Goal: Information Seeking & Learning: Check status

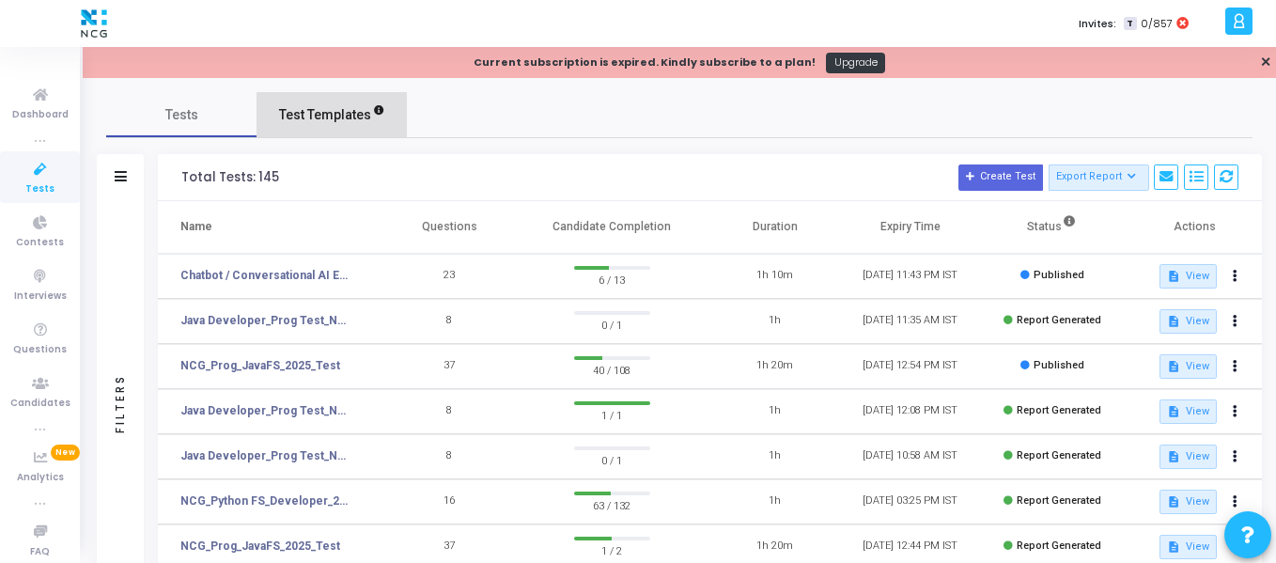
click at [340, 117] on span "Test Templates" at bounding box center [325, 115] width 92 height 20
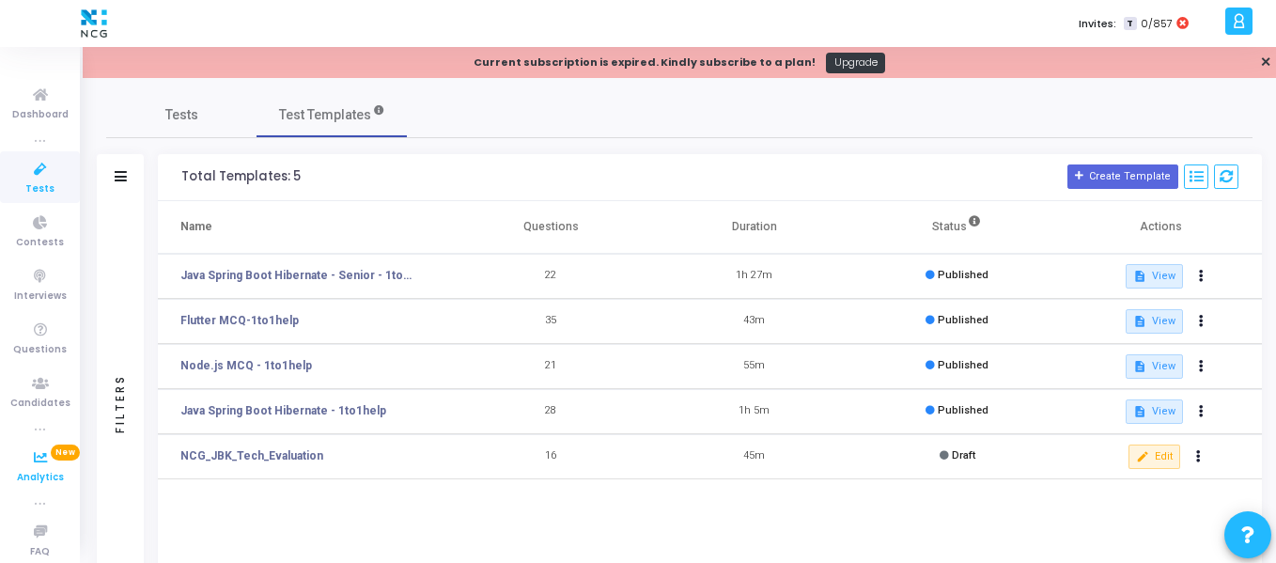
click at [31, 462] on icon at bounding box center [40, 457] width 39 height 23
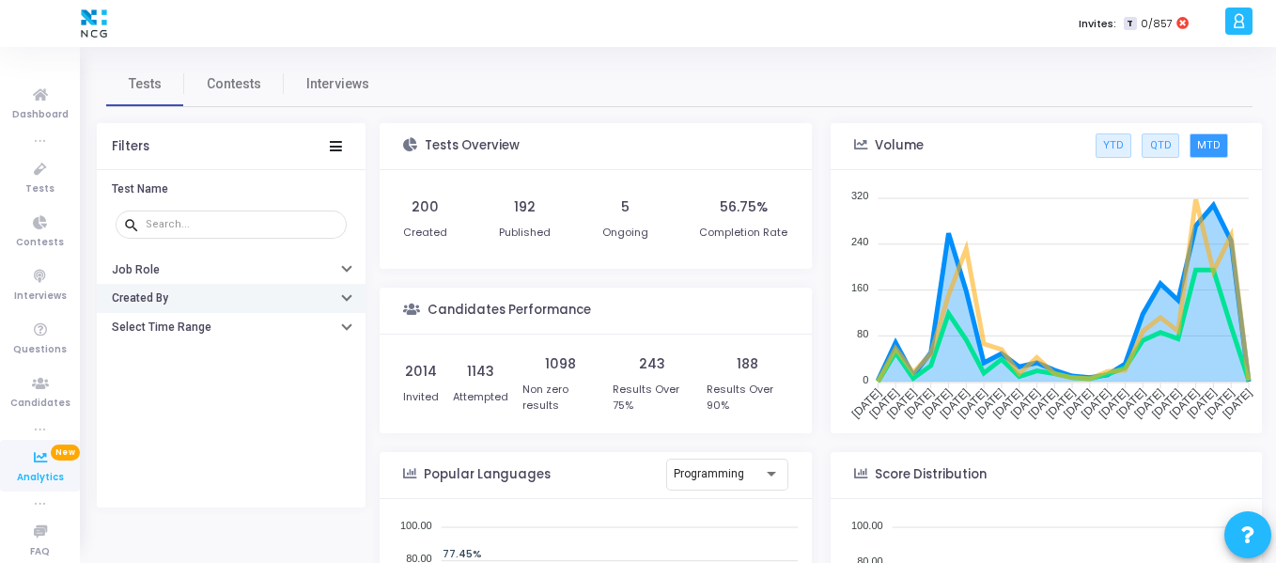
scroll to position [274, 414]
click at [208, 290] on button "Created By" at bounding box center [231, 298] width 269 height 29
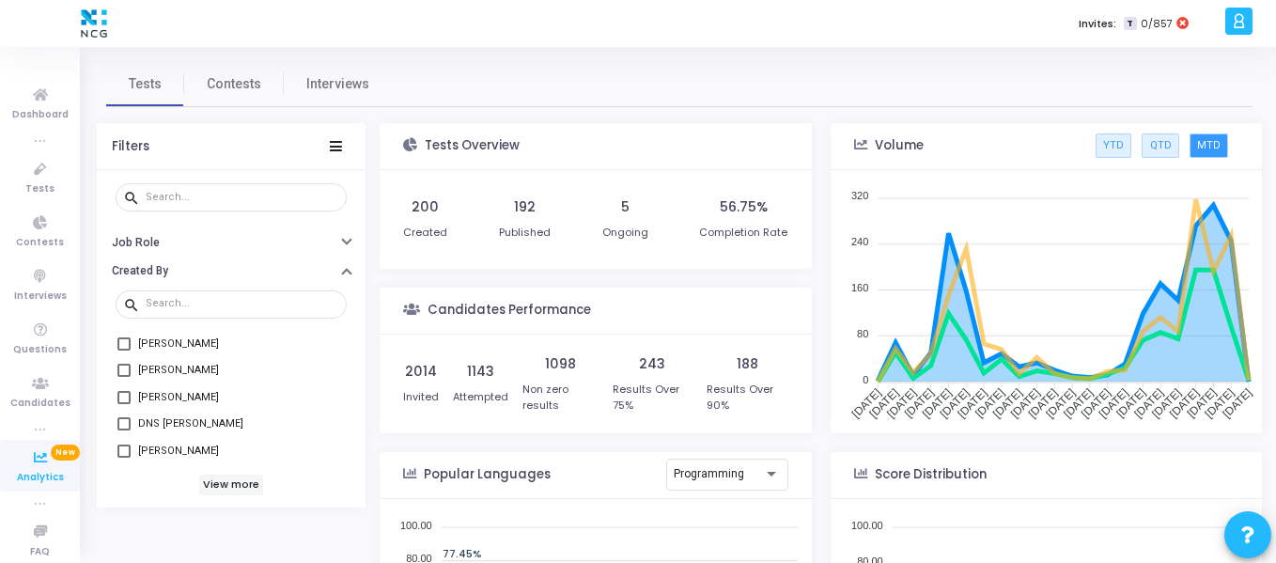
scroll to position [60, 0]
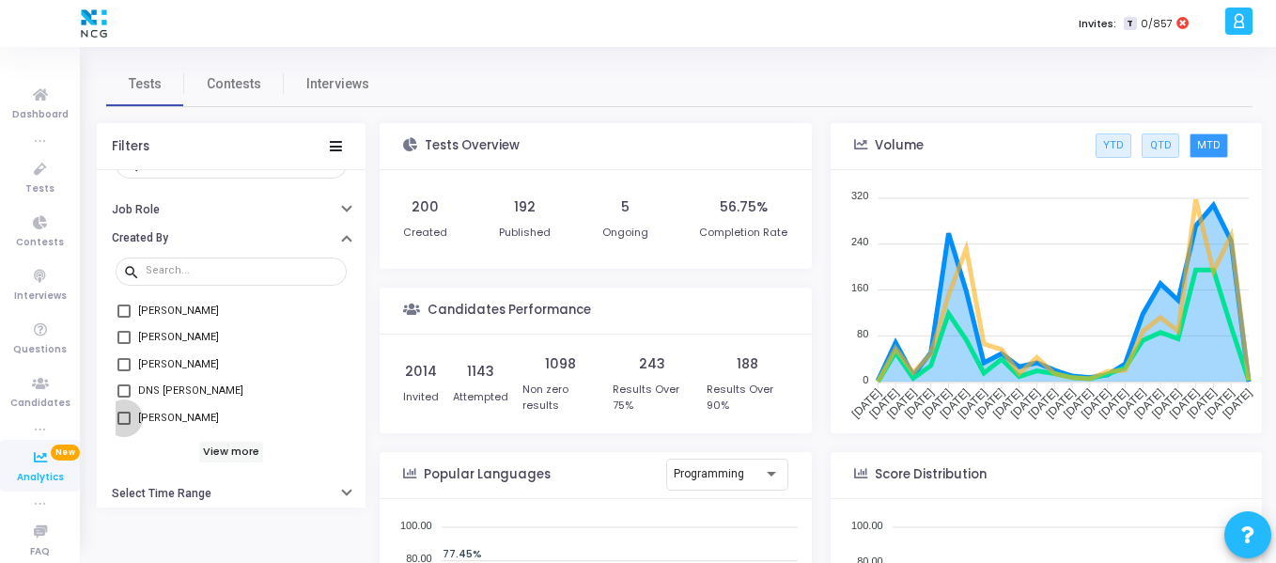
click at [125, 417] on span at bounding box center [123, 417] width 13 height 13
click at [124, 425] on input "[PERSON_NAME]" at bounding box center [123, 425] width 1 height 1
checkbox input "true"
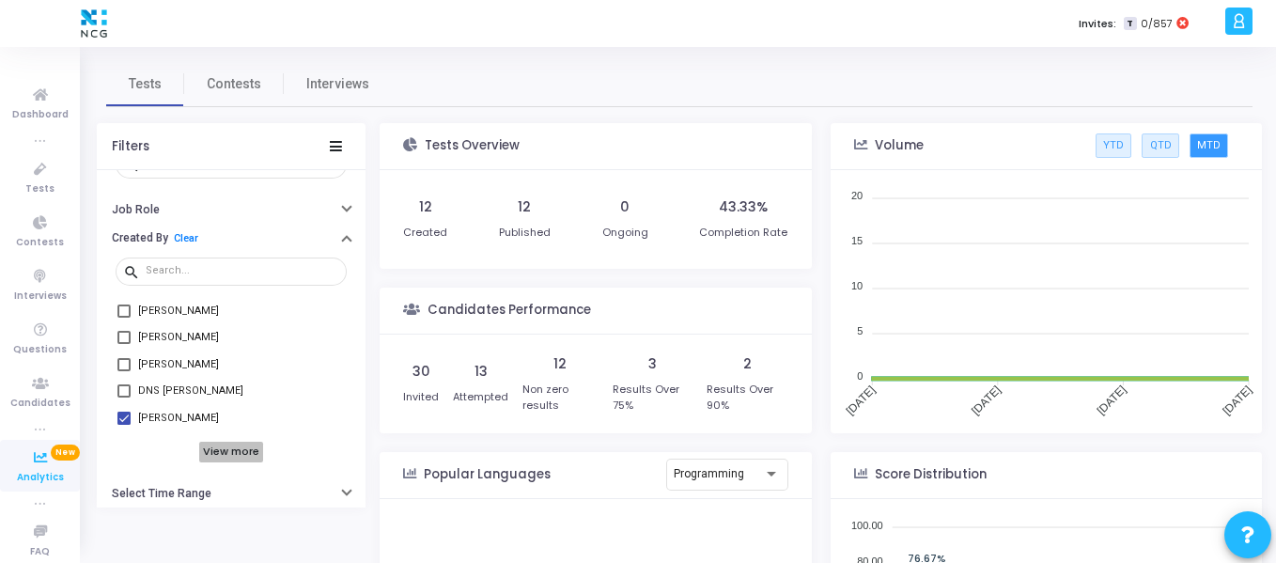
scroll to position [274, 414]
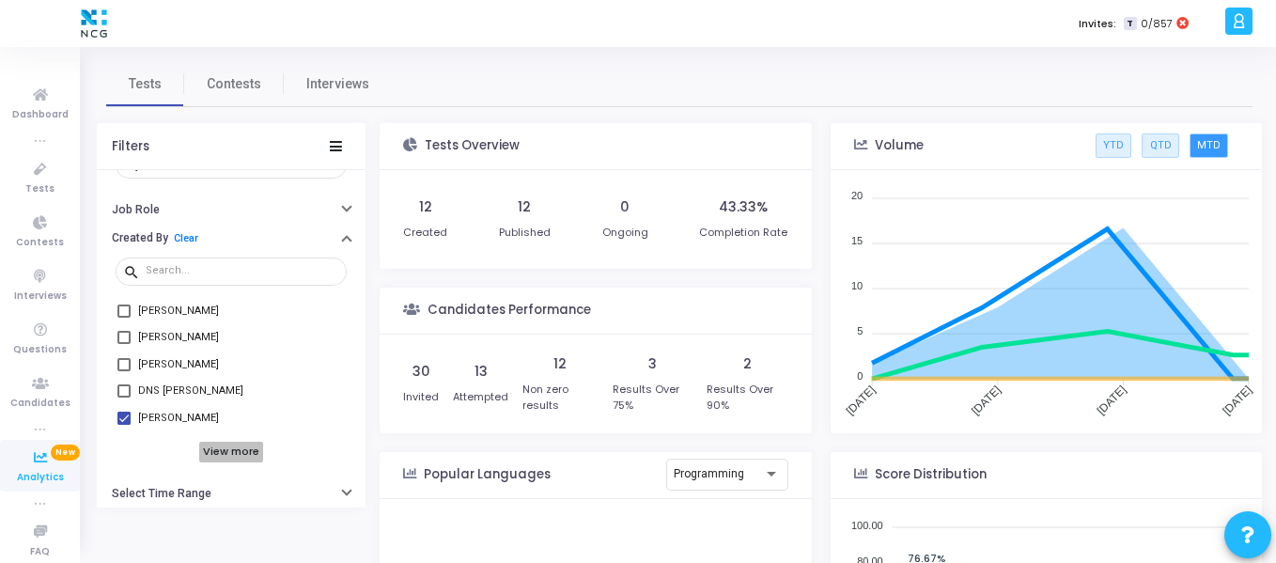
click at [218, 447] on h6 "View more" at bounding box center [231, 451] width 65 height 21
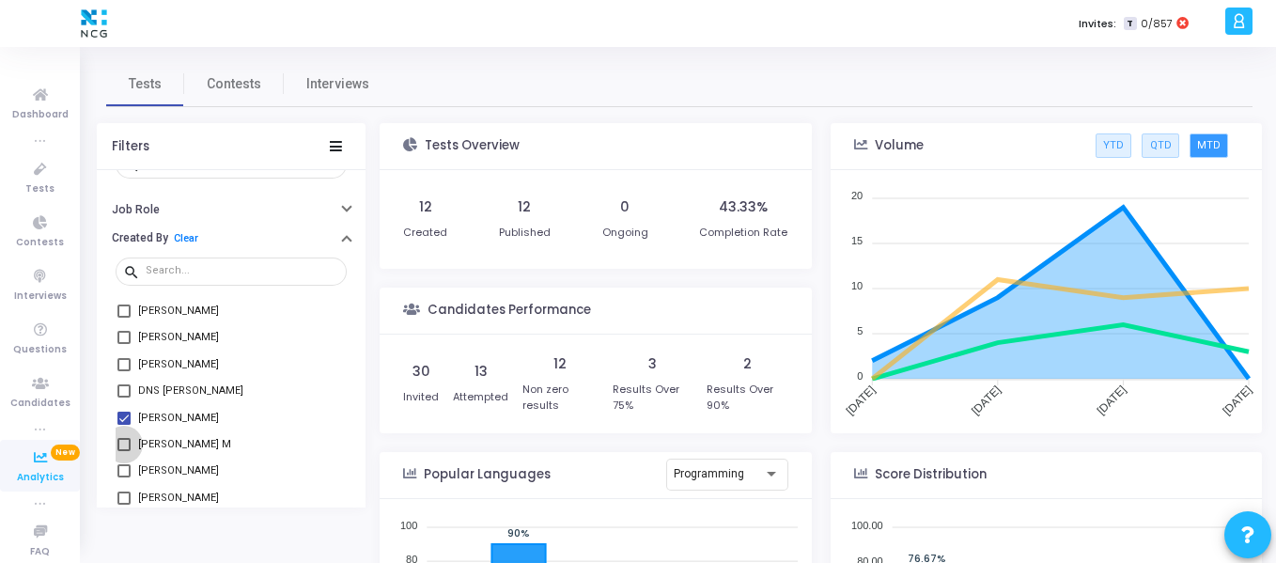
click at [124, 445] on span at bounding box center [123, 444] width 13 height 13
click at [124, 451] on input "Surendar M" at bounding box center [123, 451] width 1 height 1
checkbox input "true"
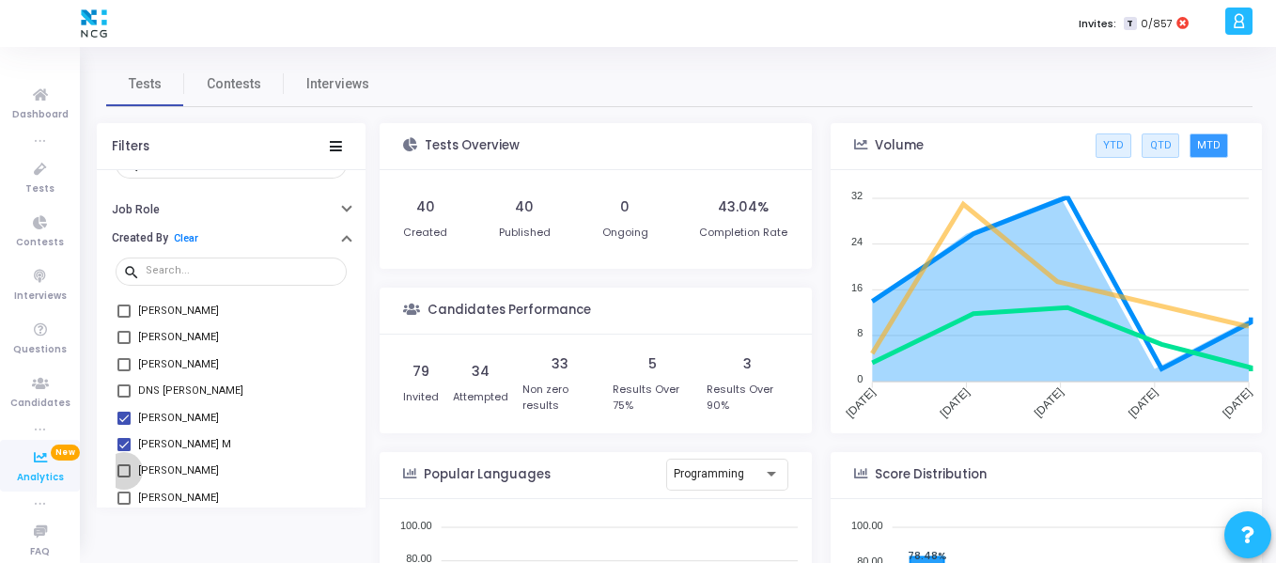
click at [121, 471] on span at bounding box center [123, 470] width 13 height 13
click at [123, 477] on input "Gurveen Kaur" at bounding box center [123, 477] width 1 height 1
checkbox input "true"
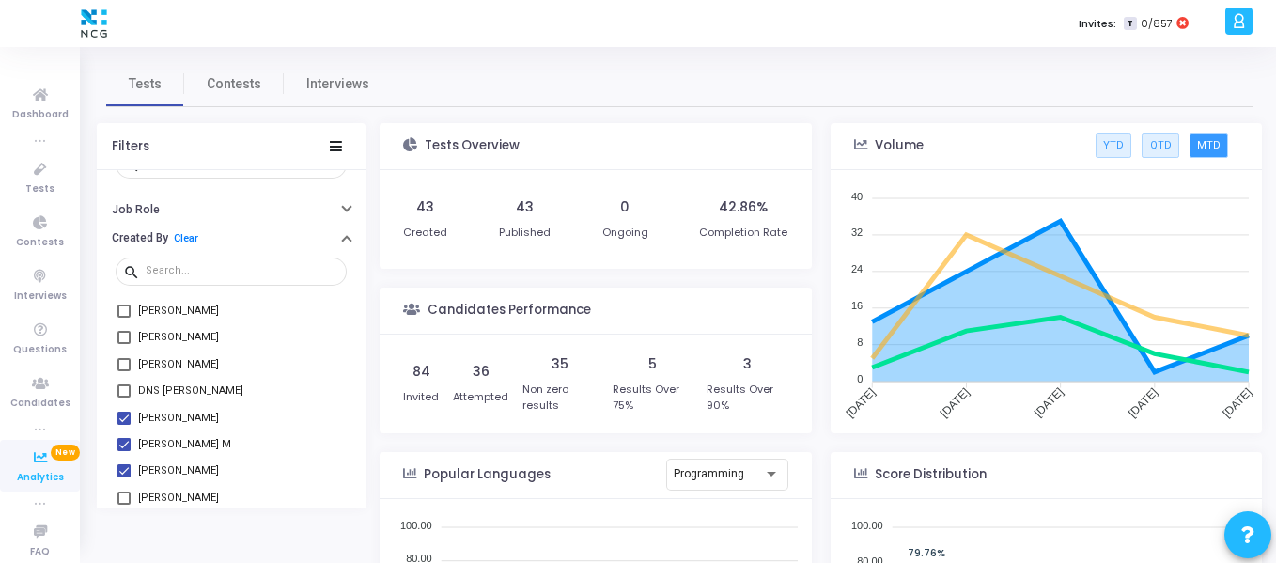
click at [127, 390] on span at bounding box center [123, 390] width 13 height 13
click at [124, 397] on input "DNS Bhakuni" at bounding box center [123, 397] width 1 height 1
checkbox input "true"
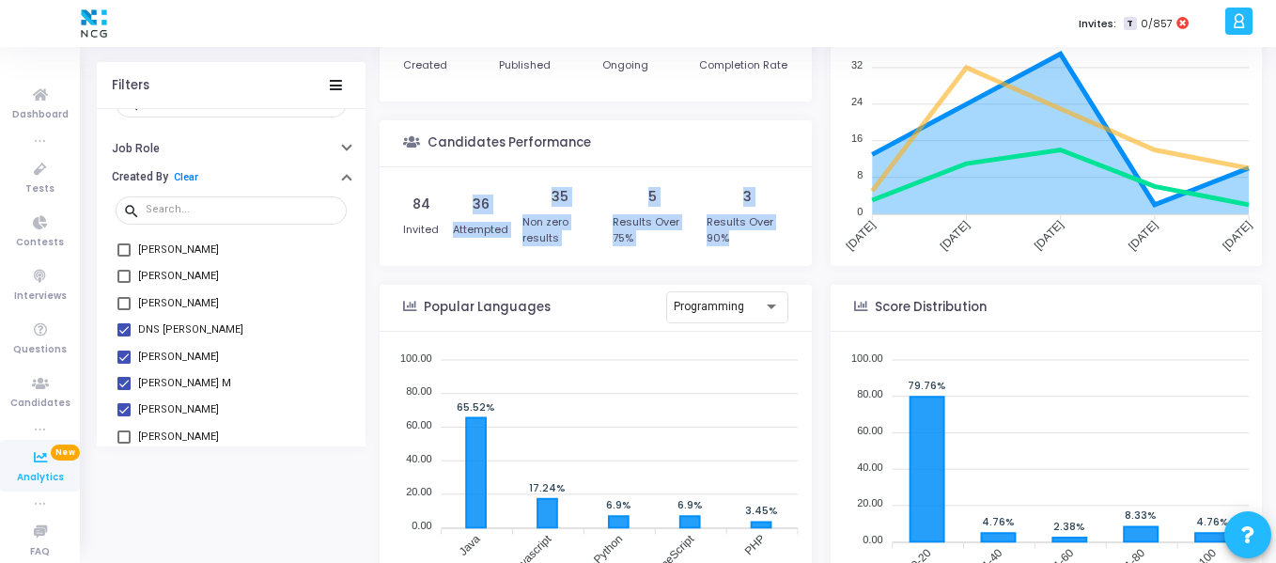
drag, startPoint x: 473, startPoint y: 199, endPoint x: 747, endPoint y: 233, distance: 275.4
click at [747, 233] on div "84 Invited 36 Attempted 35 Non zero results 5 Results Over 75% 3 Results Over 9…" at bounding box center [595, 217] width 385 height 80
click at [747, 233] on div "Results Over 90%" at bounding box center [747, 229] width 82 height 31
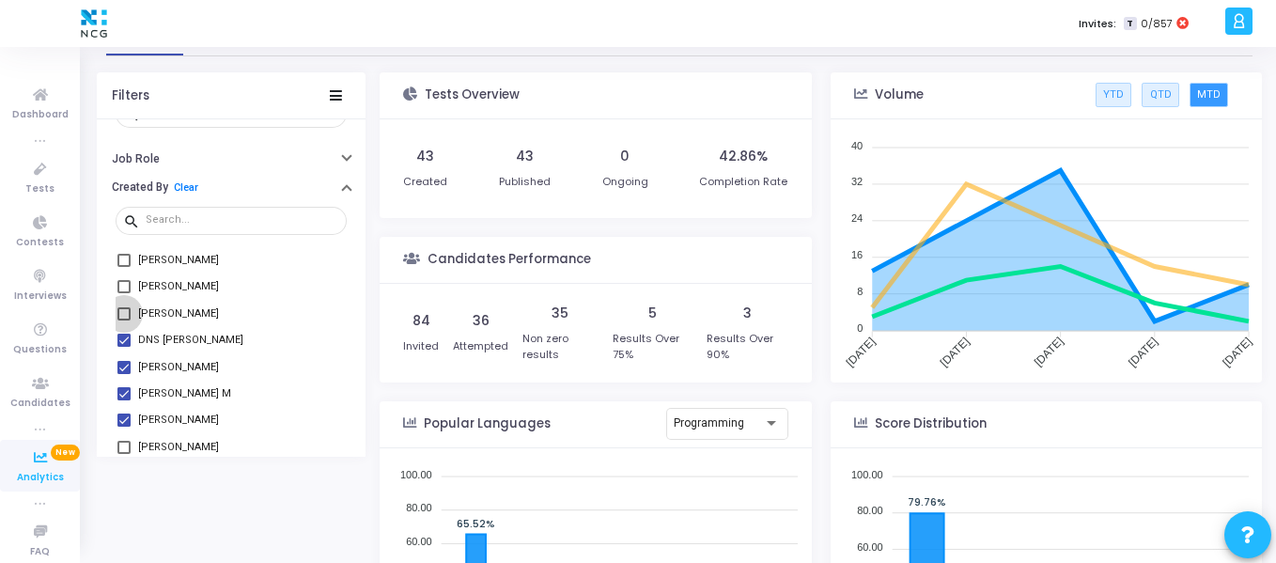
click at [118, 311] on span at bounding box center [123, 313] width 13 height 13
click at [123, 320] on input "Ashok Bishnoi" at bounding box center [123, 320] width 1 height 1
checkbox input "true"
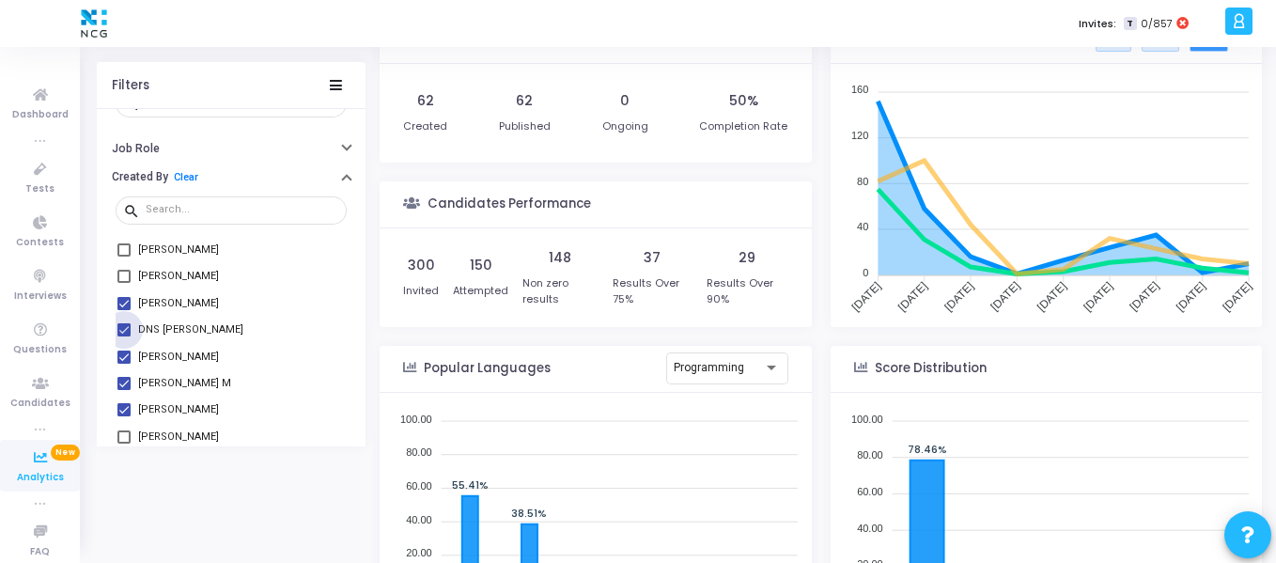
click at [123, 329] on span at bounding box center [123, 329] width 13 height 13
click at [123, 336] on input "DNS Bhakuni" at bounding box center [123, 336] width 1 height 1
checkbox input "false"
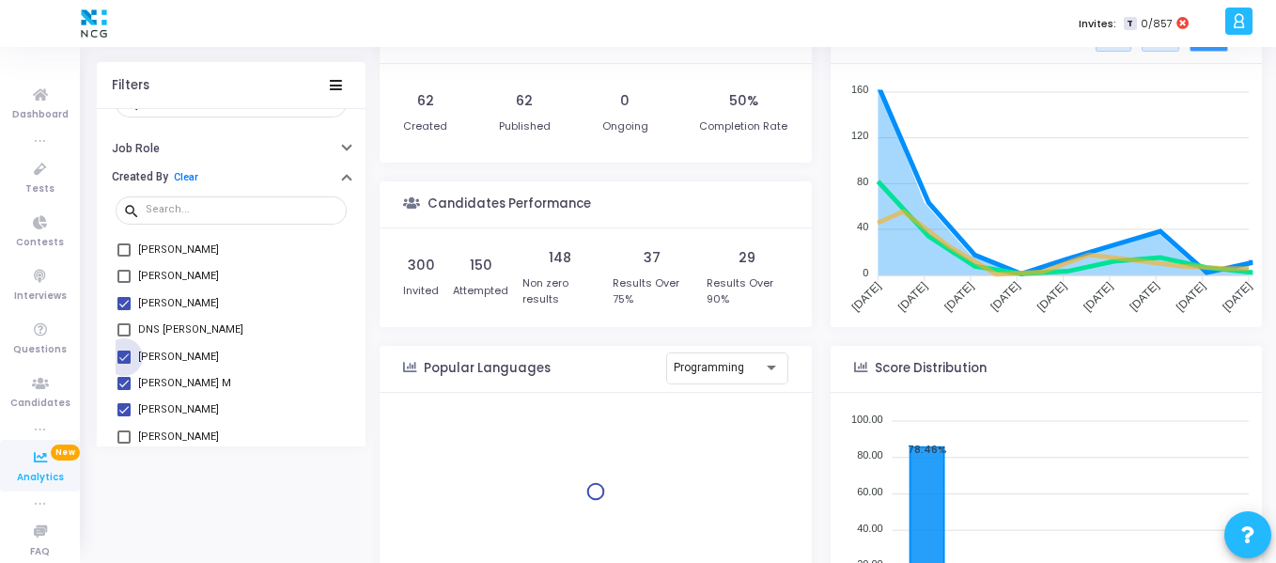
click at [124, 353] on span at bounding box center [123, 355] width 13 height 13
click at [124, 363] on input "Divya Bharathi" at bounding box center [123, 363] width 1 height 1
checkbox input "false"
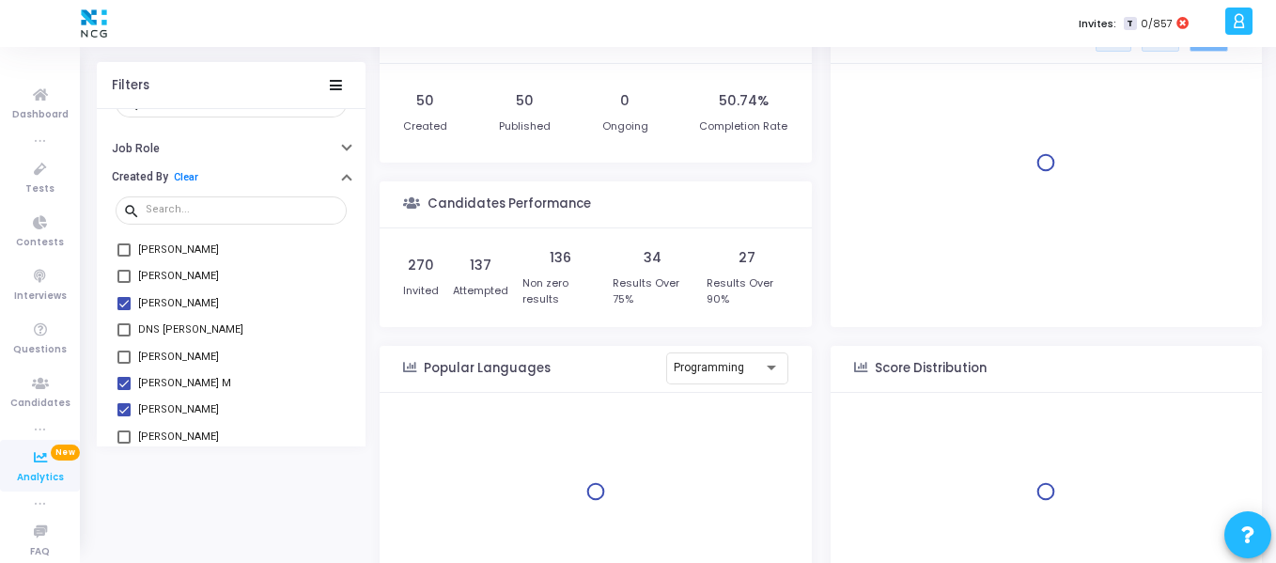
click at [124, 378] on span at bounding box center [123, 382] width 13 height 13
click at [124, 389] on input "Surendar M" at bounding box center [123, 389] width 1 height 1
checkbox input "false"
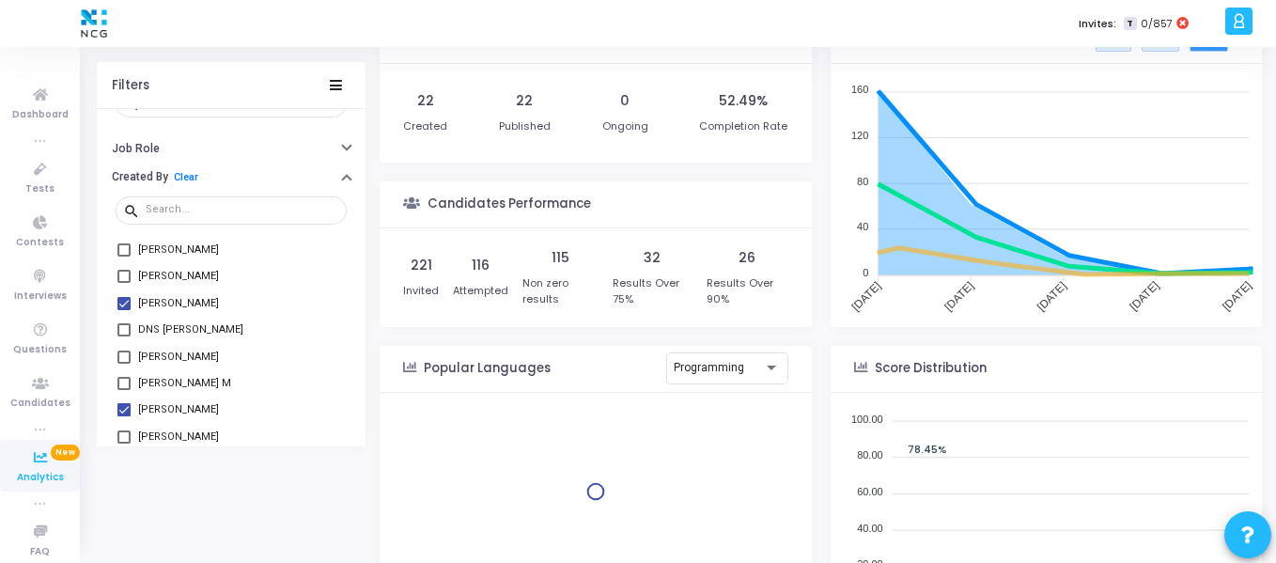
click at [124, 405] on span at bounding box center [123, 409] width 13 height 13
click at [124, 416] on input "Gurveen Kaur" at bounding box center [123, 416] width 1 height 1
checkbox input "false"
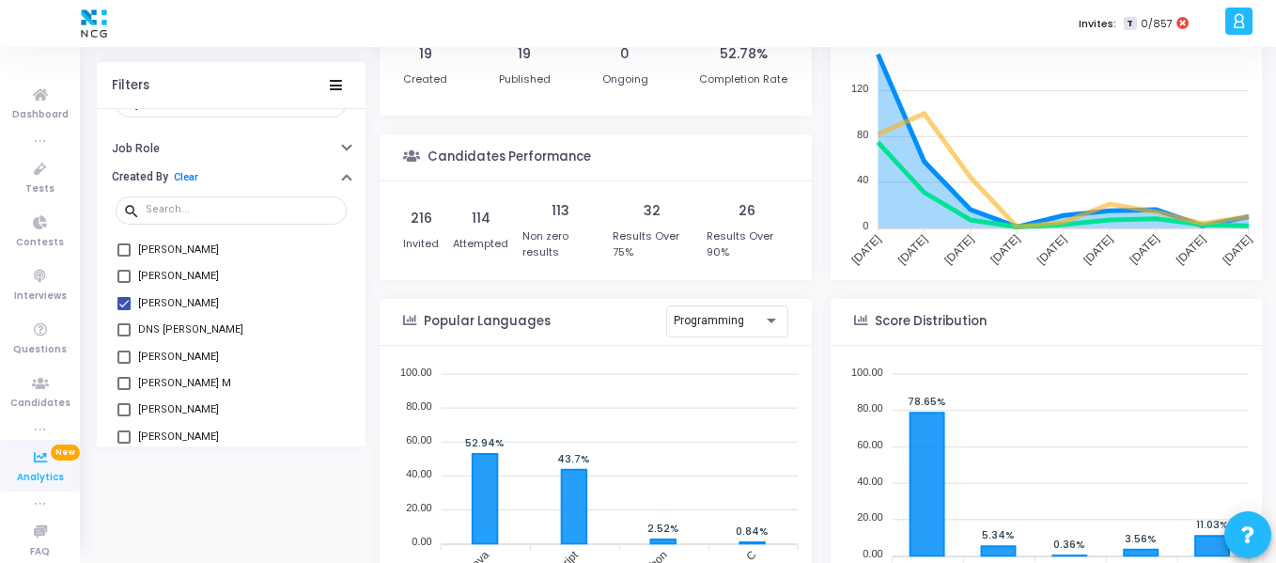
click at [121, 304] on span at bounding box center [123, 302] width 13 height 13
click at [123, 309] on input "Ashok Bishnoi" at bounding box center [123, 309] width 1 height 1
checkbox input "false"
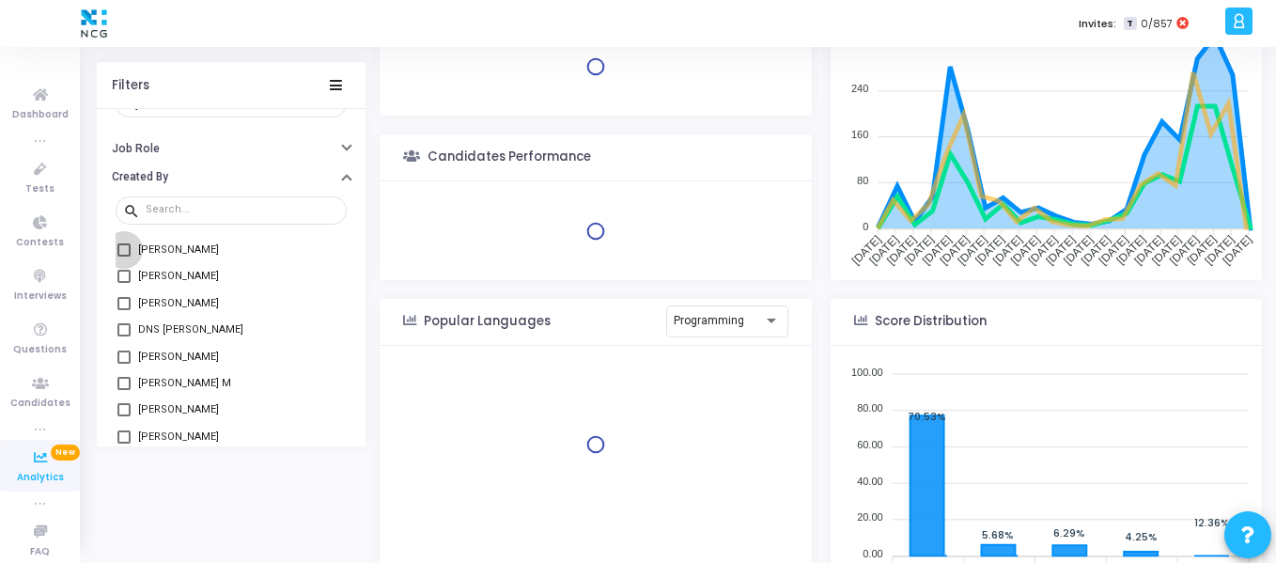
click at [122, 251] on span at bounding box center [123, 249] width 13 height 13
click at [123, 256] on input "Navjeet Singh" at bounding box center [123, 256] width 1 height 1
checkbox input "true"
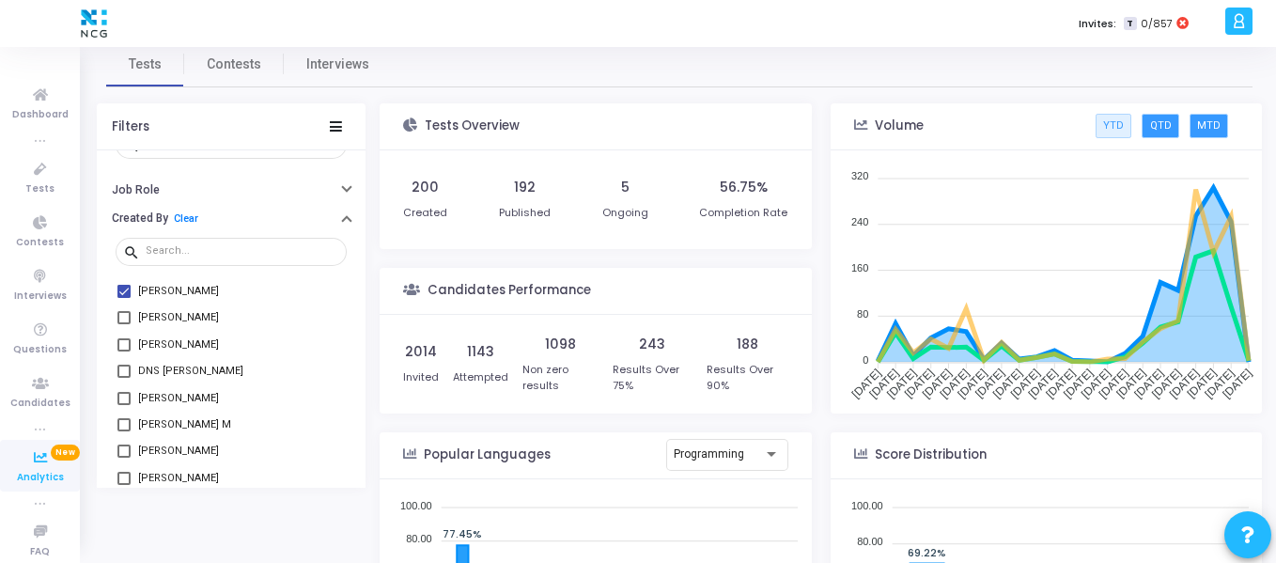
click at [1170, 129] on button "QTD" at bounding box center [1159, 126] width 37 height 24
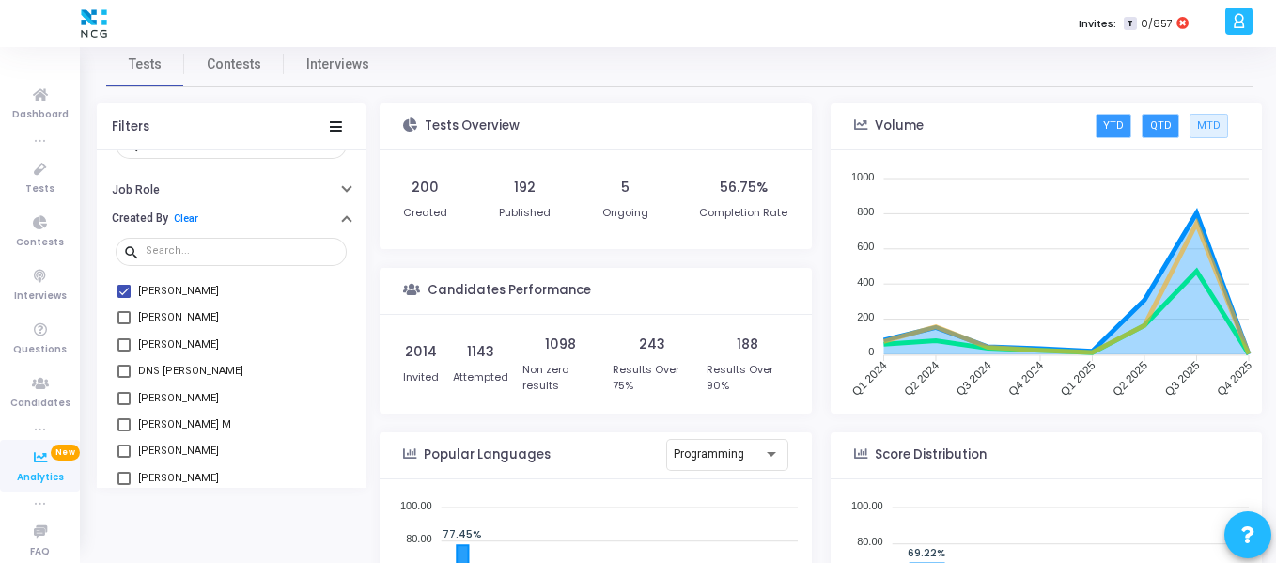
click at [1112, 129] on button "YTD" at bounding box center [1113, 126] width 36 height 24
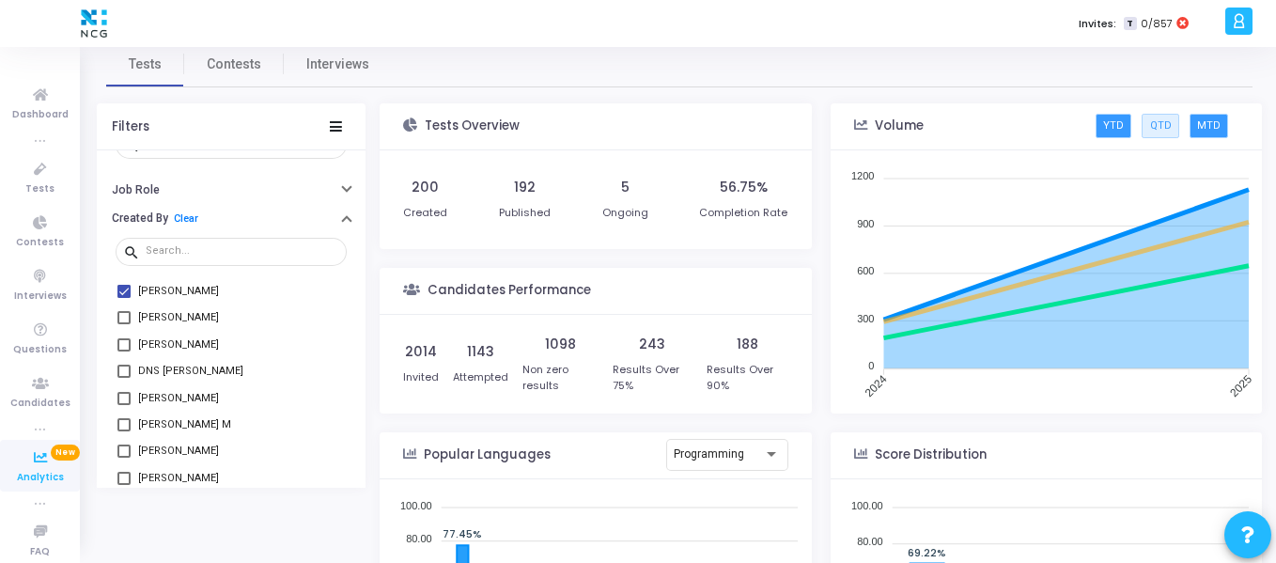
click at [1216, 125] on button "MTD" at bounding box center [1208, 126] width 39 height 24
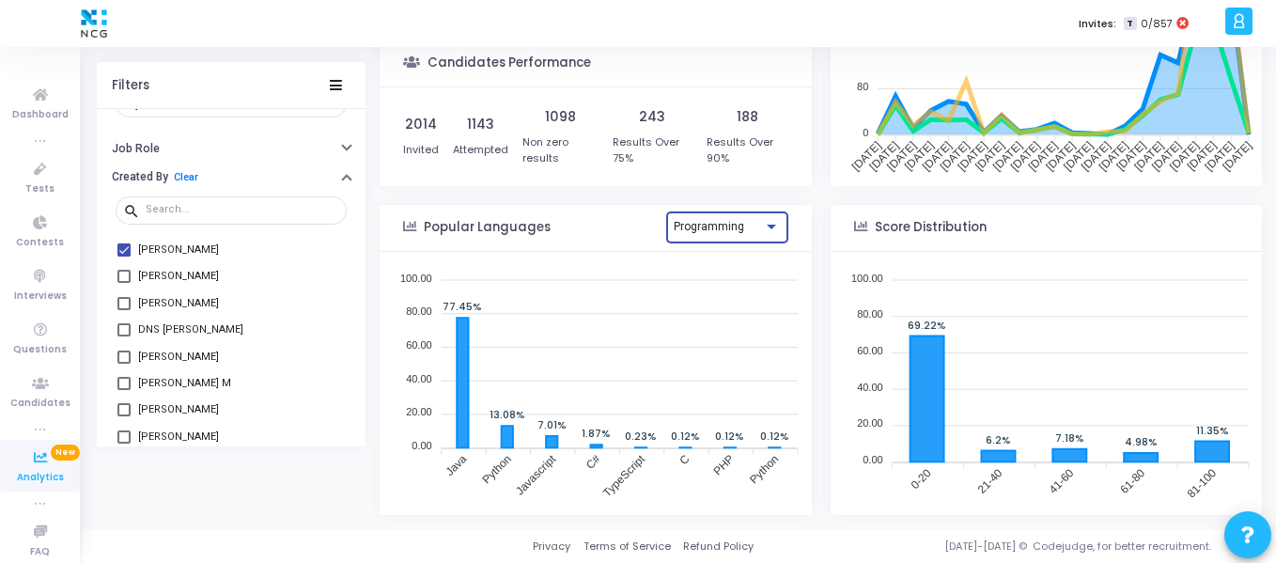
click at [766, 223] on div at bounding box center [771, 227] width 17 height 15
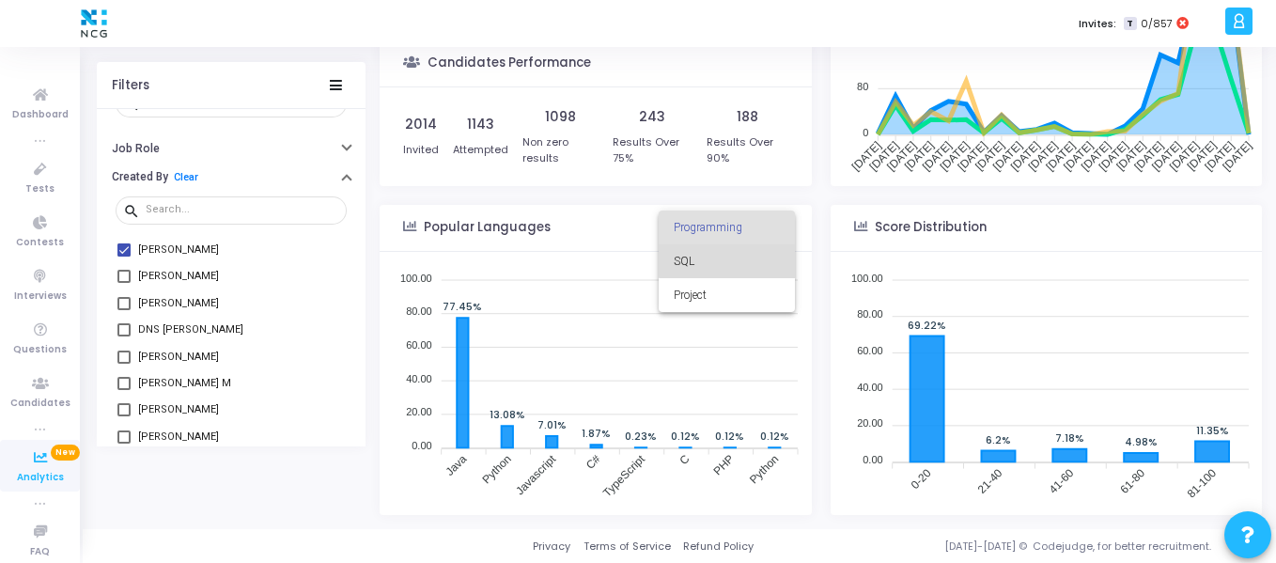
click at [739, 255] on span "SQL" at bounding box center [726, 261] width 107 height 34
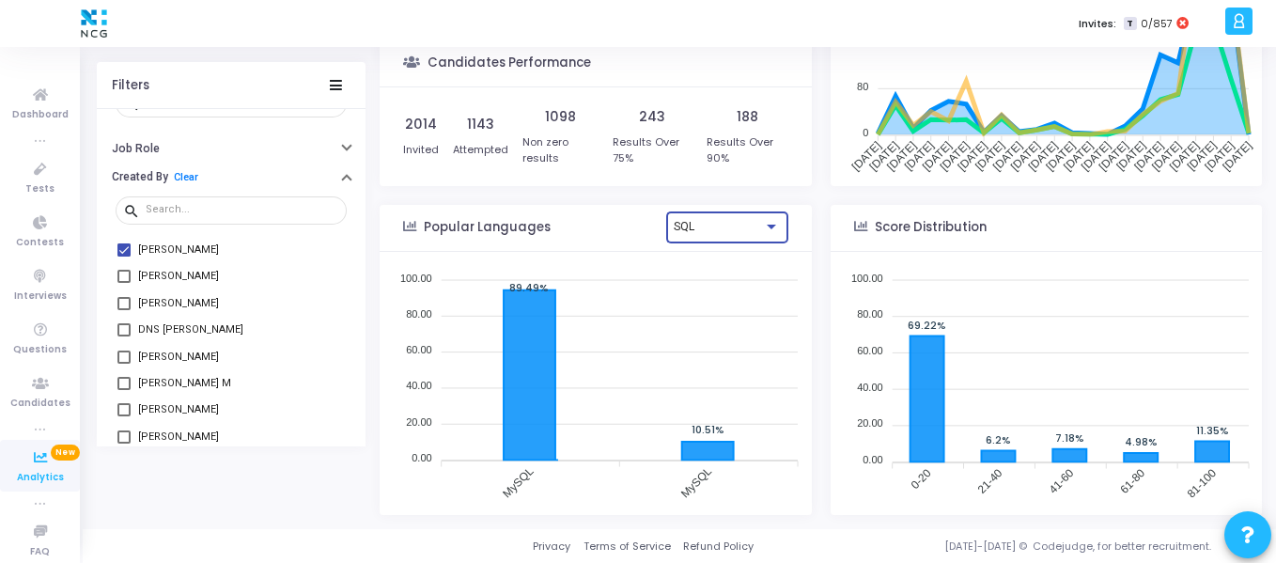
click at [764, 228] on div at bounding box center [771, 227] width 17 height 15
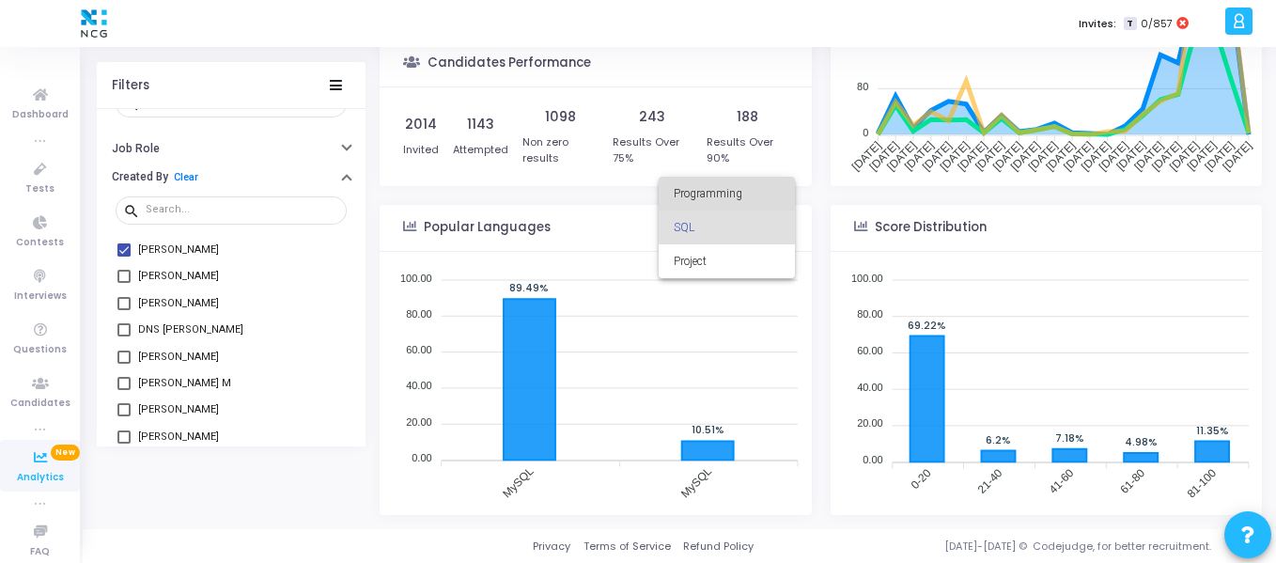
click at [715, 196] on span "Programming" at bounding box center [726, 194] width 107 height 34
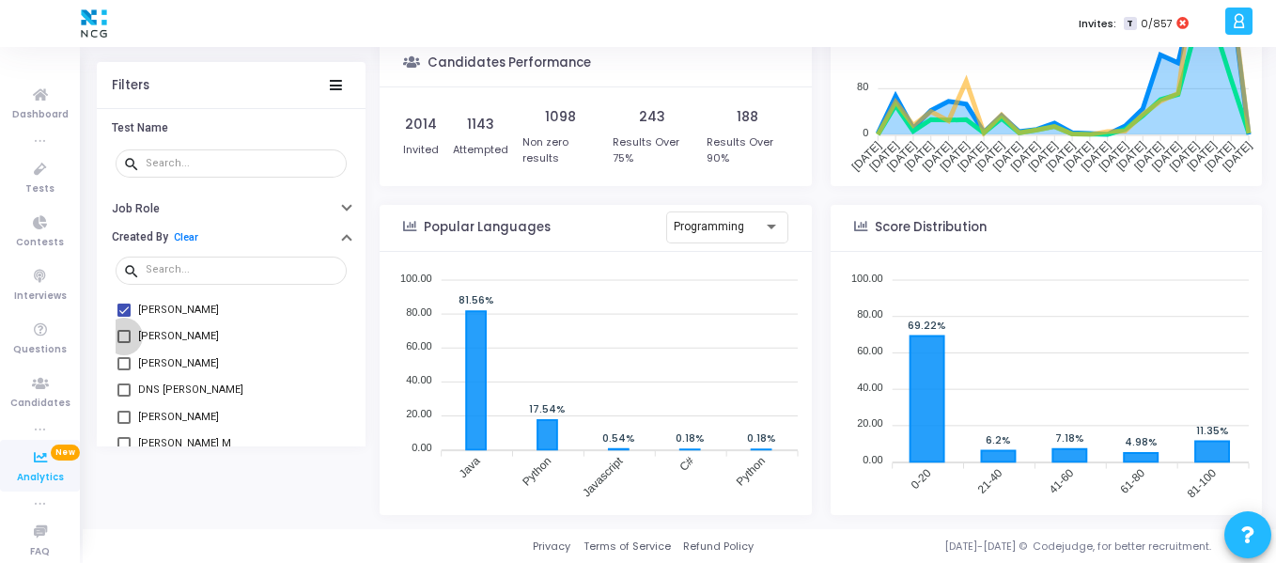
click at [129, 335] on span at bounding box center [123, 336] width 13 height 13
click at [124, 343] on input "Megha Bindal" at bounding box center [123, 343] width 1 height 1
checkbox input "true"
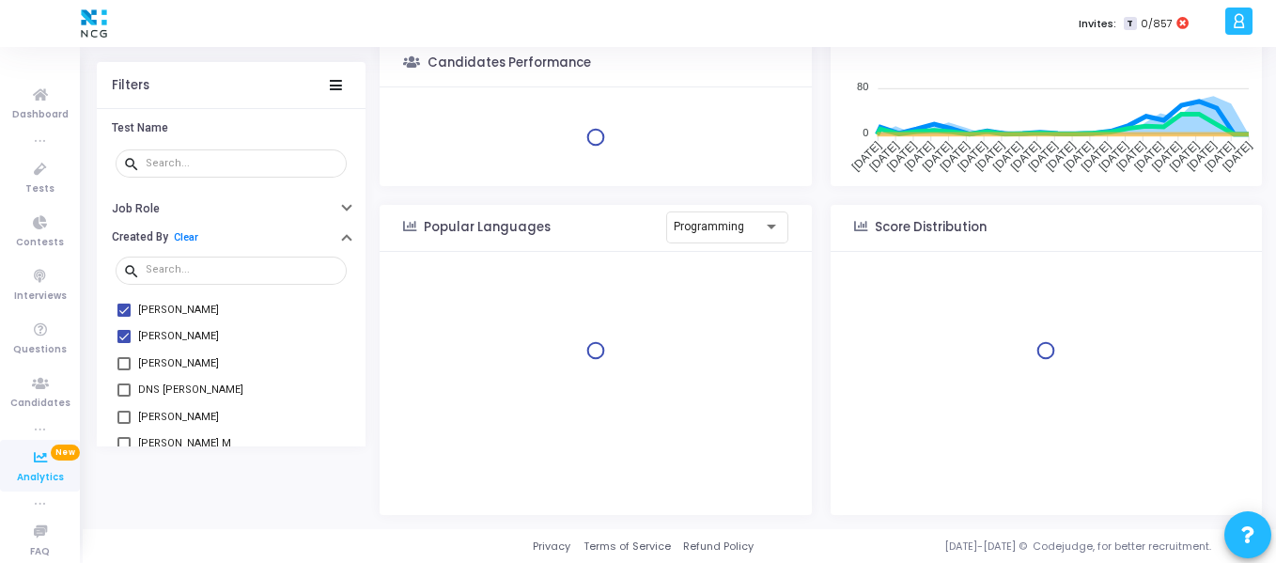
scroll to position [274, 414]
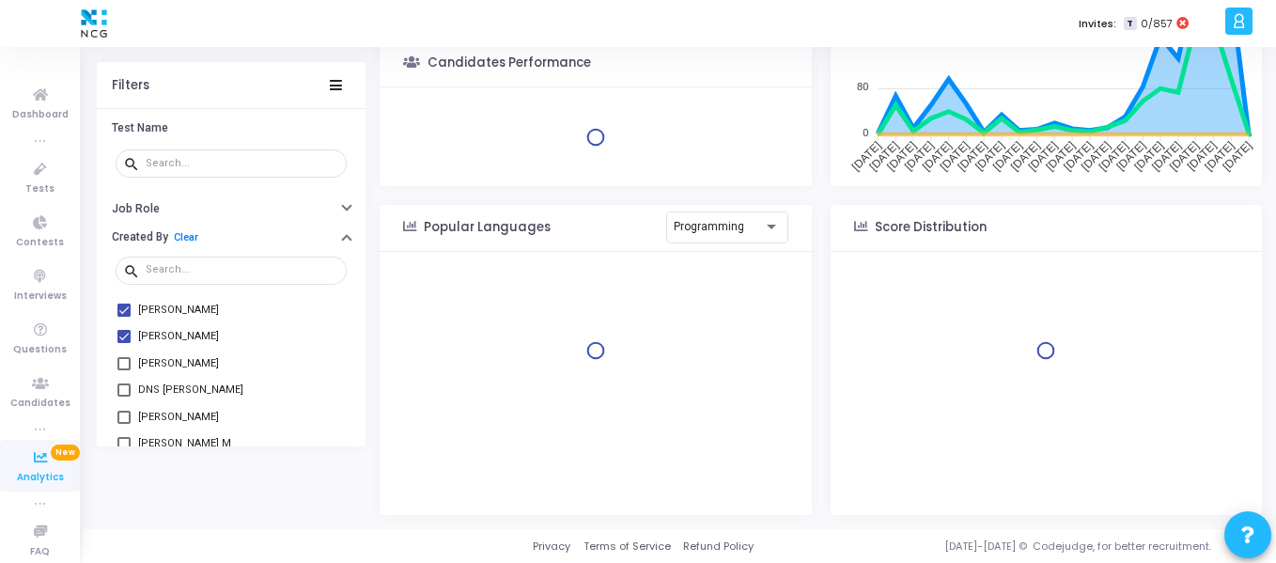
click at [126, 305] on span at bounding box center [123, 309] width 13 height 13
click at [124, 317] on input "Navjeet Singh" at bounding box center [123, 317] width 1 height 1
checkbox input "false"
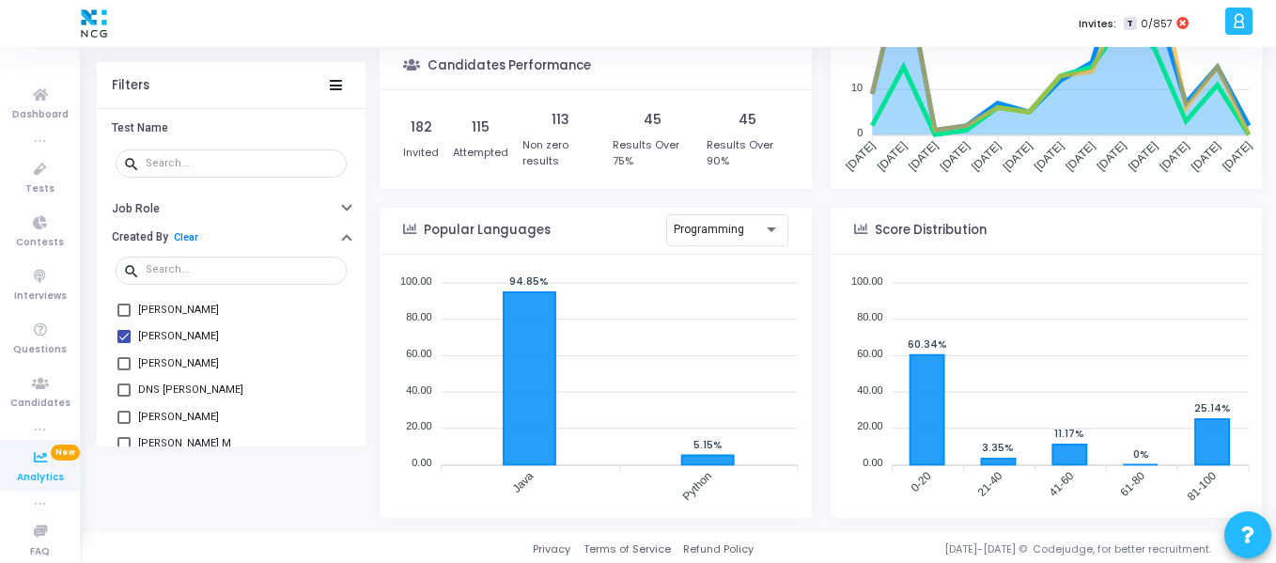
scroll to position [247, 0]
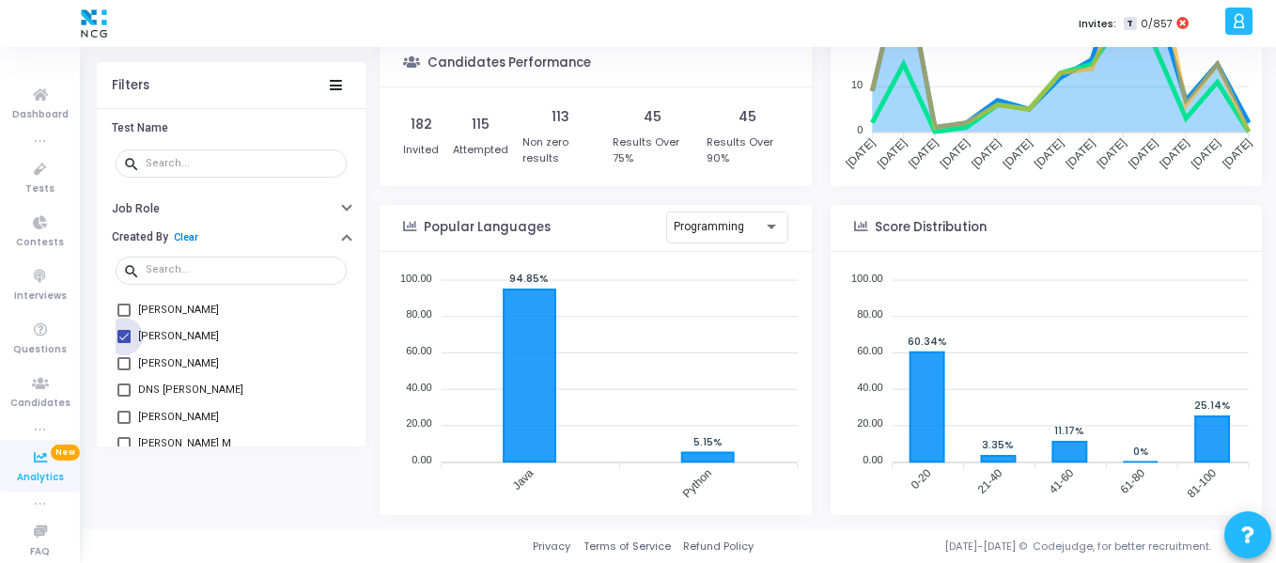
click at [125, 333] on span at bounding box center [123, 336] width 13 height 13
click at [124, 343] on input "Megha Bindal" at bounding box center [123, 343] width 1 height 1
checkbox input "false"
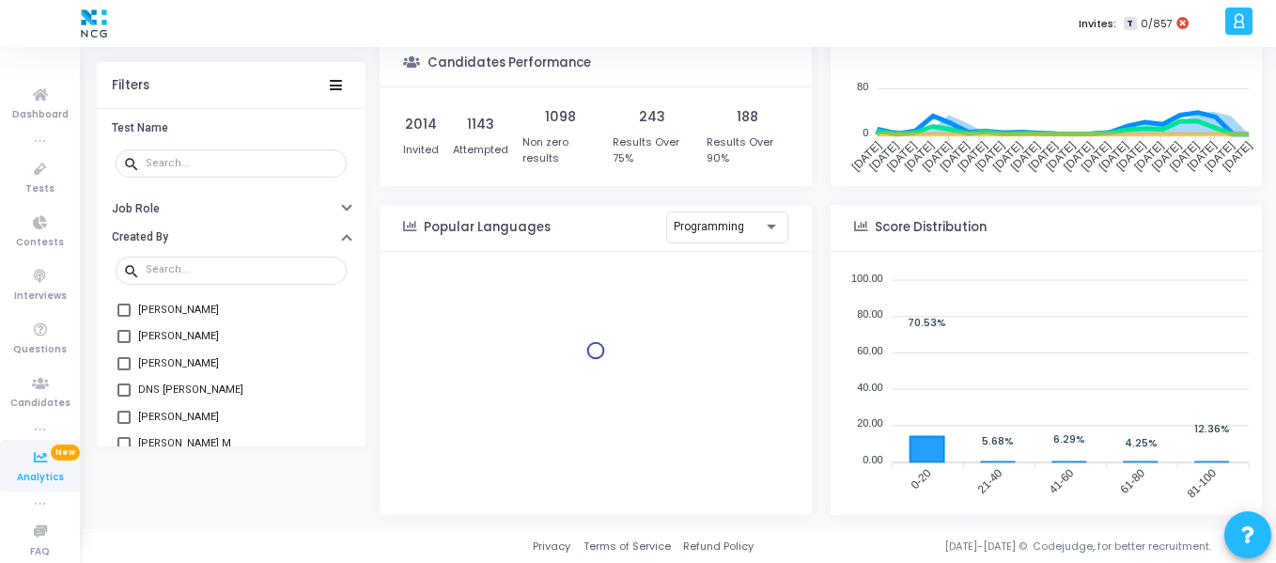
scroll to position [274, 414]
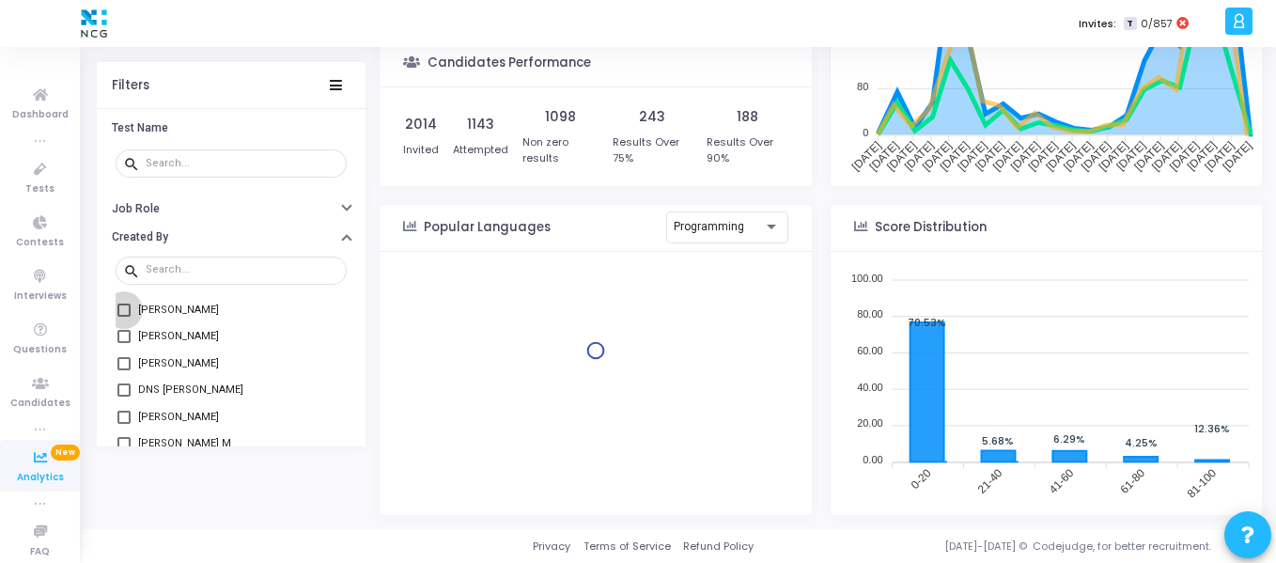
click at [123, 312] on span at bounding box center [123, 309] width 13 height 13
click at [123, 317] on input "Navjeet Singh" at bounding box center [123, 317] width 1 height 1
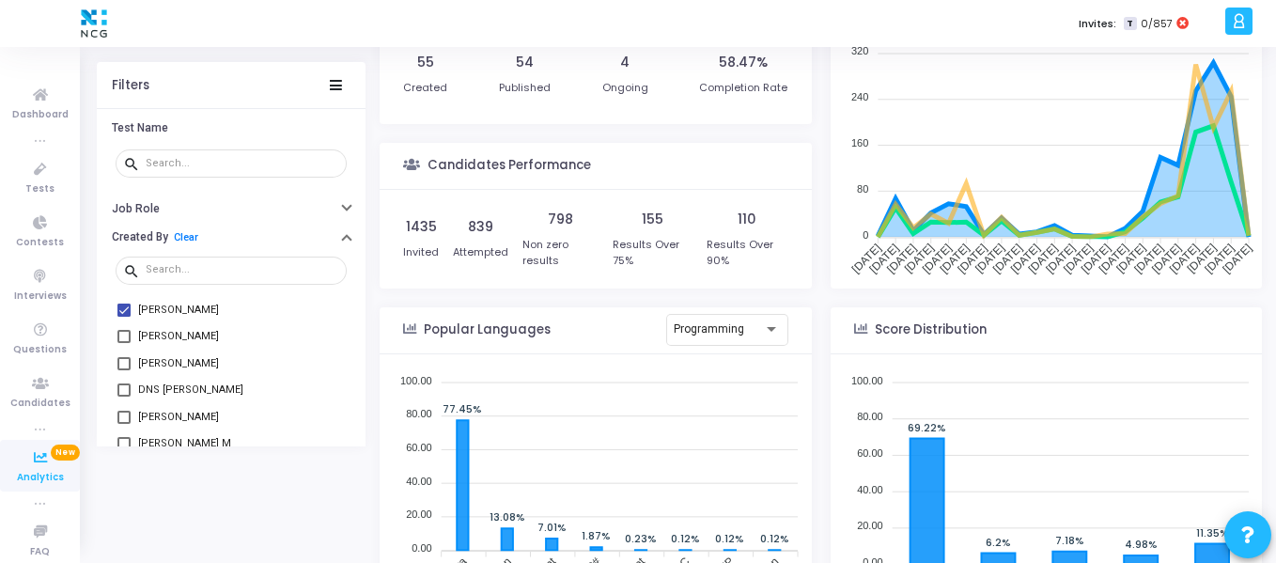
scroll to position [247, 0]
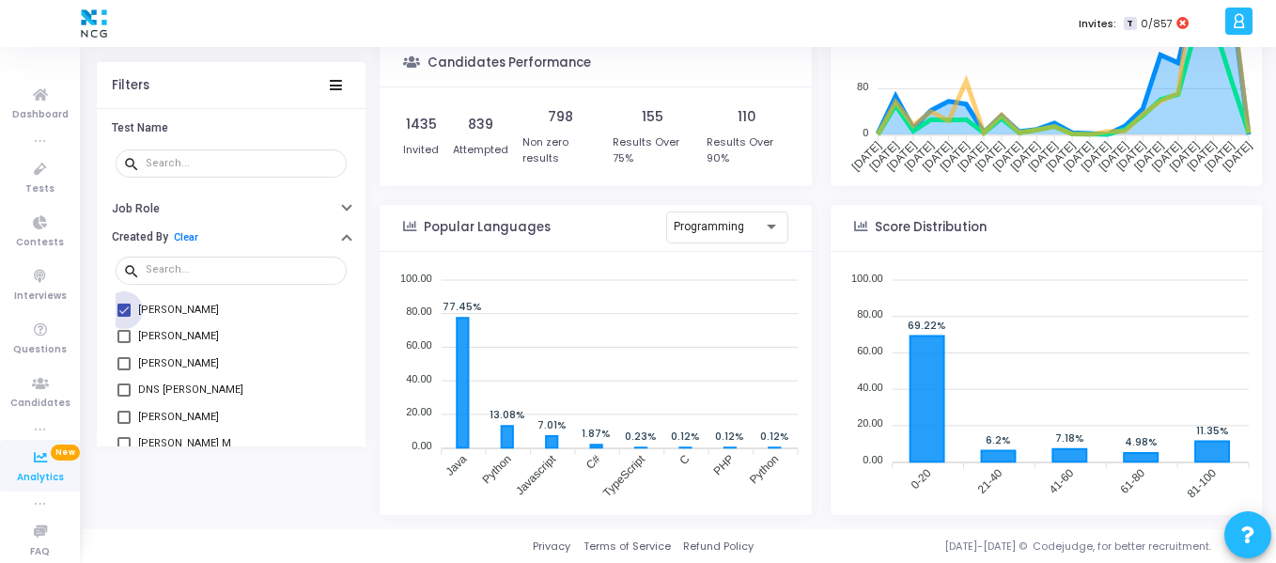
click at [122, 315] on span at bounding box center [123, 309] width 13 height 13
click at [123, 317] on input "Navjeet Singh" at bounding box center [123, 317] width 1 height 1
checkbox input "false"
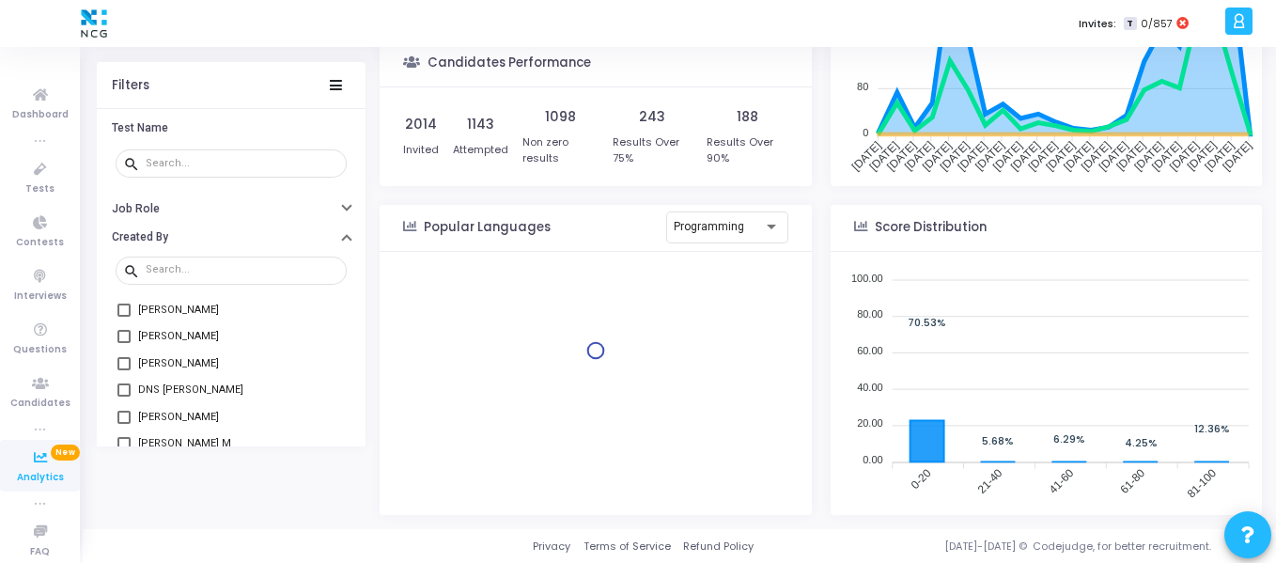
scroll to position [274, 414]
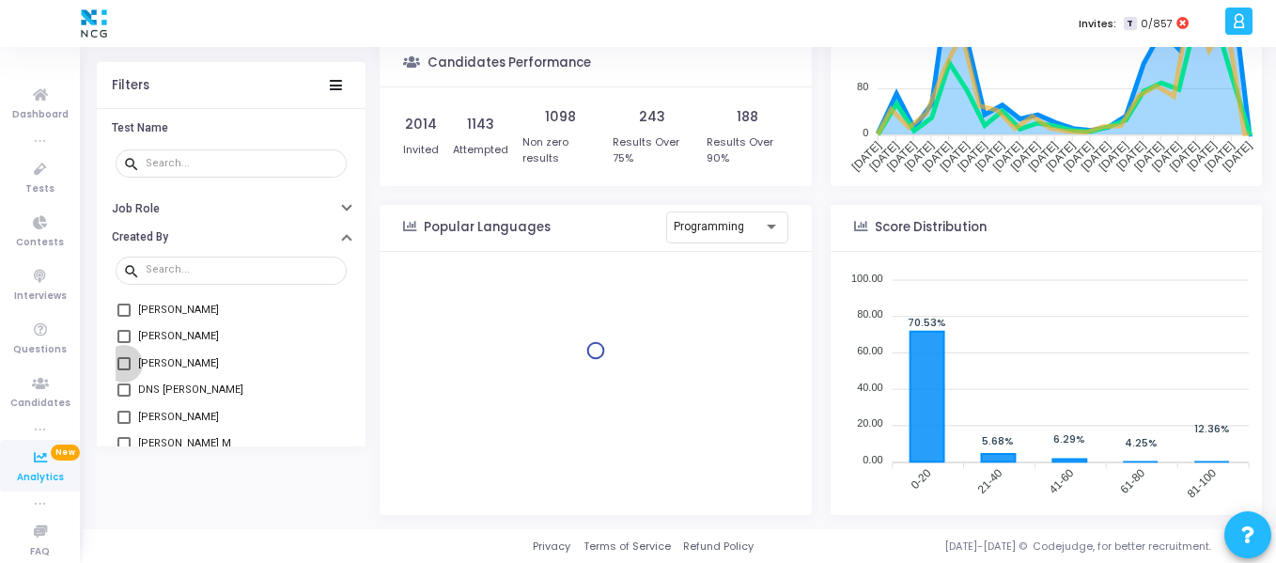
click at [126, 358] on span at bounding box center [123, 362] width 13 height 13
click at [124, 369] on input "Ashok Bishnoi" at bounding box center [123, 369] width 1 height 1
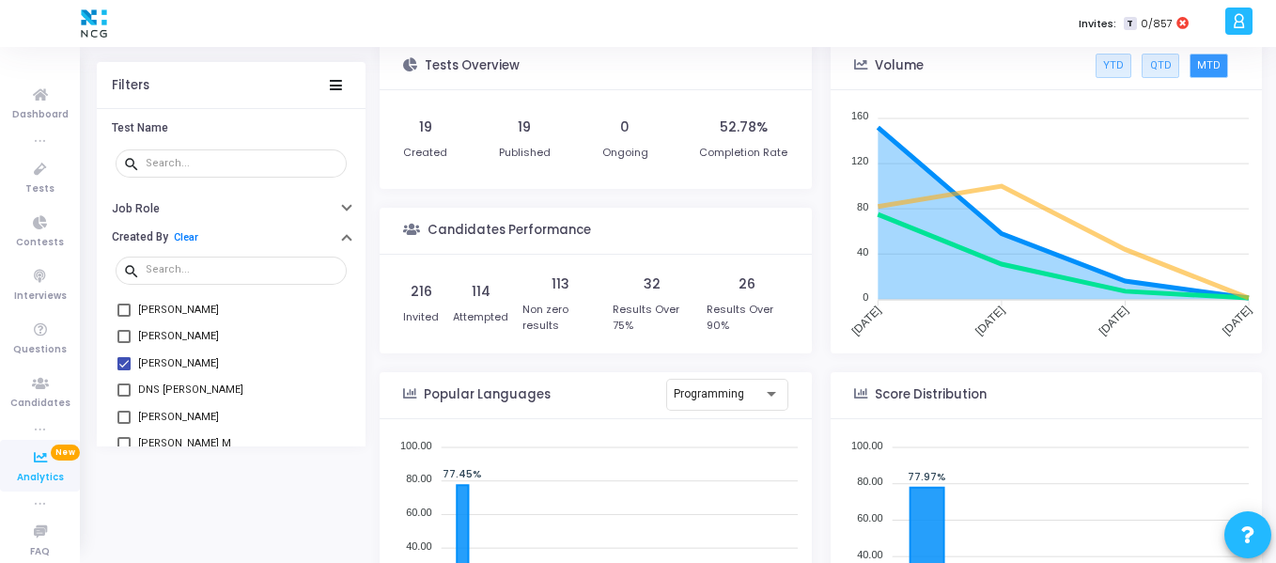
scroll to position [56, 0]
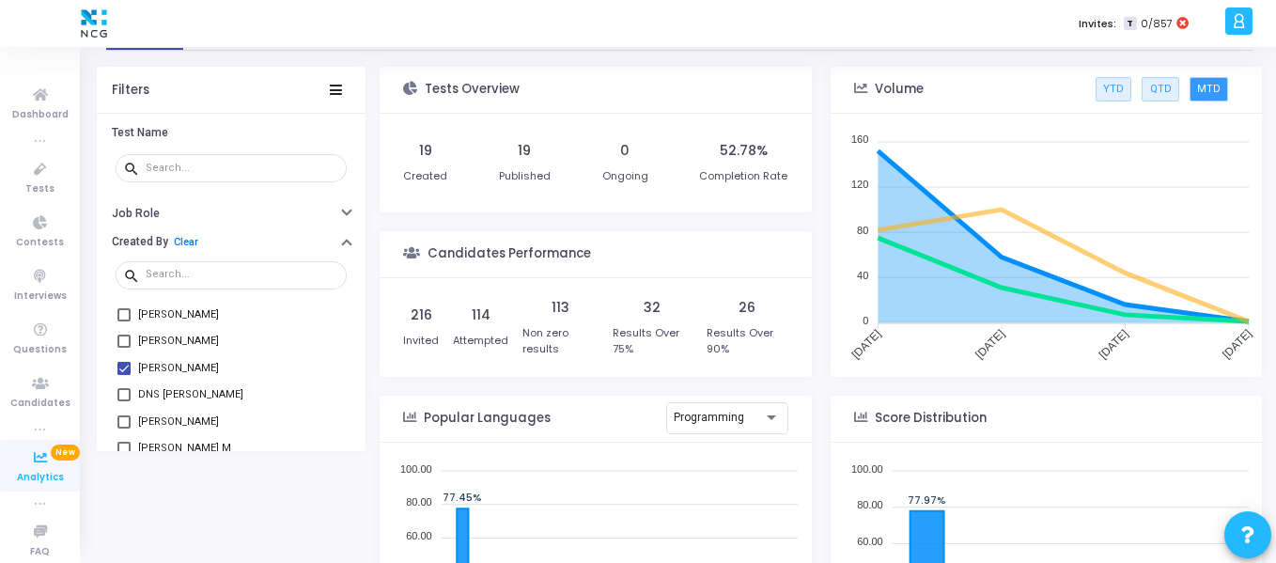
click at [124, 366] on span at bounding box center [123, 368] width 13 height 13
click at [124, 375] on input "Ashok Bishnoi" at bounding box center [123, 375] width 1 height 1
checkbox input "false"
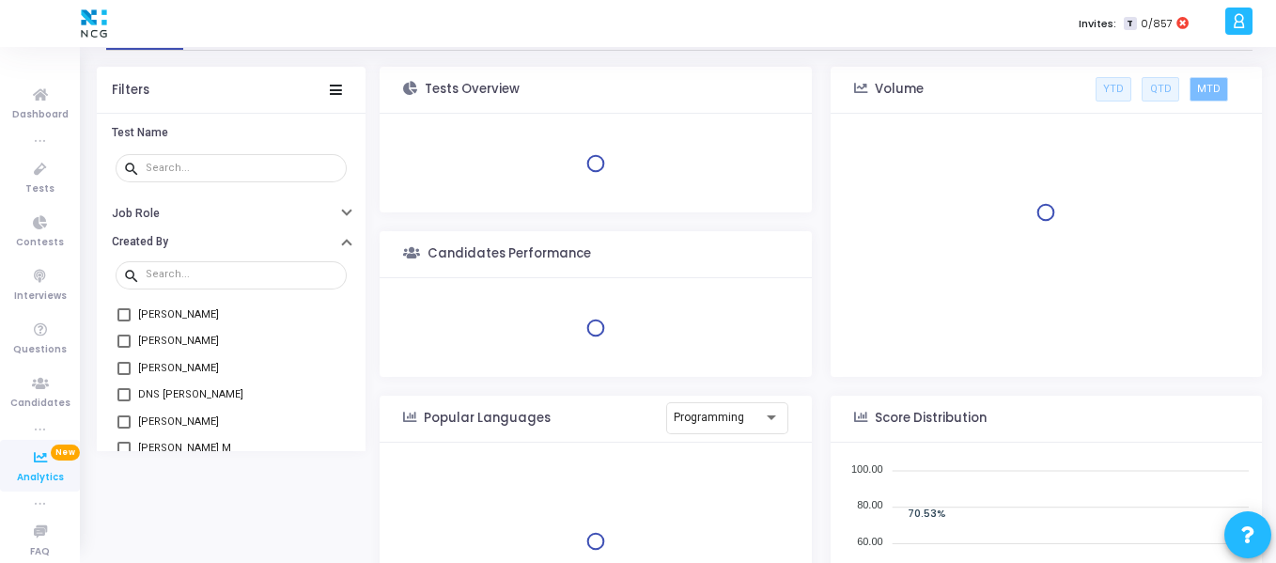
scroll to position [274, 414]
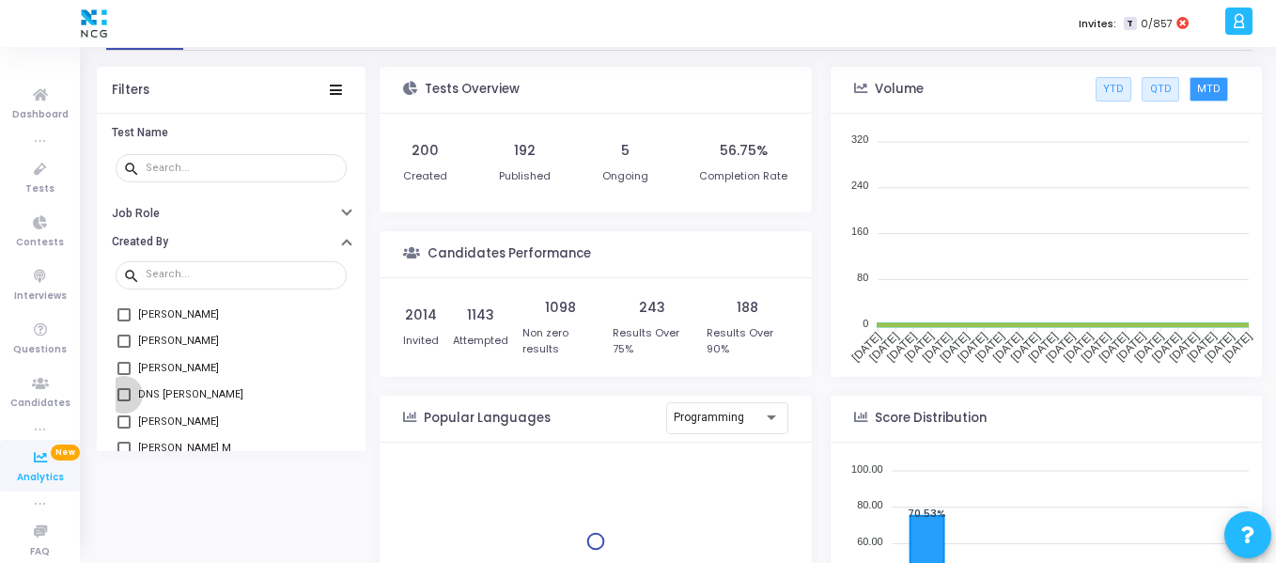
click at [123, 392] on span at bounding box center [123, 394] width 13 height 13
click at [123, 401] on input "DNS Bhakuni" at bounding box center [123, 401] width 1 height 1
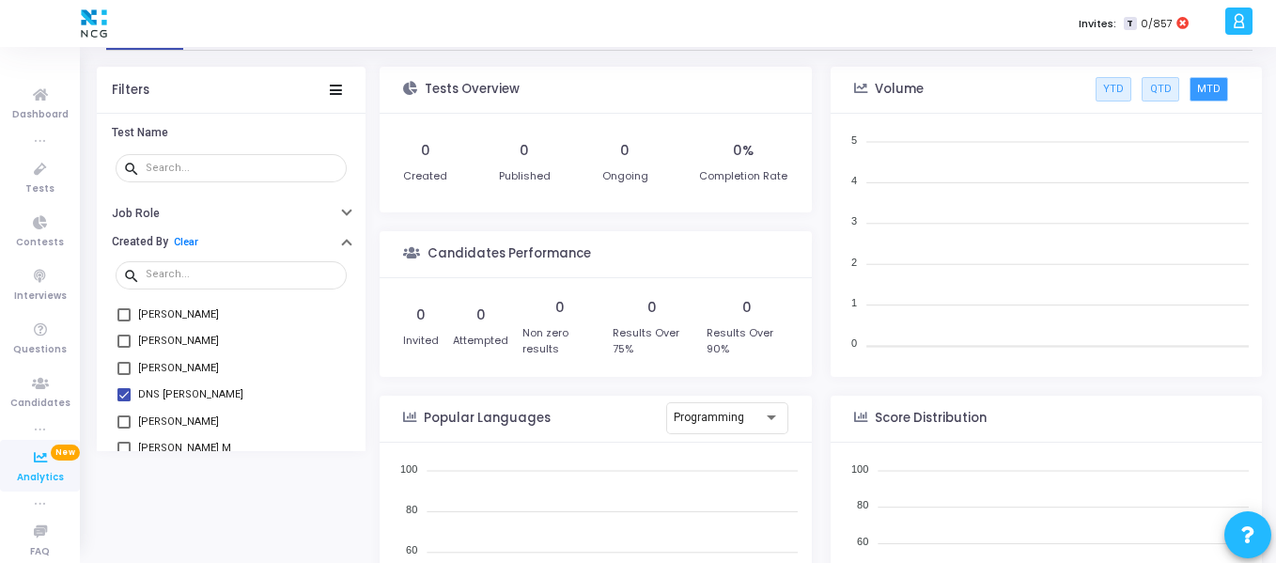
scroll to position [8, 8]
click at [123, 392] on span at bounding box center [123, 394] width 13 height 13
click at [123, 401] on input "DNS Bhakuni" at bounding box center [123, 401] width 1 height 1
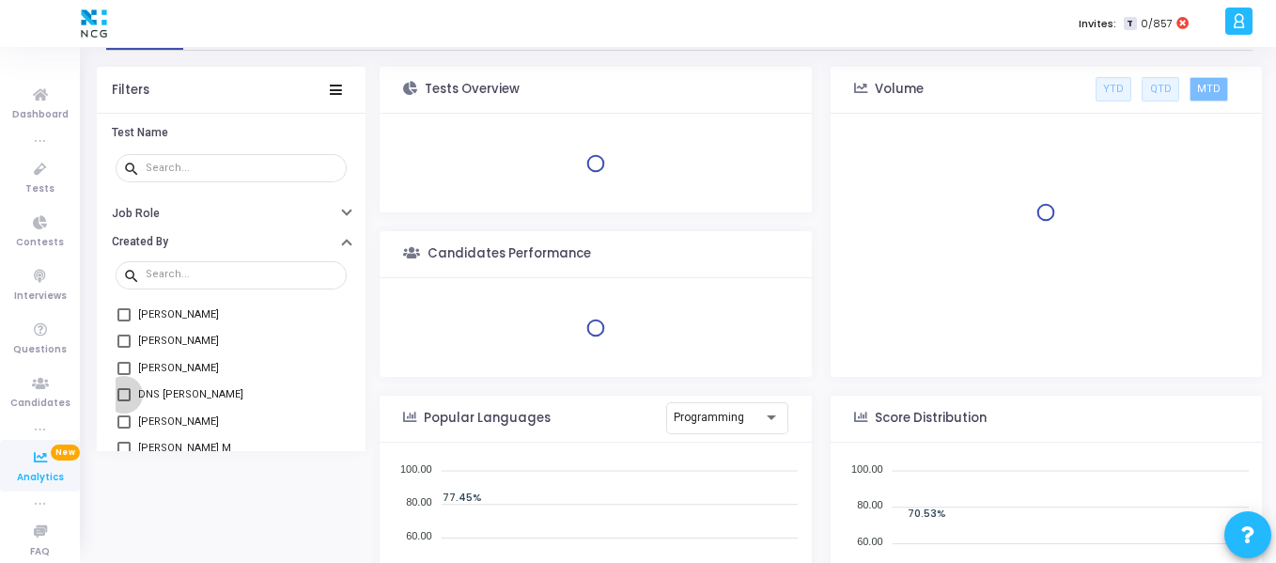
click at [123, 392] on span at bounding box center [123, 394] width 13 height 13
click at [123, 401] on input "DNS Bhakuni" at bounding box center [123, 401] width 1 height 1
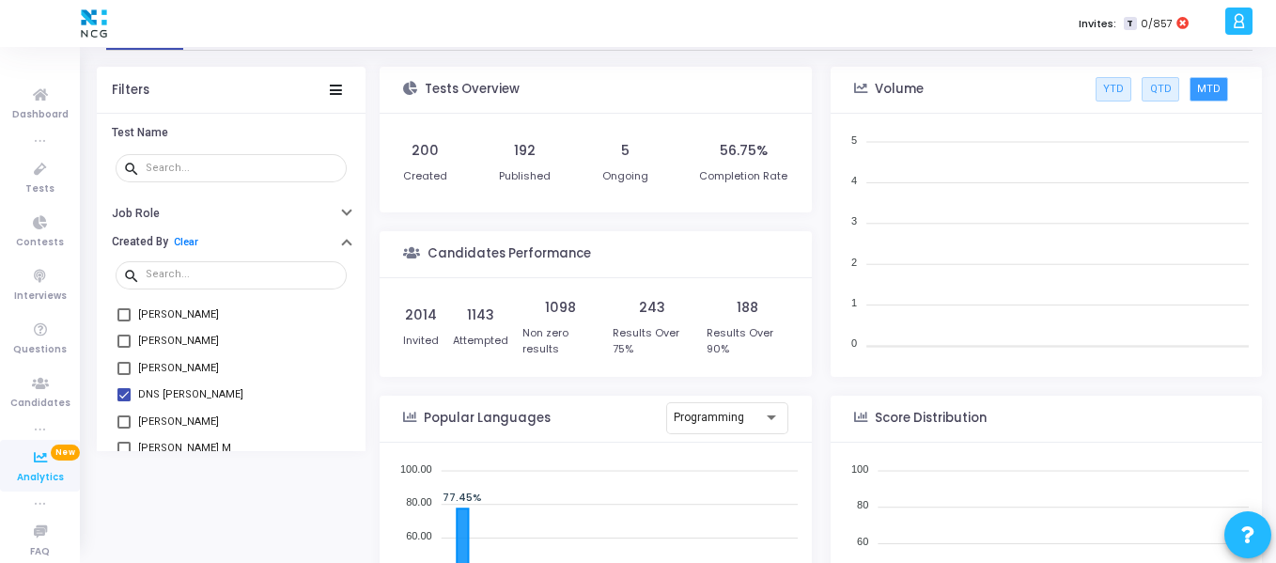
click at [123, 392] on span at bounding box center [123, 394] width 13 height 13
click at [123, 401] on input "DNS Bhakuni" at bounding box center [123, 401] width 1 height 1
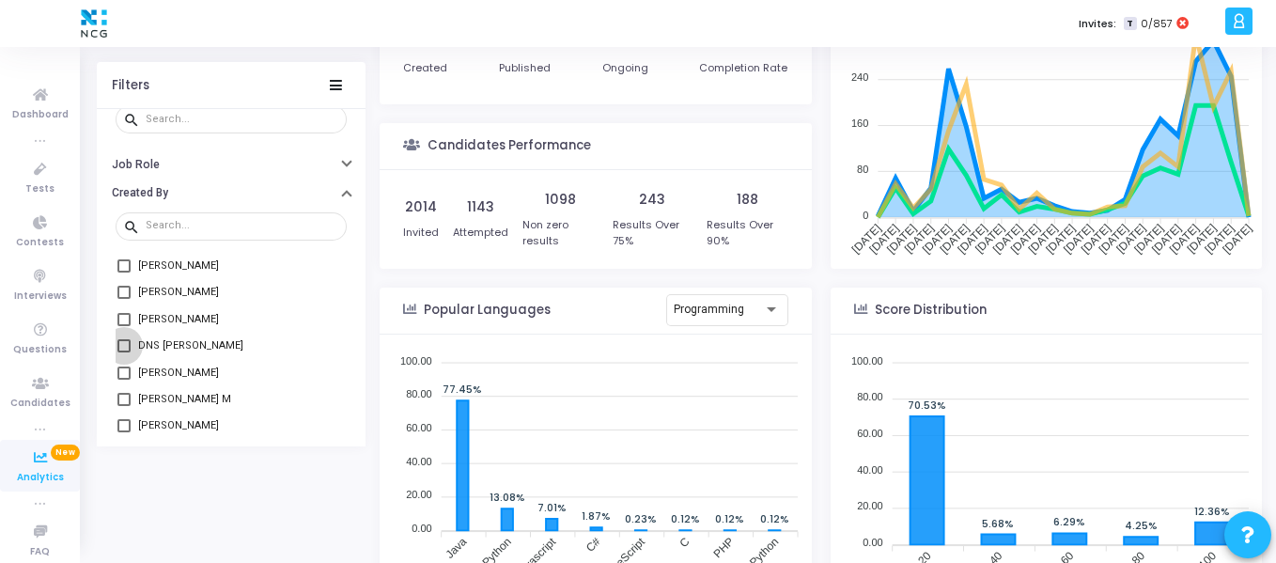
click at [124, 348] on span at bounding box center [123, 345] width 13 height 13
click at [124, 352] on input "DNS Bhakuni" at bounding box center [123, 352] width 1 height 1
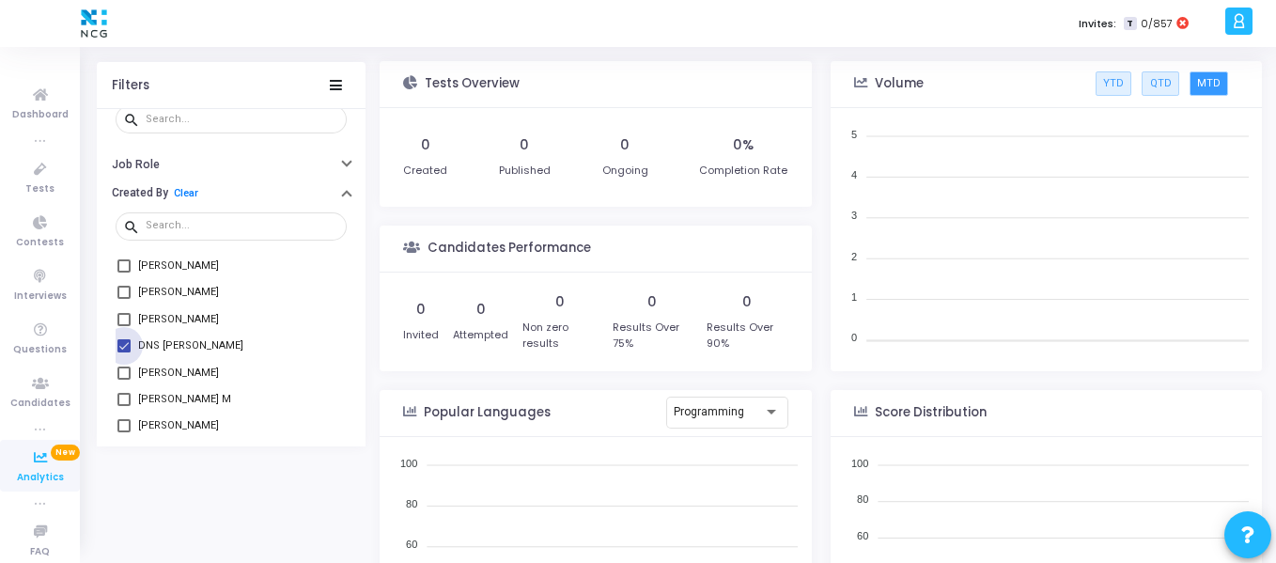
click at [121, 344] on span at bounding box center [123, 345] width 13 height 13
click at [123, 352] on input "DNS Bhakuni" at bounding box center [123, 352] width 1 height 1
checkbox input "false"
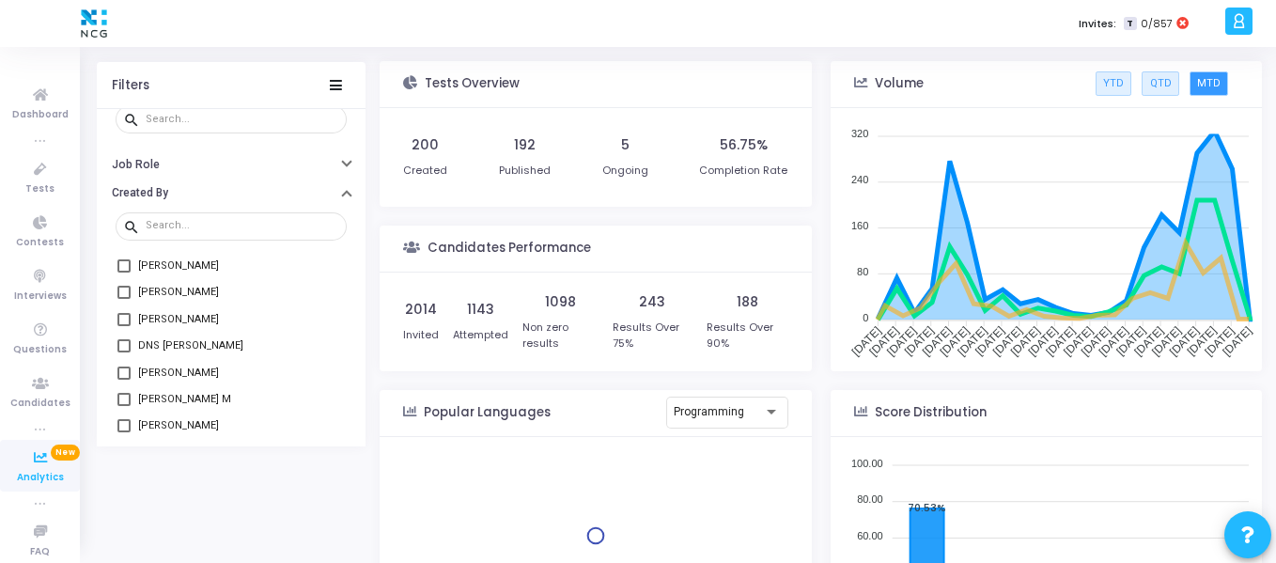
click at [124, 369] on span at bounding box center [123, 371] width 13 height 13
click at [124, 379] on input "Divya Bharathi" at bounding box center [123, 379] width 1 height 1
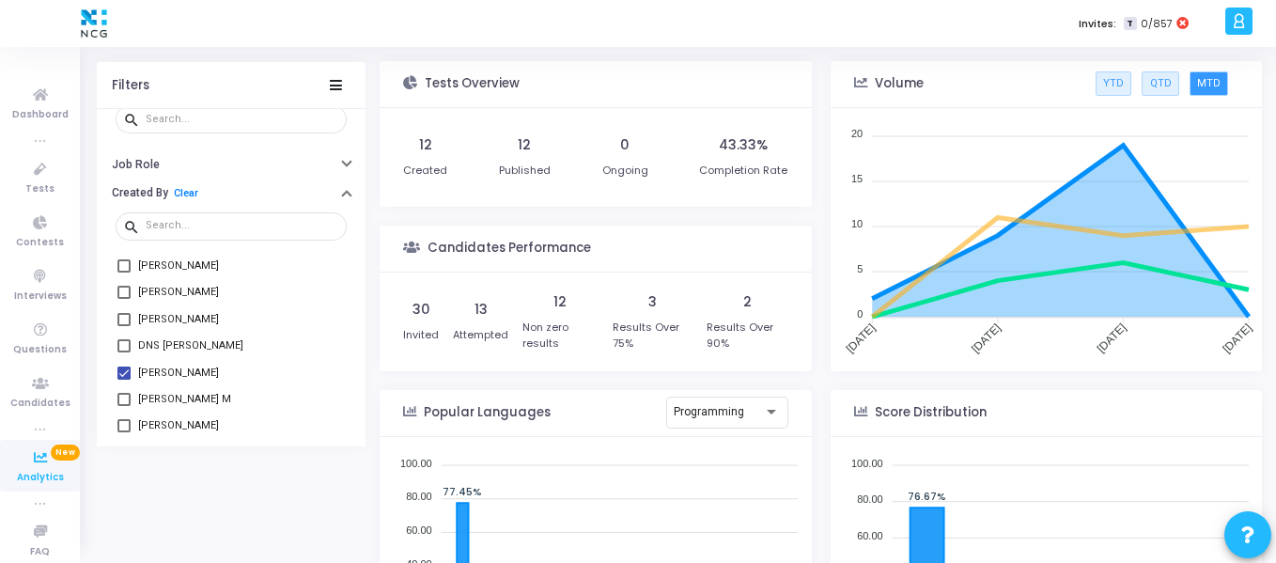
click at [127, 375] on span at bounding box center [123, 371] width 13 height 13
click at [124, 379] on input "Divya Bharathi" at bounding box center [123, 379] width 1 height 1
checkbox input "false"
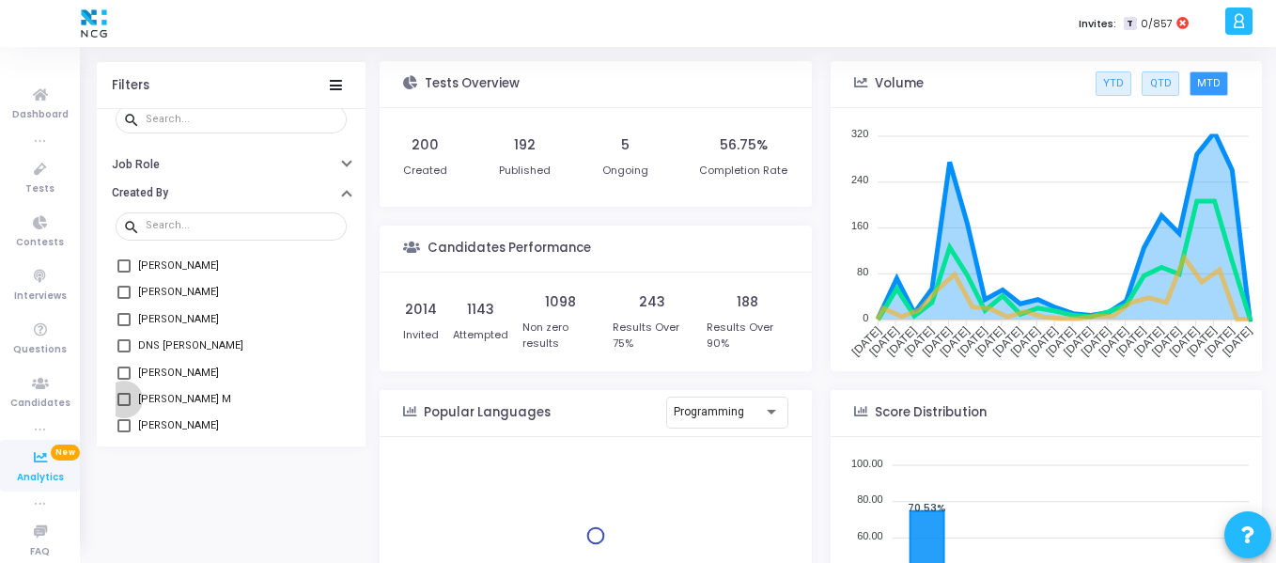
click at [123, 395] on span at bounding box center [123, 398] width 13 height 13
click at [123, 405] on input "Surendar M" at bounding box center [123, 405] width 1 height 1
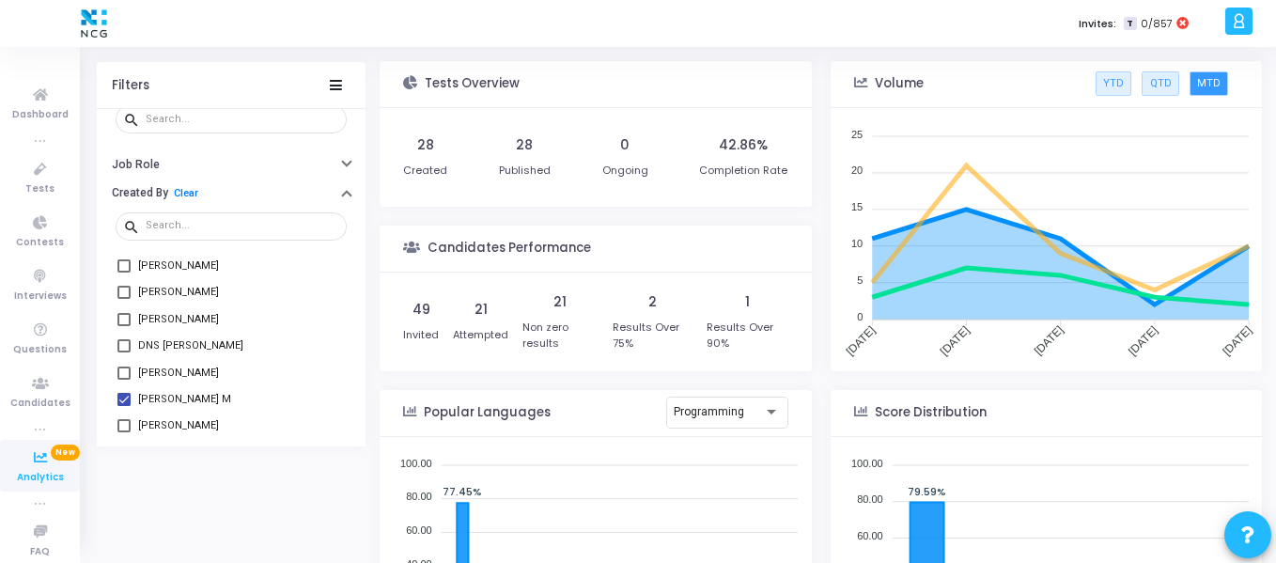
click at [123, 395] on span at bounding box center [123, 398] width 13 height 13
click at [123, 405] on input "Surendar M" at bounding box center [123, 405] width 1 height 1
checkbox input "false"
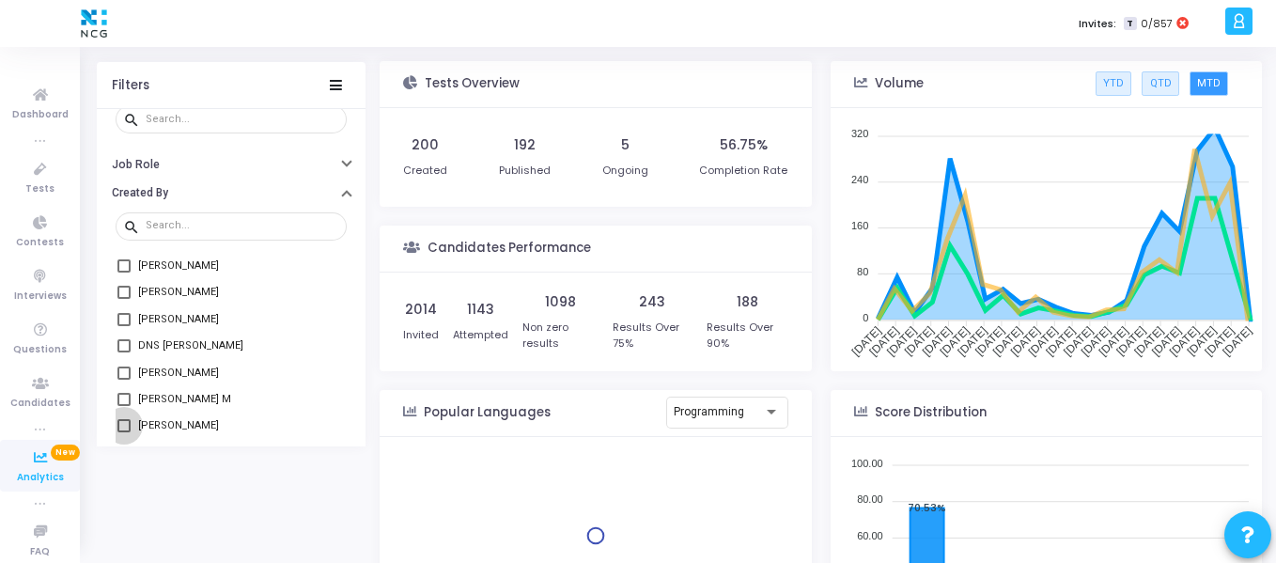
click at [122, 430] on span at bounding box center [123, 425] width 13 height 13
click at [123, 432] on input "Gurveen Kaur" at bounding box center [123, 432] width 1 height 1
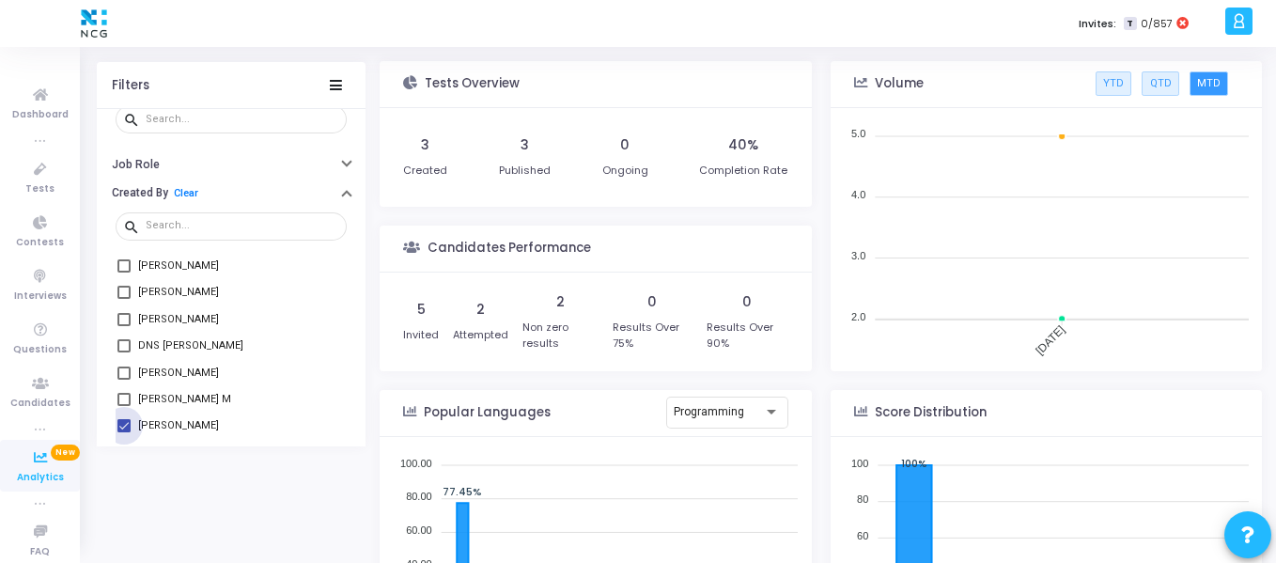
click at [122, 430] on span at bounding box center [123, 425] width 13 height 13
click at [123, 432] on input "Gurveen Kaur" at bounding box center [123, 432] width 1 height 1
checkbox input "false"
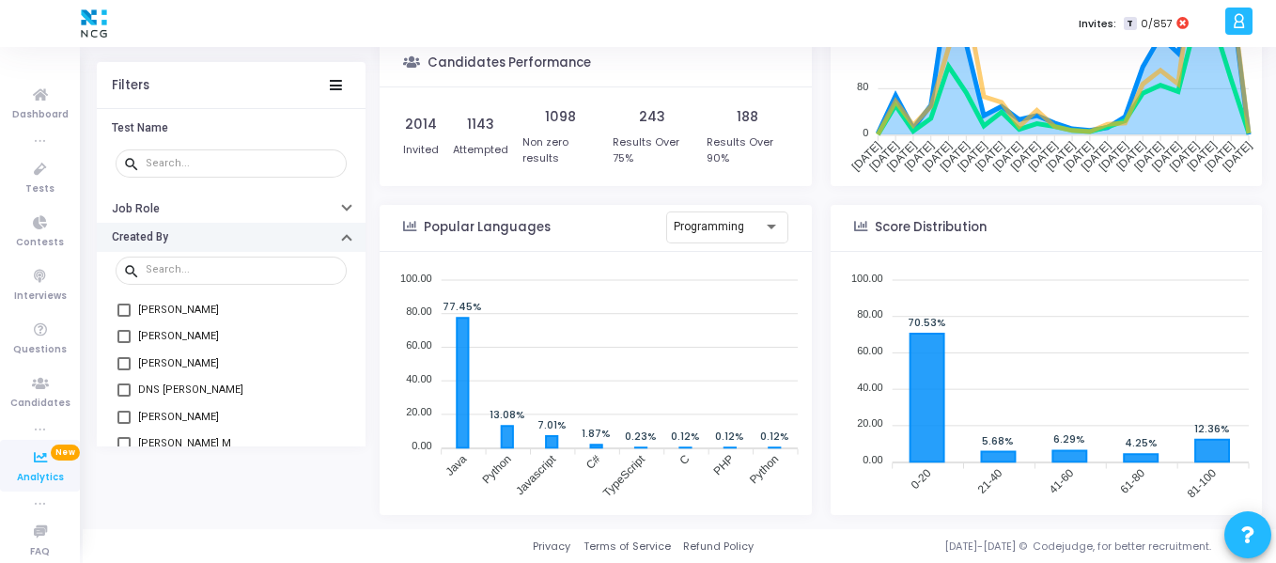
click at [215, 230] on button "Created By" at bounding box center [231, 237] width 269 height 29
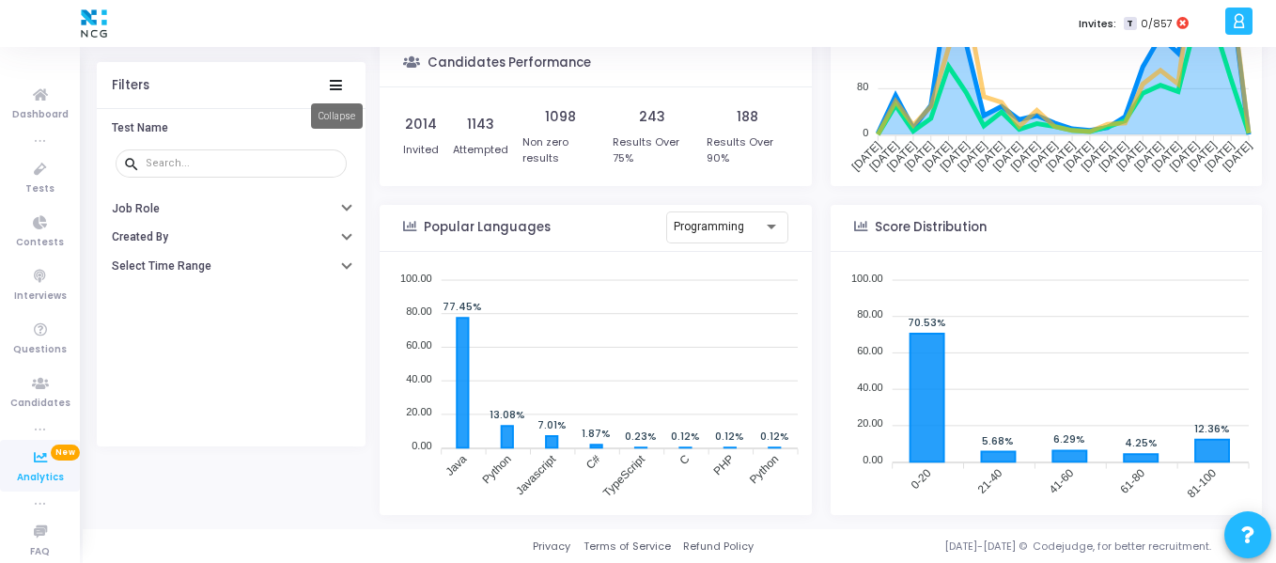
click at [333, 80] on icon at bounding box center [336, 85] width 12 height 10
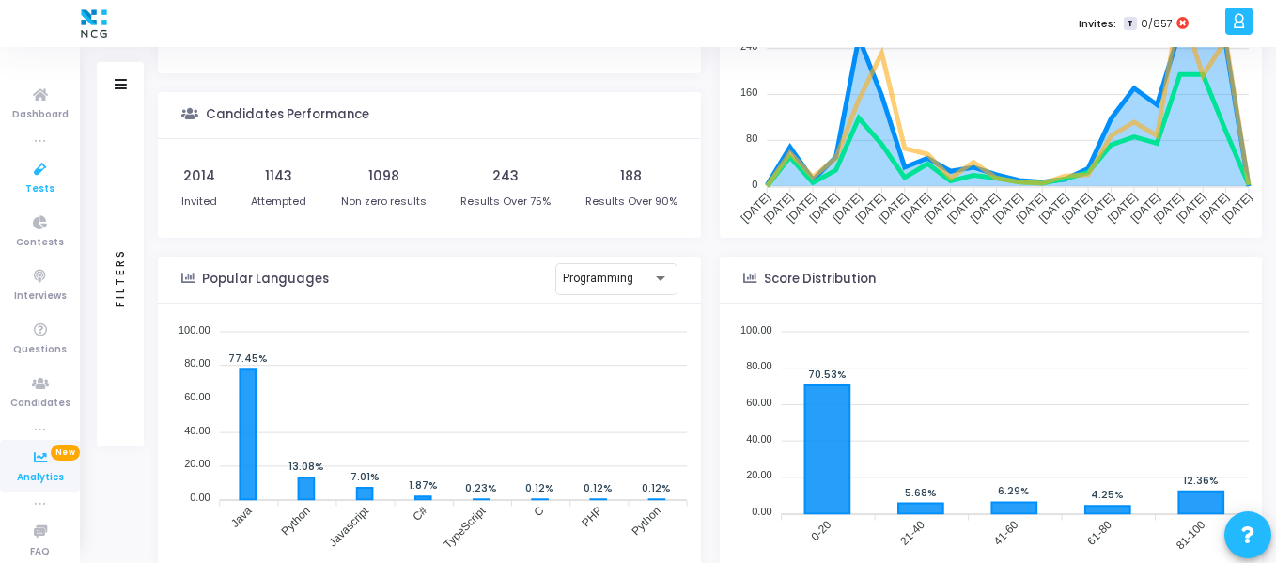
click at [33, 190] on span "Tests" at bounding box center [39, 189] width 29 height 16
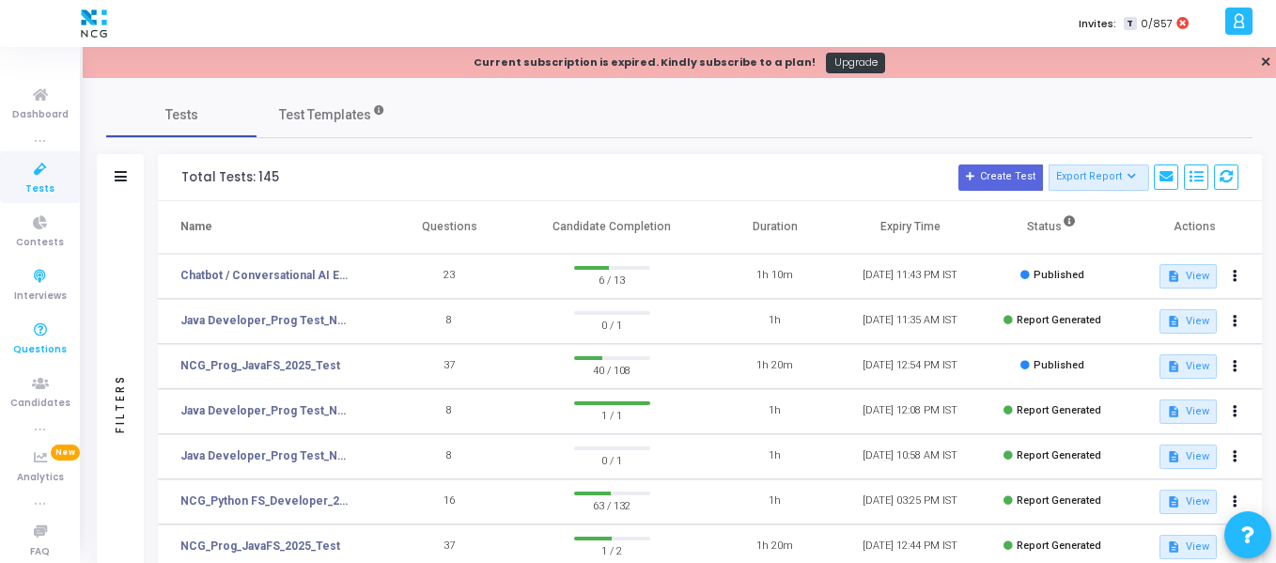
click at [39, 333] on icon at bounding box center [40, 329] width 39 height 23
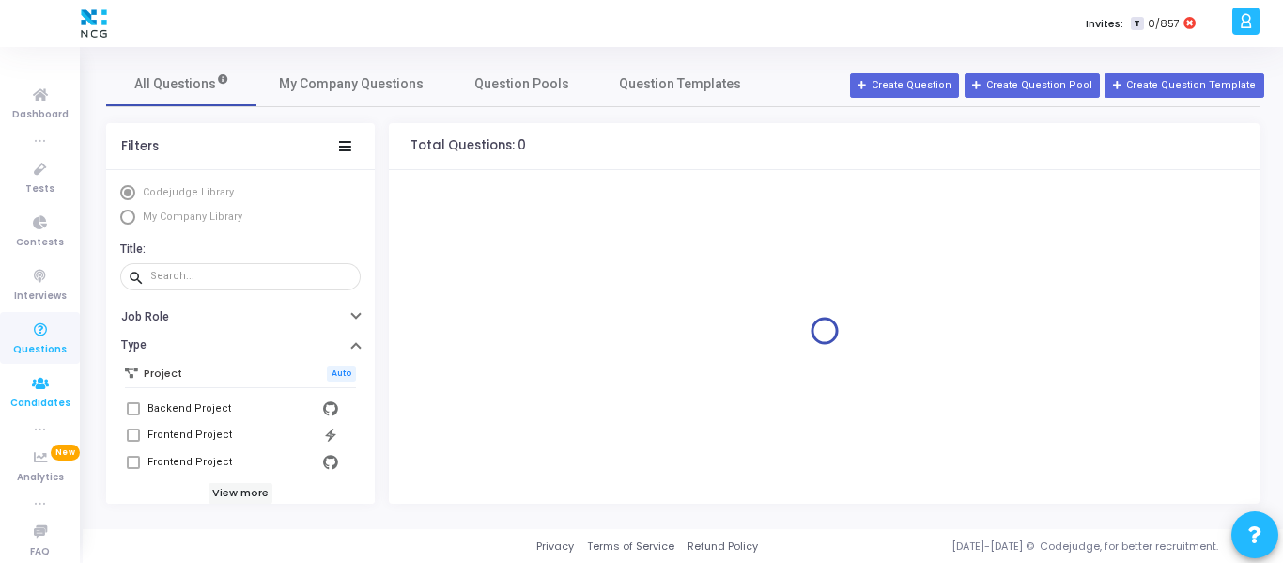
click at [38, 387] on icon at bounding box center [40, 383] width 39 height 23
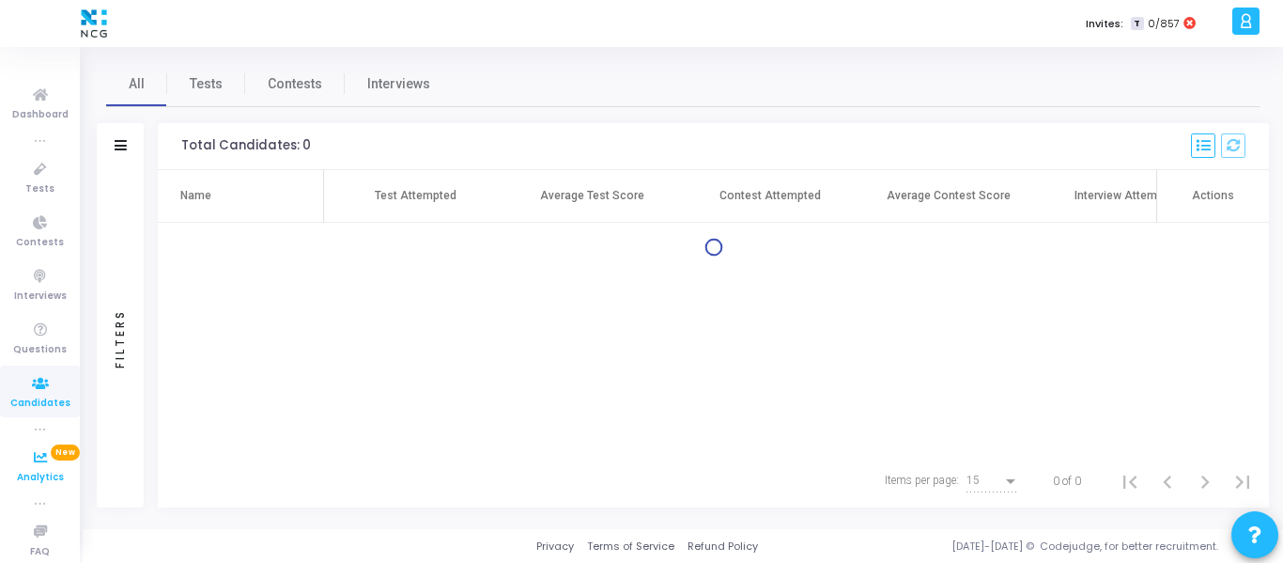
click at [36, 458] on icon at bounding box center [40, 457] width 39 height 23
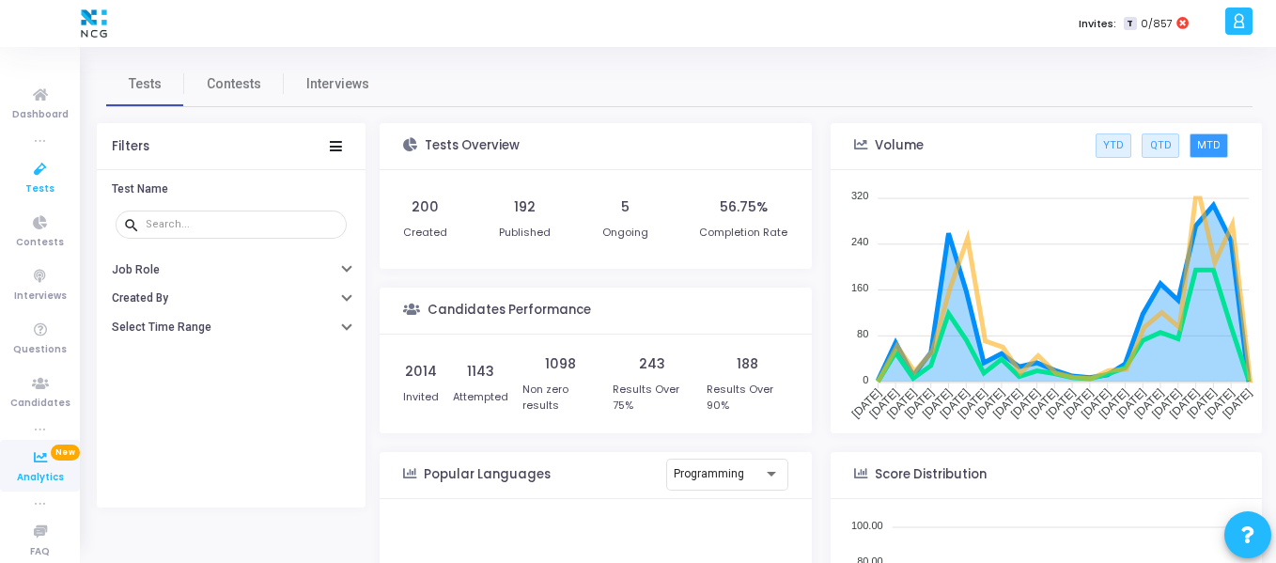
click at [38, 185] on span "Tests" at bounding box center [39, 189] width 29 height 16
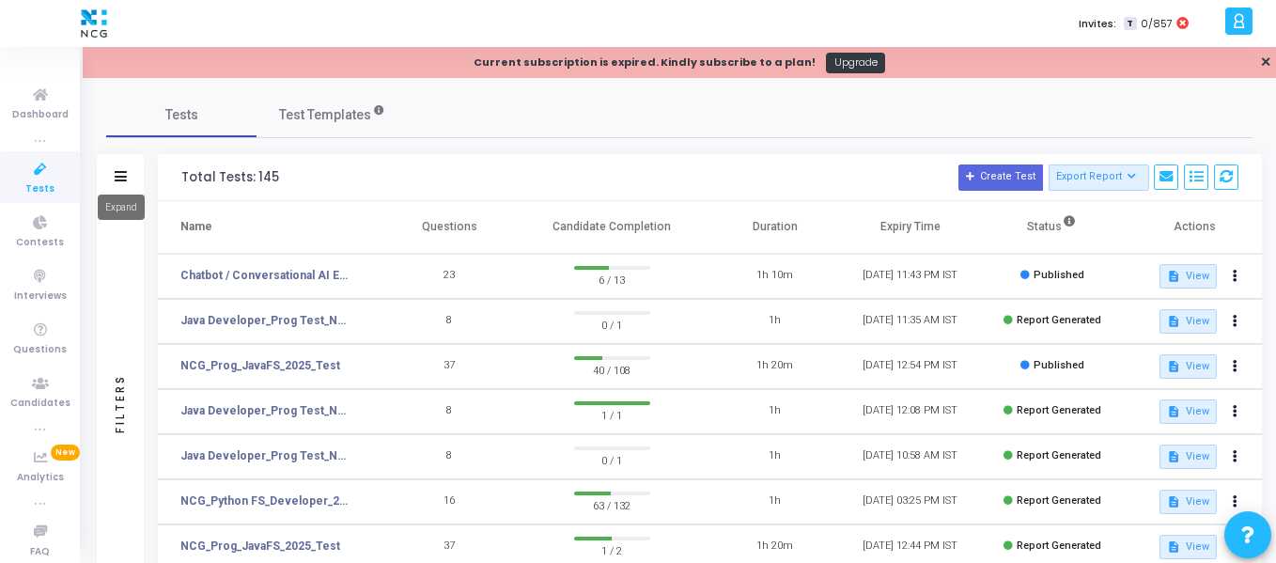
click at [116, 173] on icon at bounding box center [121, 176] width 12 height 10
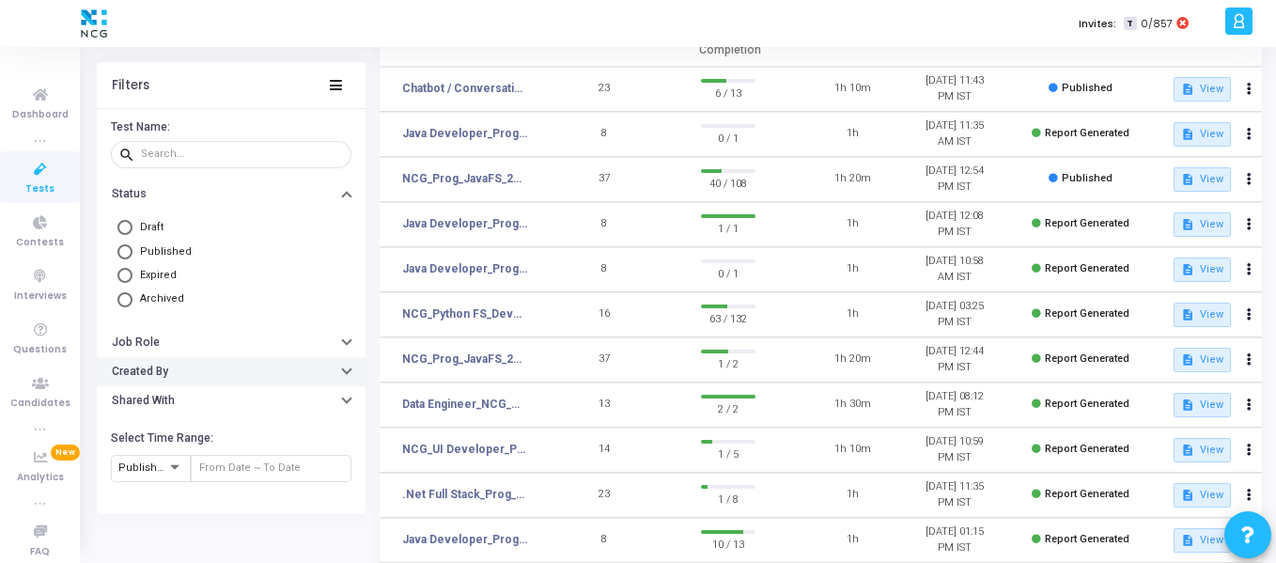
click at [177, 367] on button "Created By" at bounding box center [231, 370] width 269 height 29
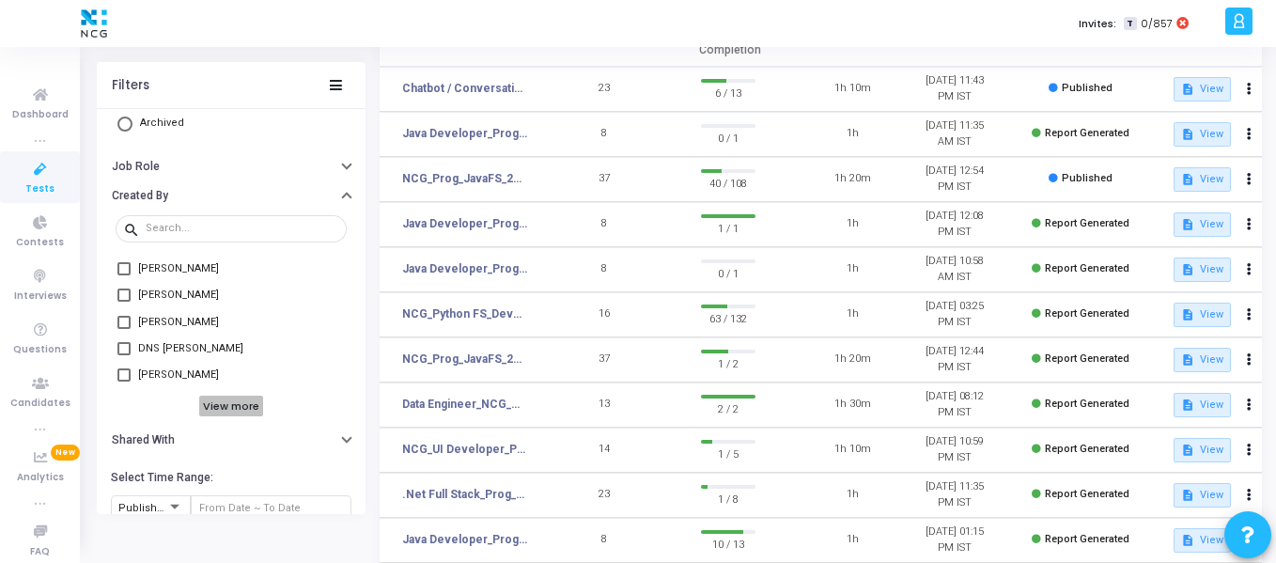
click at [221, 400] on h6 "View more" at bounding box center [231, 405] width 65 height 21
click at [35, 175] on icon at bounding box center [40, 169] width 39 height 23
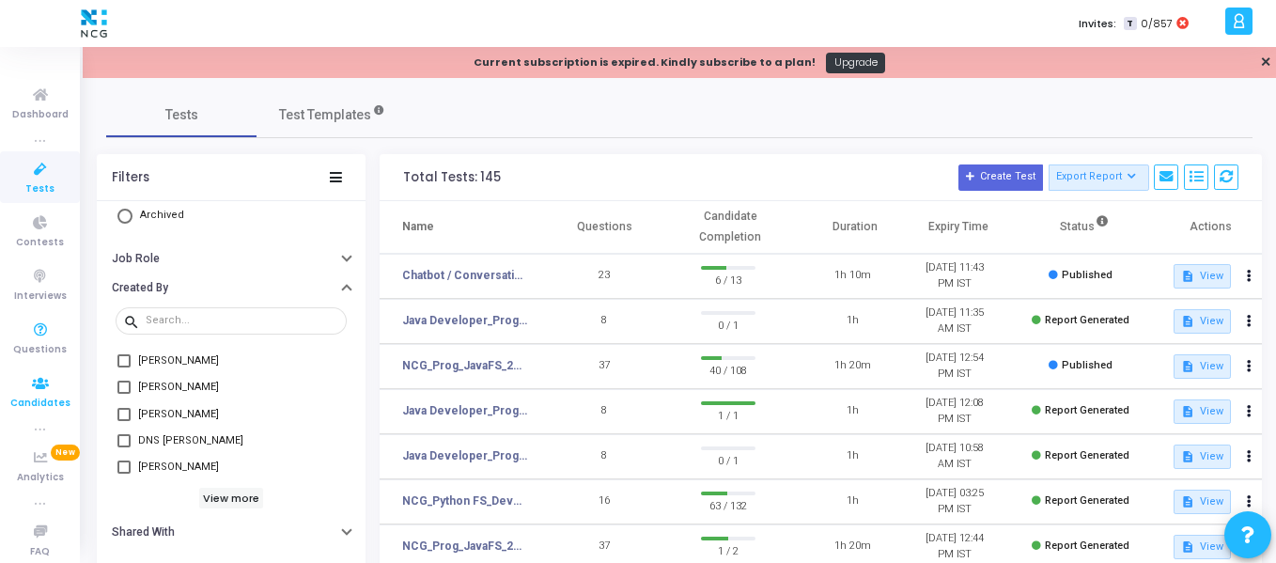
click at [43, 379] on icon at bounding box center [40, 383] width 39 height 23
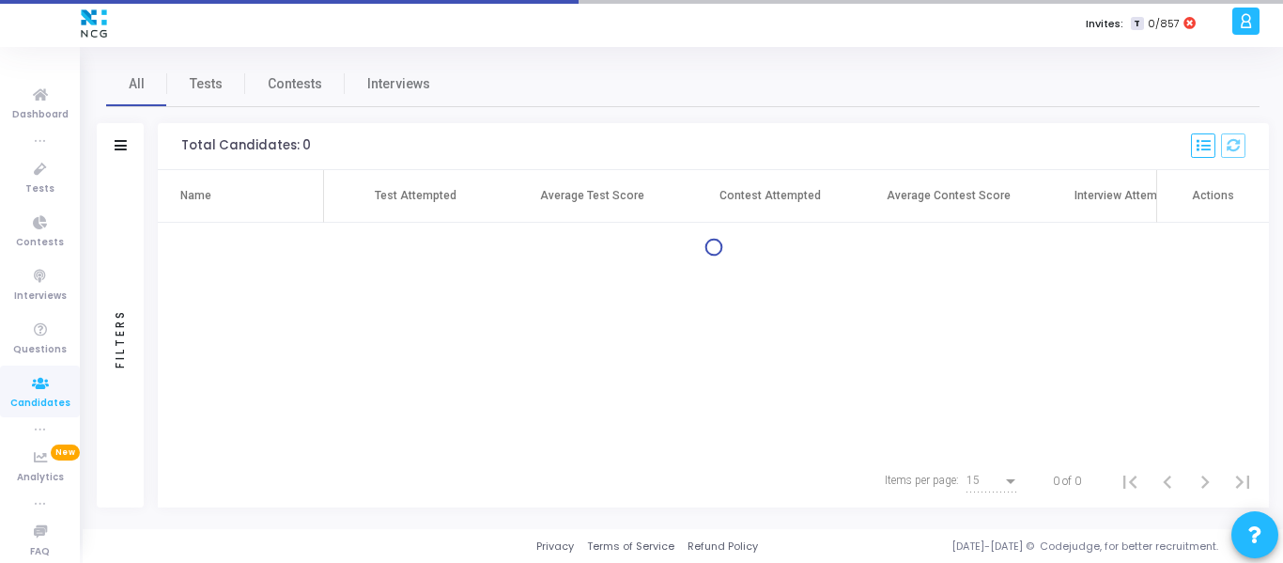
click at [125, 142] on icon at bounding box center [121, 145] width 12 height 10
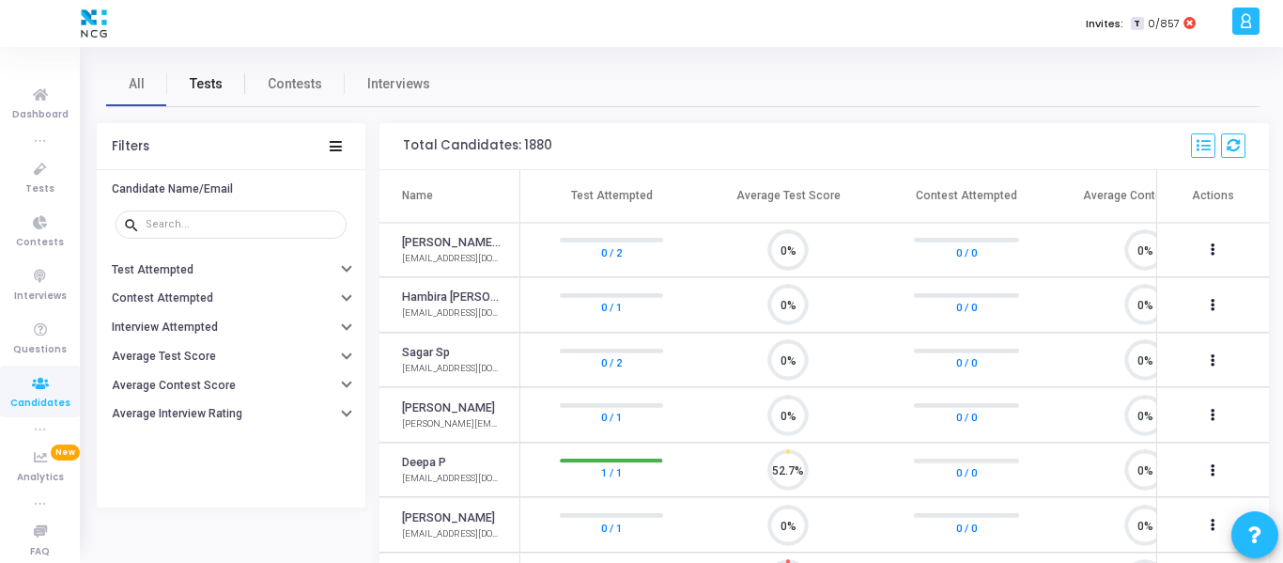
click at [213, 85] on span "Tests" at bounding box center [206, 84] width 33 height 20
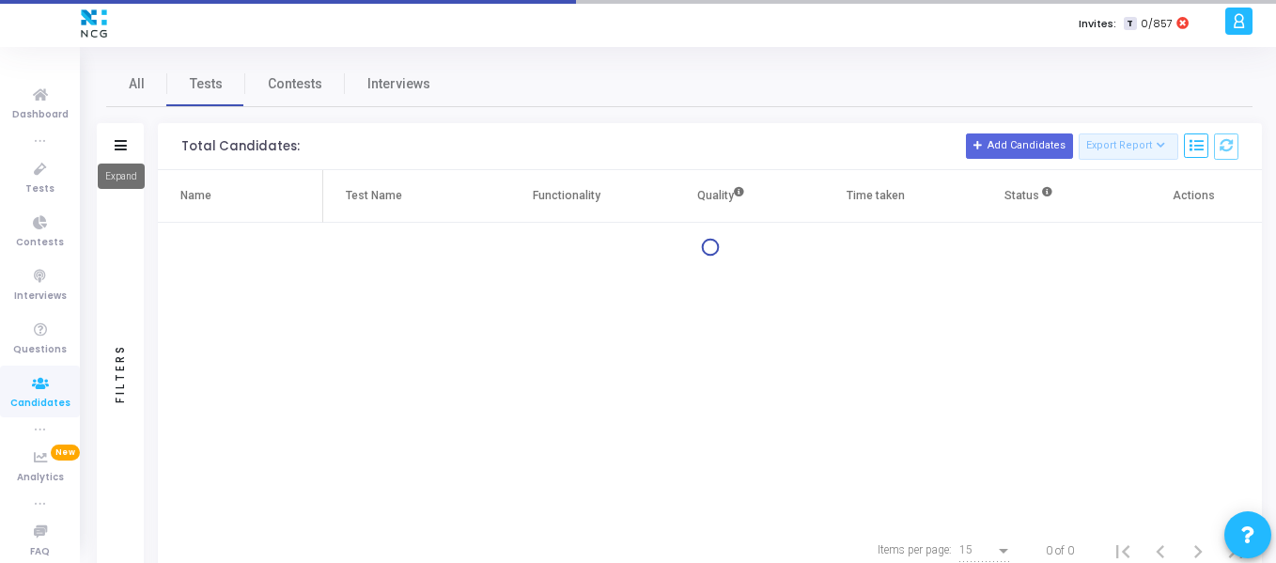
click at [123, 147] on icon at bounding box center [121, 145] width 12 height 10
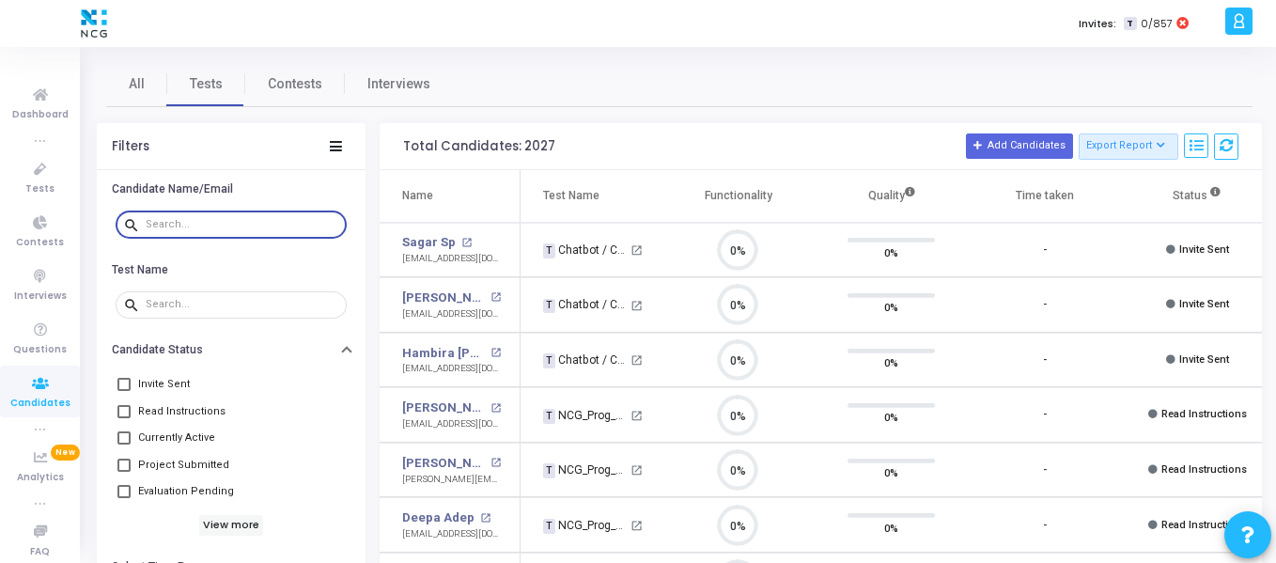
scroll to position [39, 48]
click at [174, 227] on input "text" at bounding box center [242, 224] width 193 height 11
paste input "7 govindballabh1992@gmail.com"
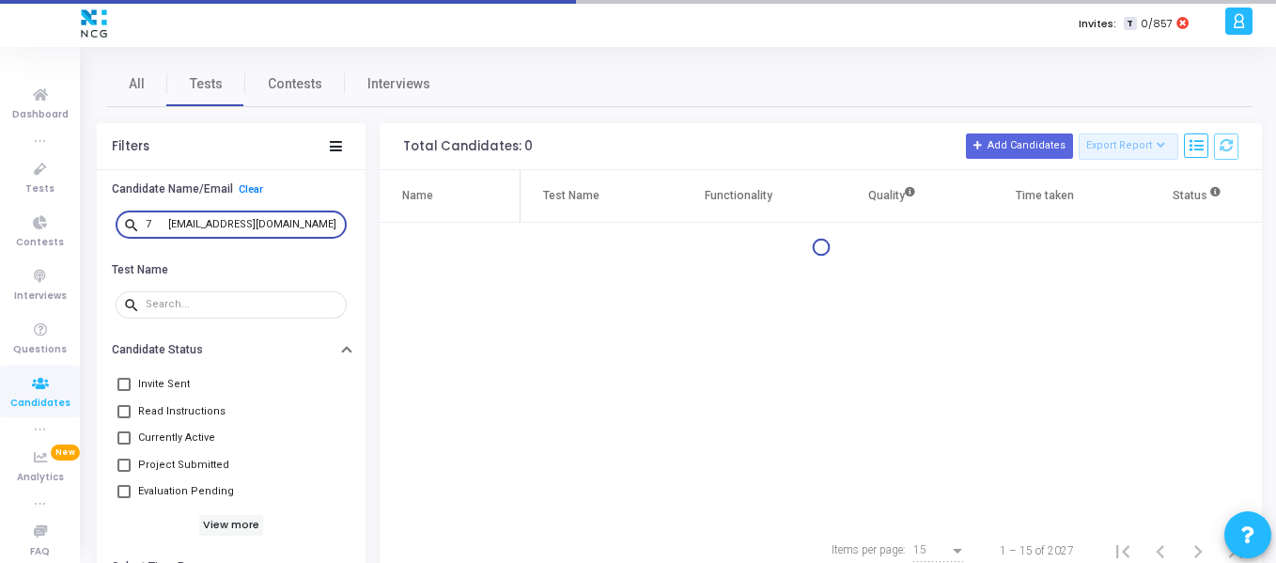
click at [174, 227] on input "7 govindballabh1992@gmail.com" at bounding box center [242, 224] width 193 height 11
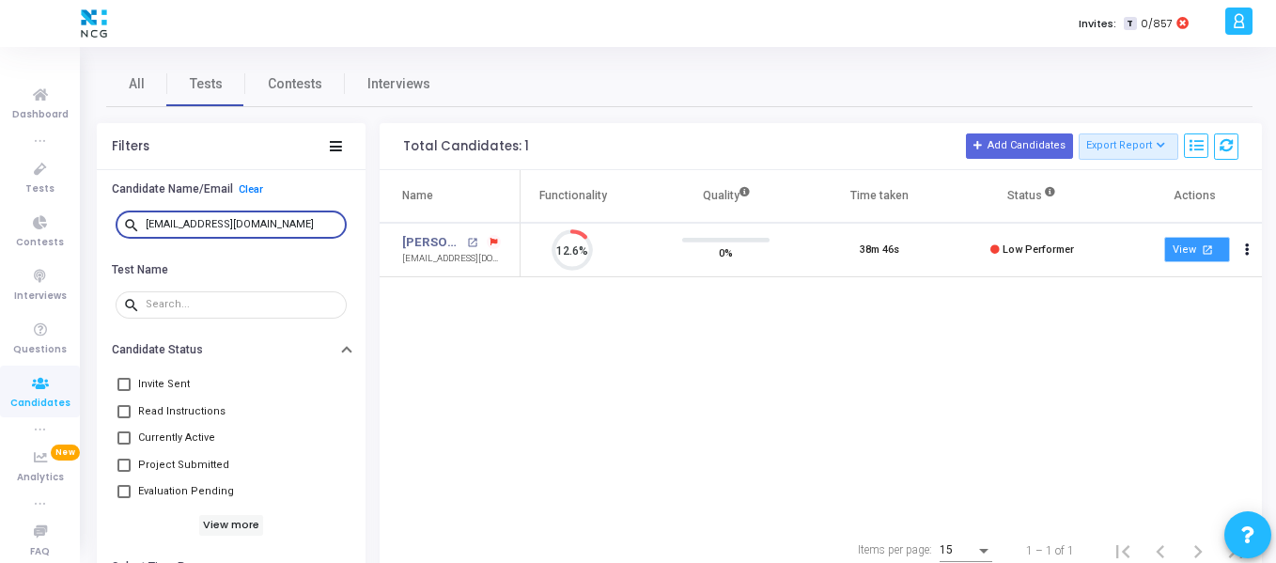
type input "govindballabh1992@gmail.com"
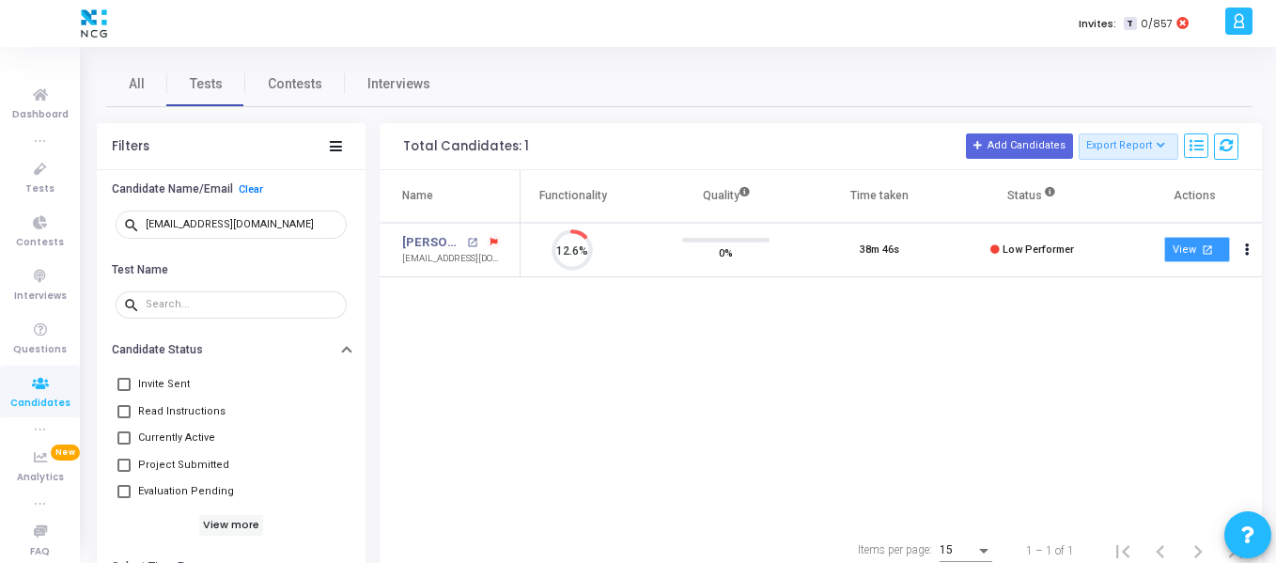
click at [1193, 255] on link "View open_in_new" at bounding box center [1197, 249] width 66 height 25
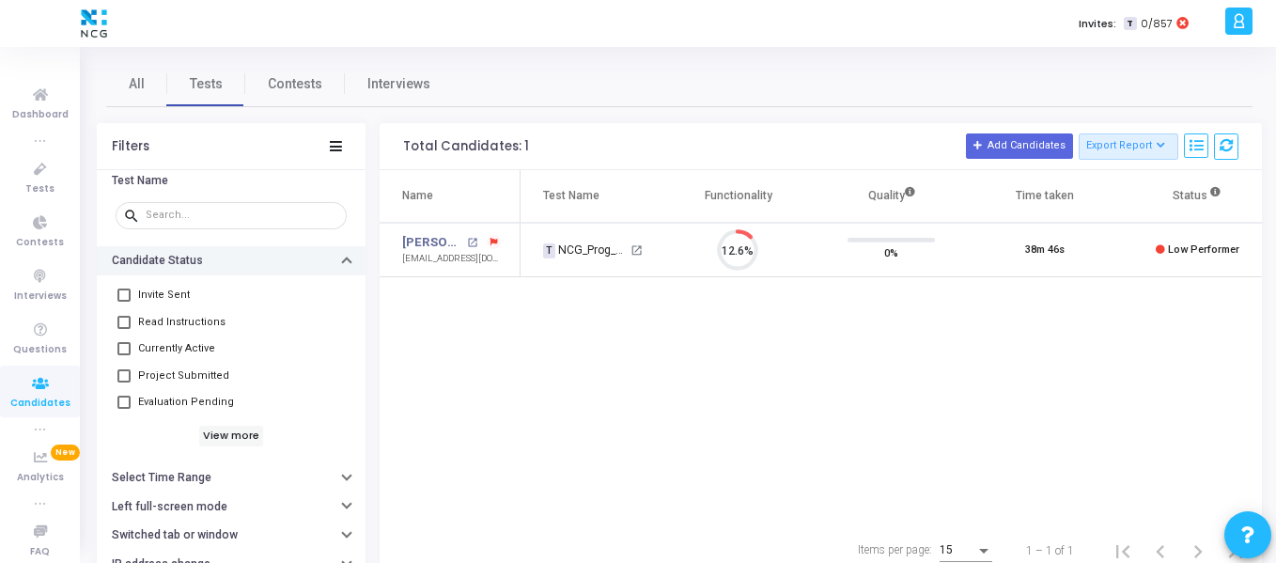
scroll to position [93, 0]
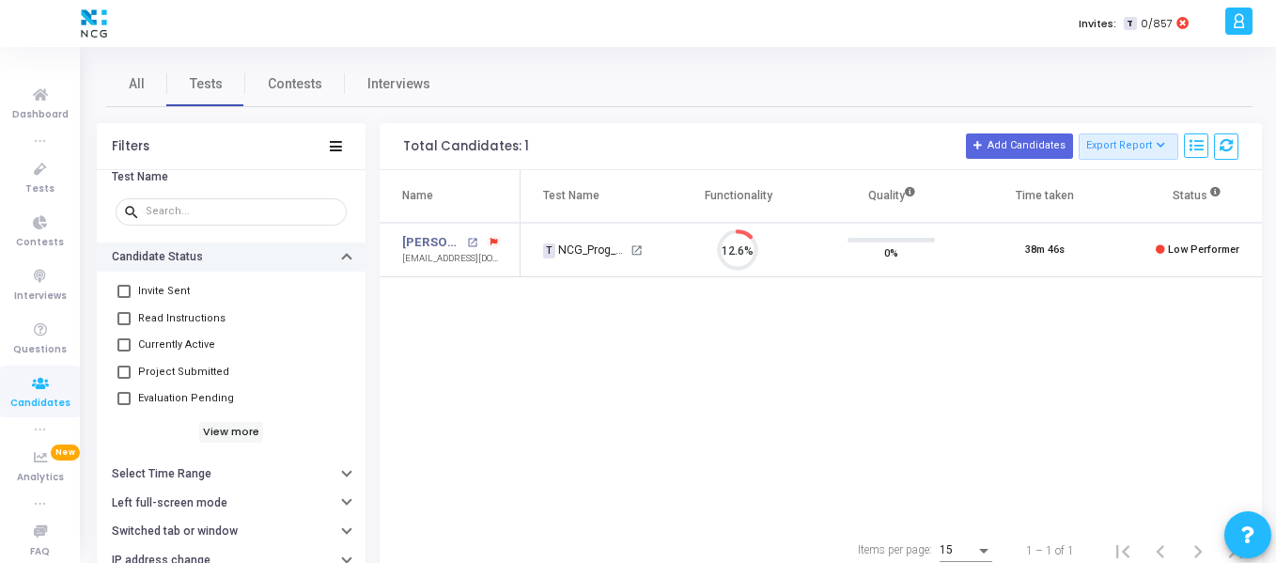
click at [337, 253] on button "Candidate Status" at bounding box center [231, 256] width 269 height 29
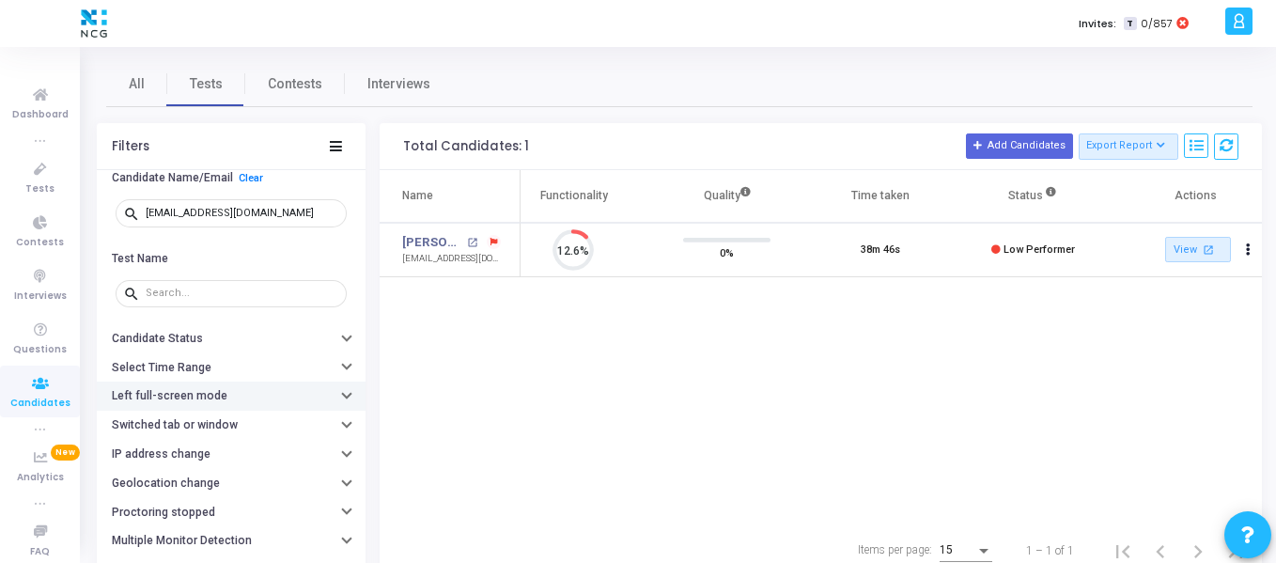
scroll to position [0, 0]
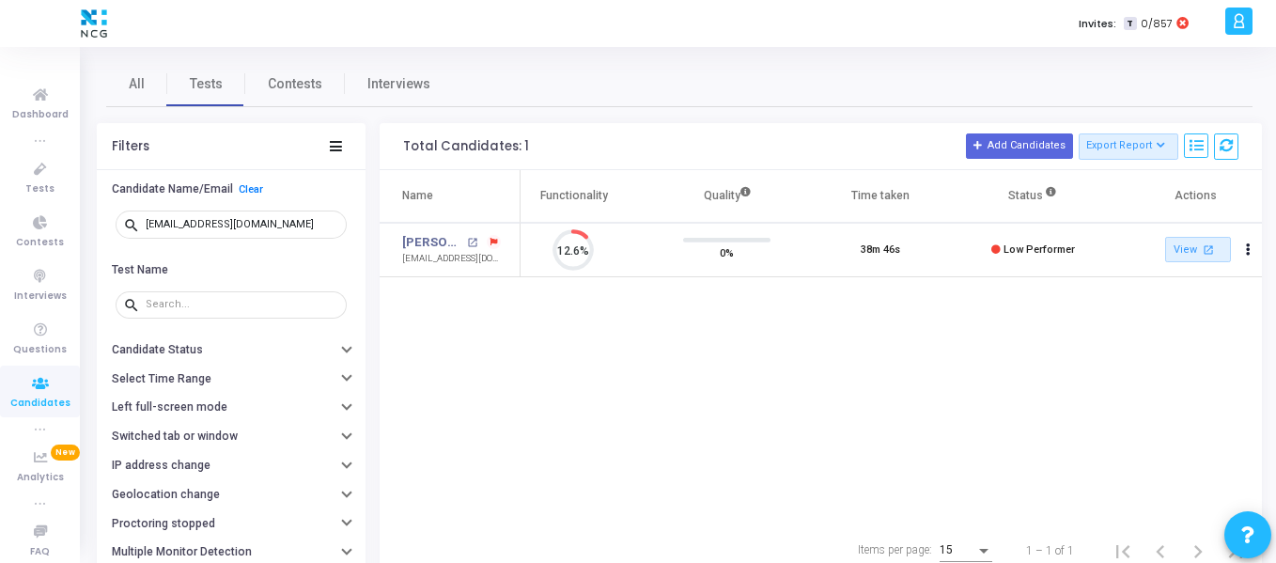
click at [26, 388] on icon at bounding box center [40, 383] width 39 height 23
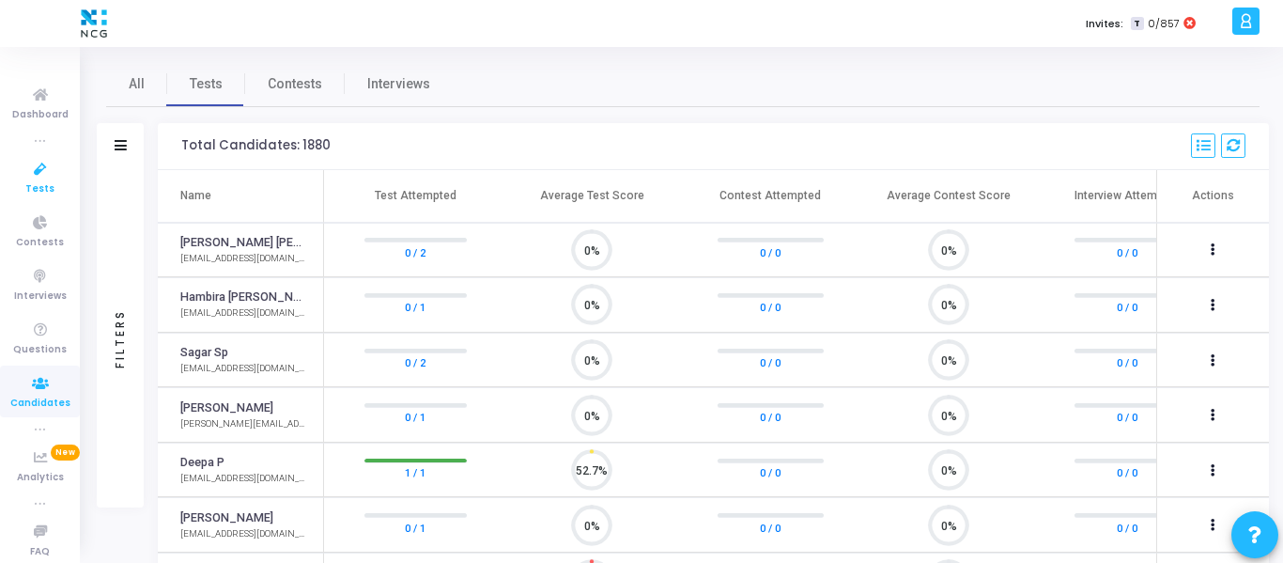
click at [34, 170] on icon at bounding box center [40, 169] width 39 height 23
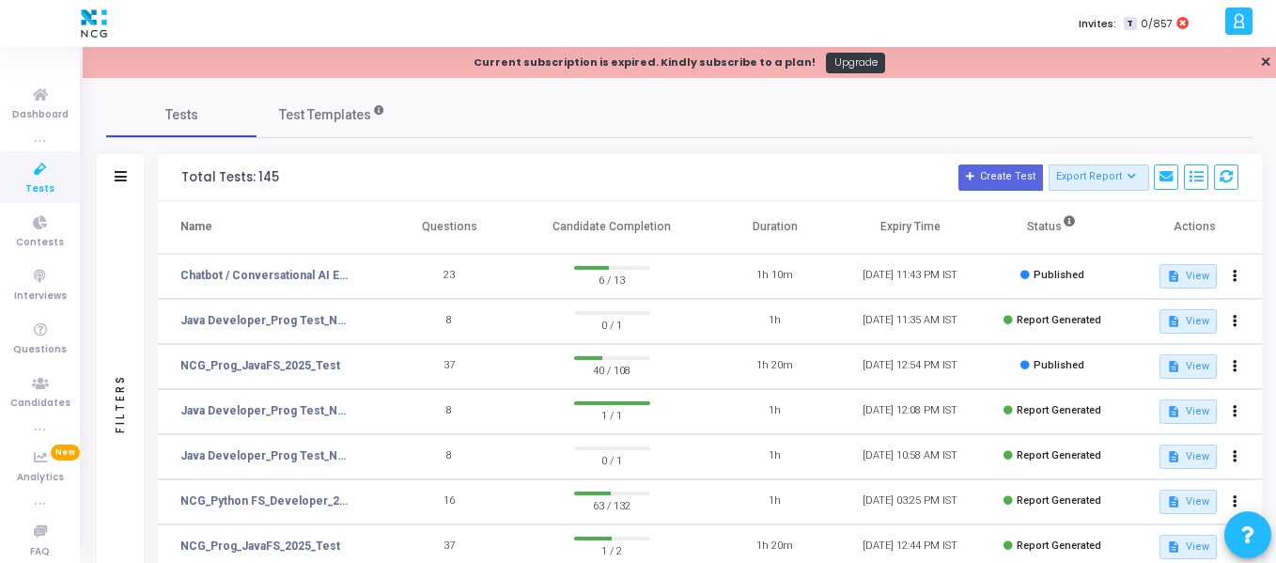
click at [36, 178] on icon at bounding box center [40, 169] width 39 height 23
click at [34, 379] on icon at bounding box center [40, 383] width 39 height 23
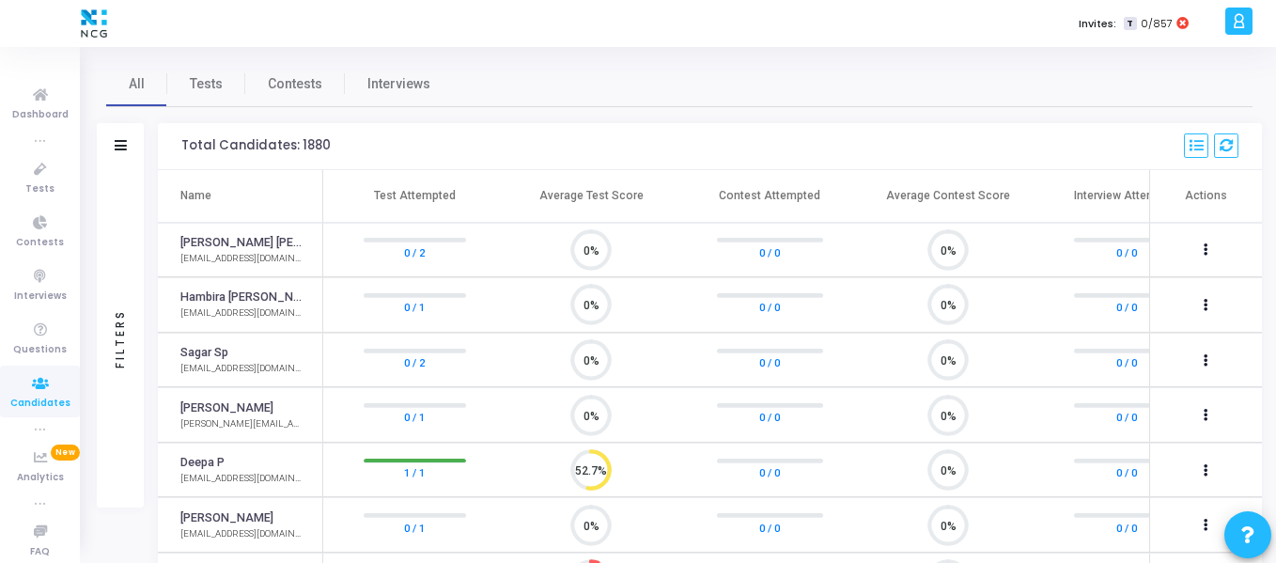
scroll to position [39, 48]
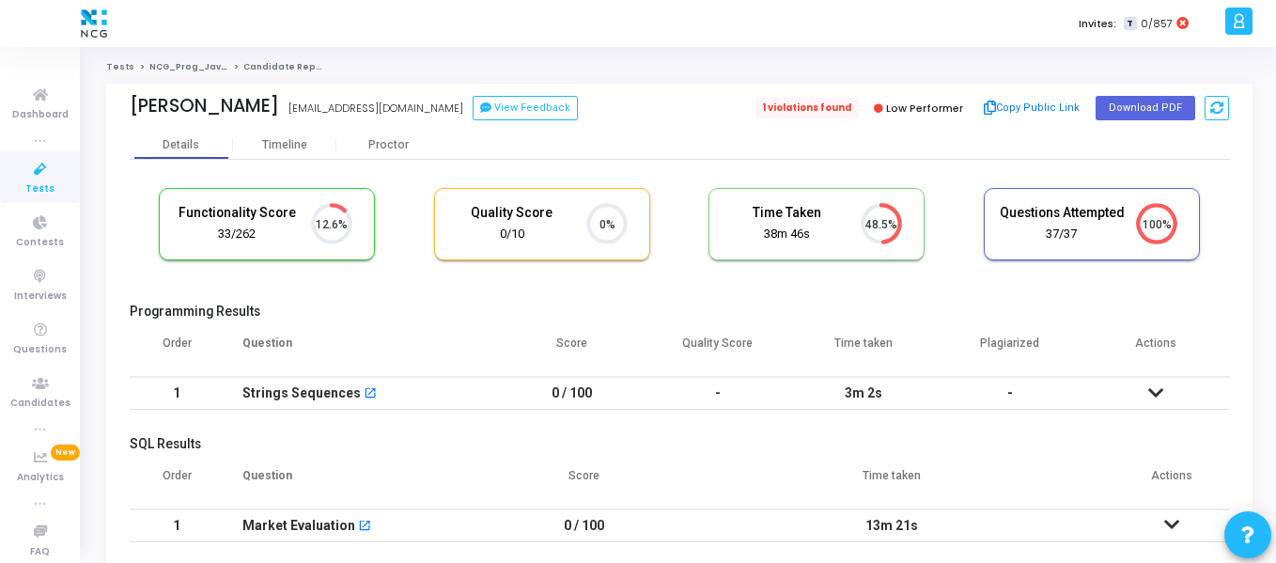
click at [821, 103] on span "1 violations found" at bounding box center [806, 108] width 103 height 21
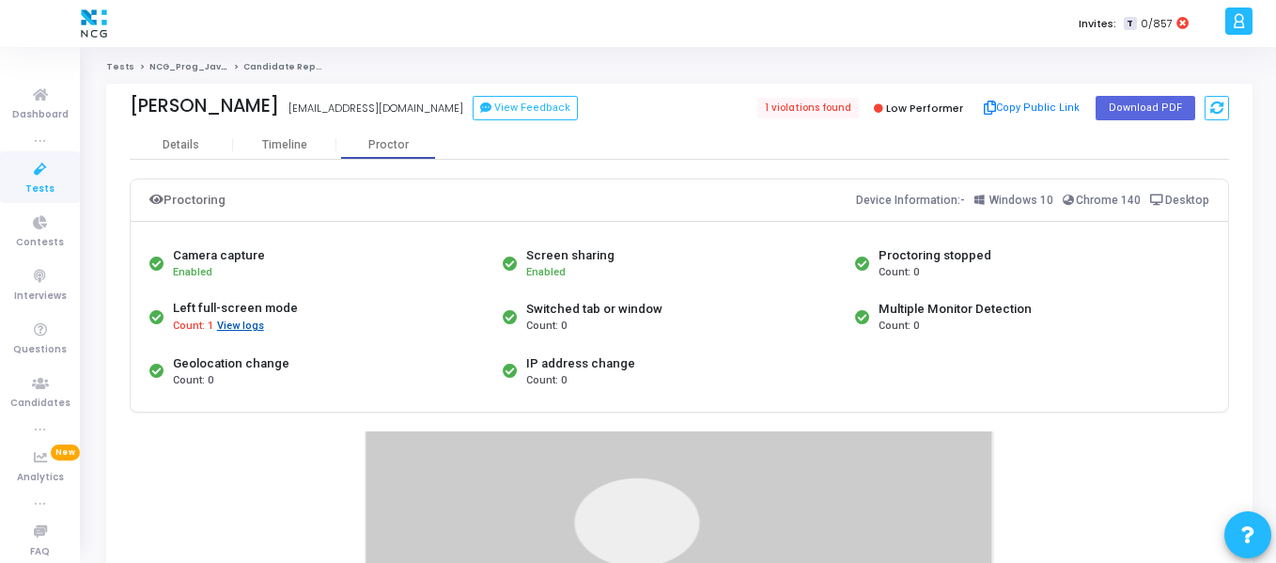
click at [239, 322] on button "View logs" at bounding box center [240, 326] width 49 height 18
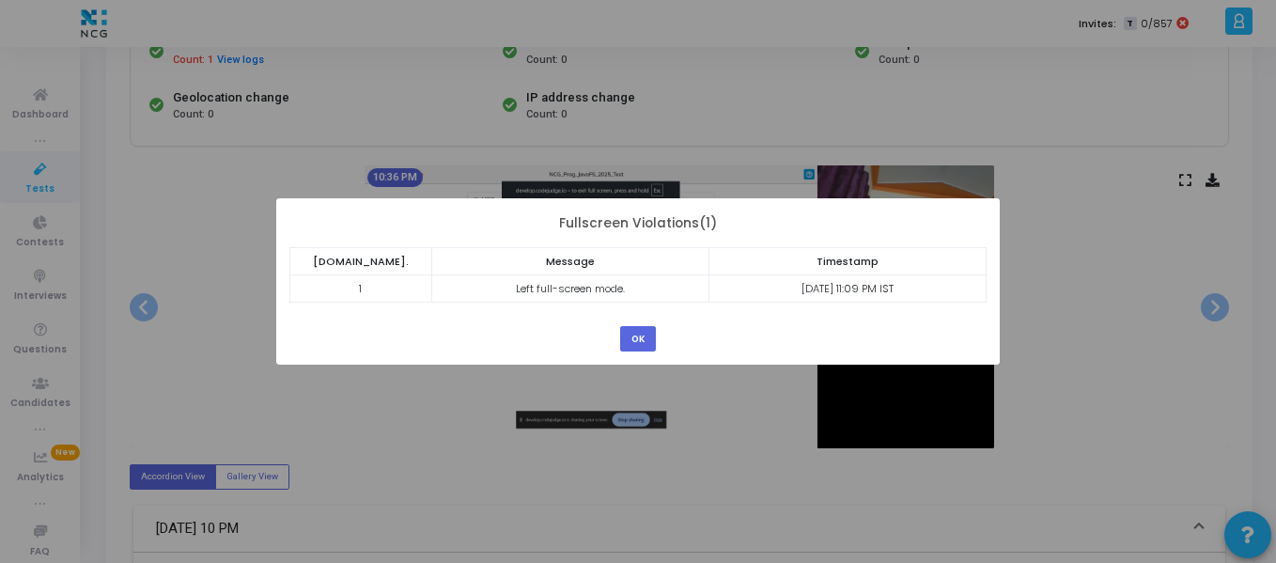
scroll to position [267, 0]
click at [633, 339] on button "OK" at bounding box center [638, 338] width 36 height 25
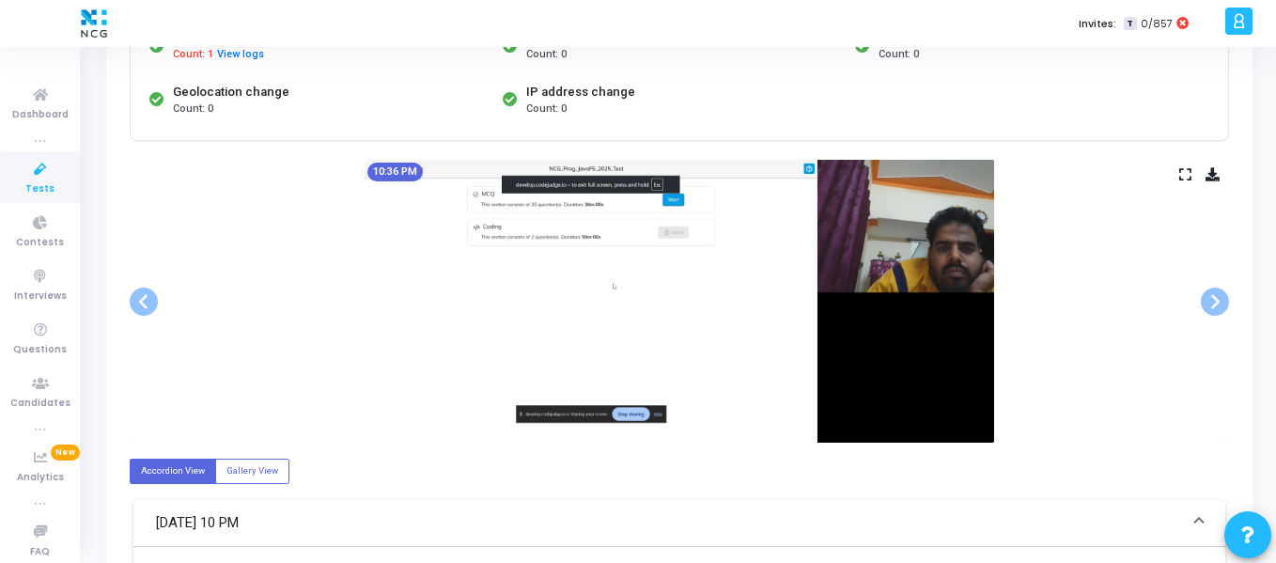
scroll to position [272, 0]
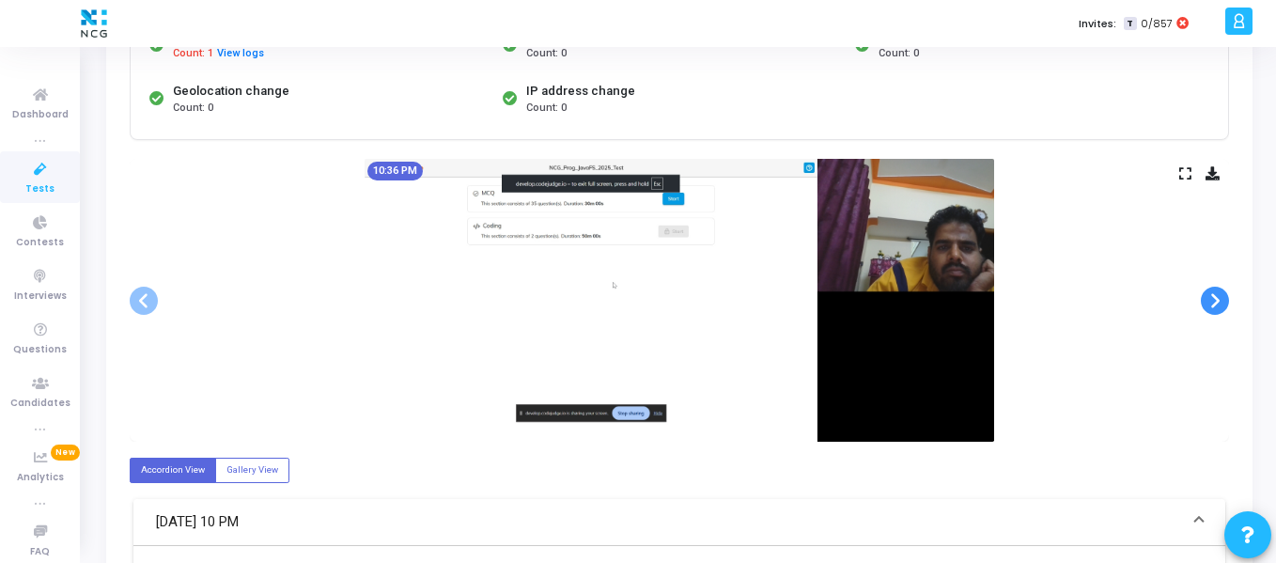
click at [1215, 303] on span at bounding box center [1214, 300] width 28 height 28
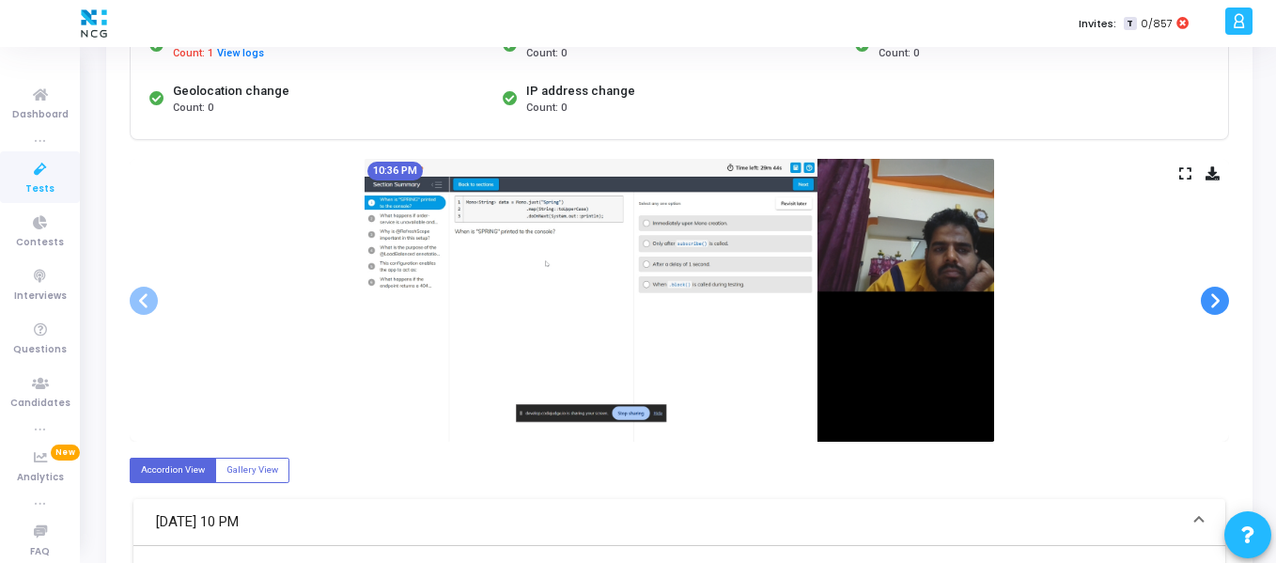
click at [1215, 303] on span at bounding box center [1214, 300] width 28 height 28
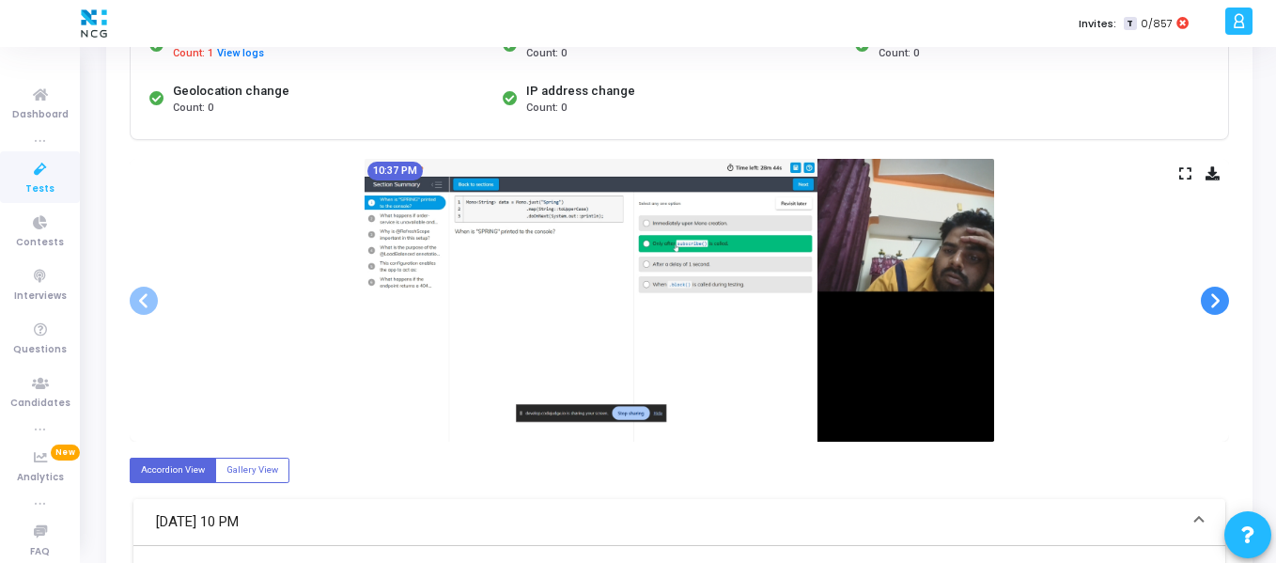
click at [1215, 303] on span at bounding box center [1214, 300] width 28 height 28
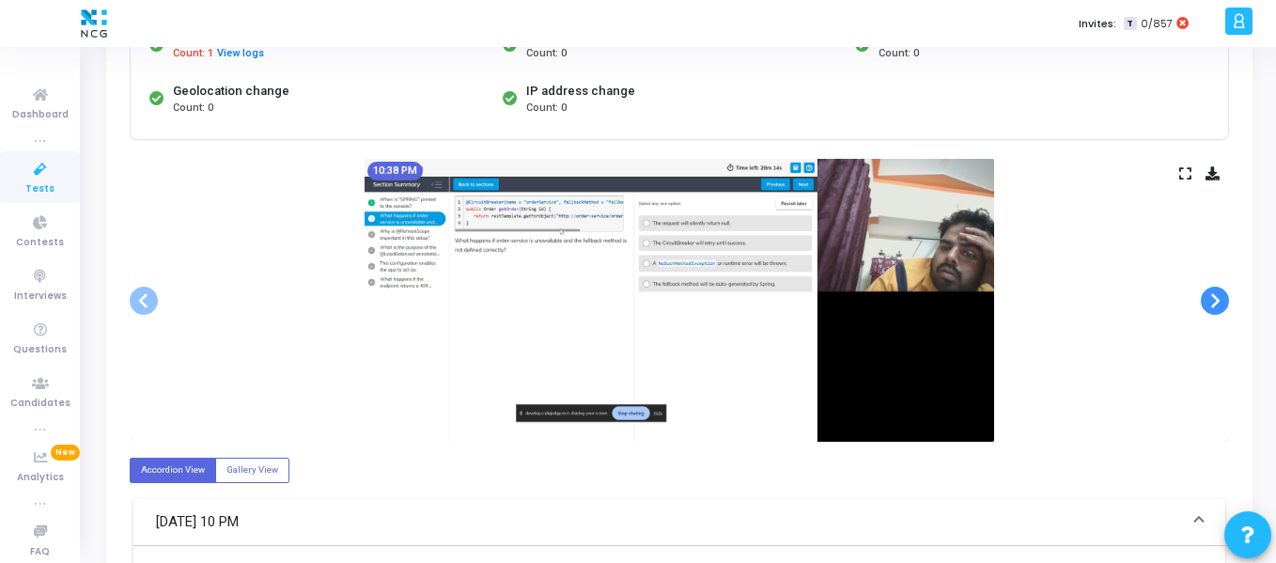
click at [1215, 303] on span at bounding box center [1214, 300] width 28 height 28
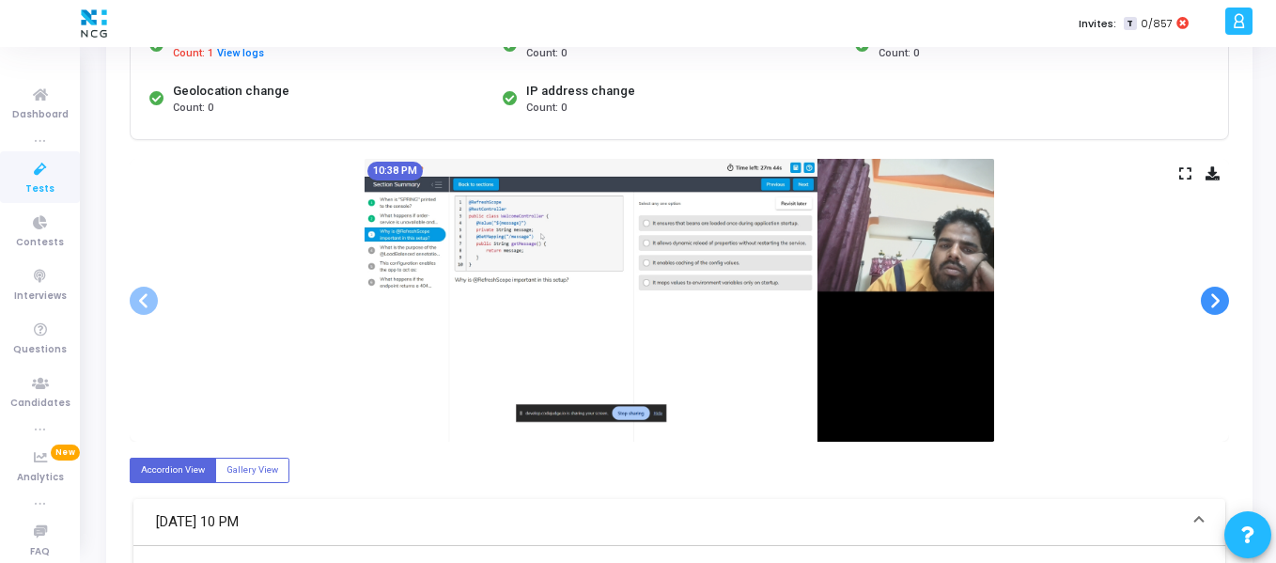
click at [1215, 303] on span at bounding box center [1214, 300] width 28 height 28
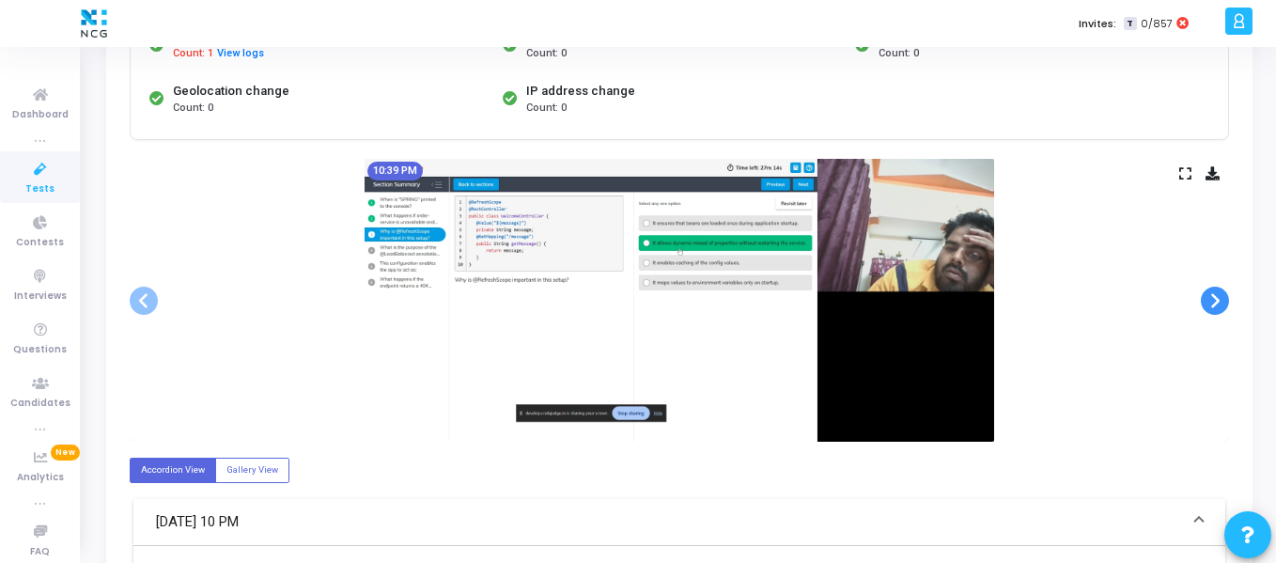
click at [1215, 303] on span at bounding box center [1214, 300] width 28 height 28
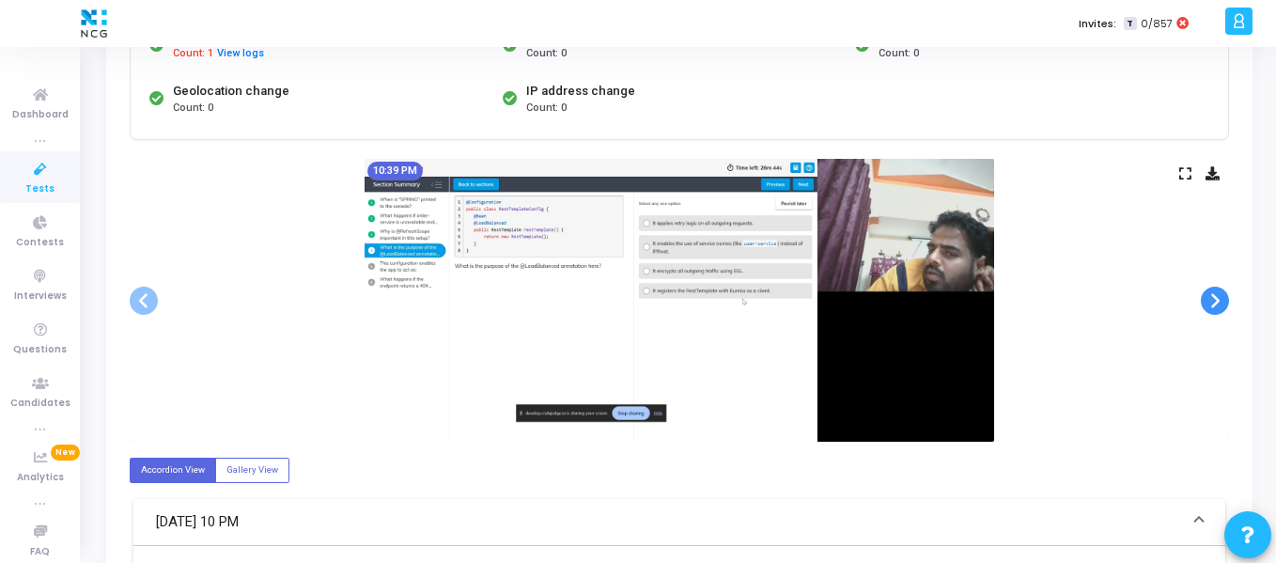
click at [1215, 303] on span at bounding box center [1214, 300] width 28 height 28
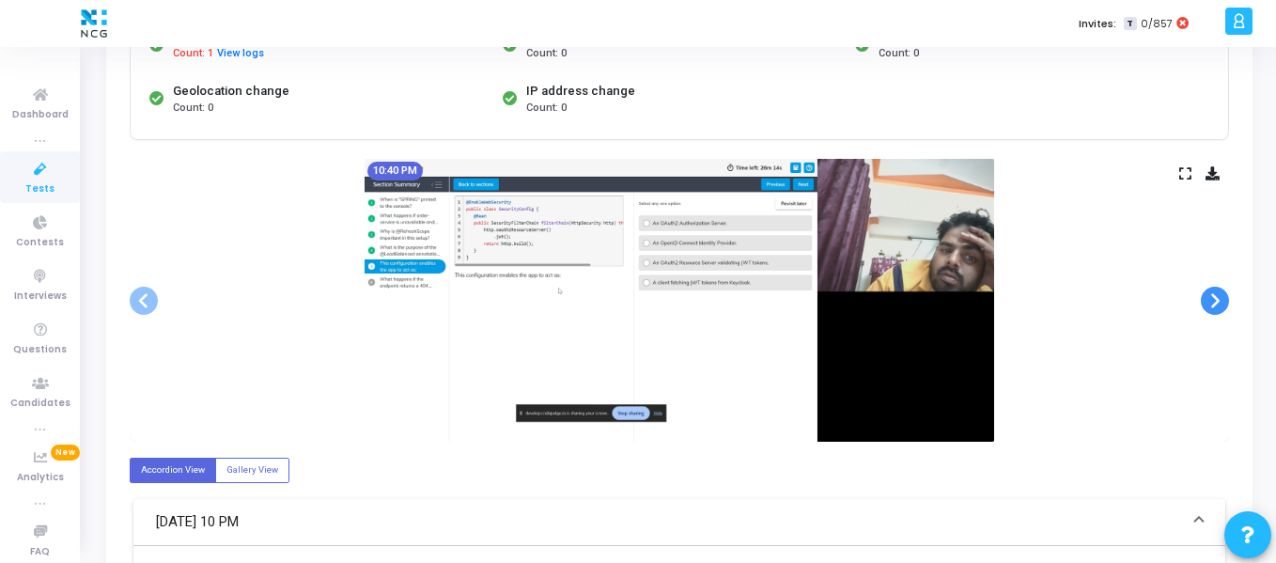
click at [1215, 303] on span at bounding box center [1214, 300] width 28 height 28
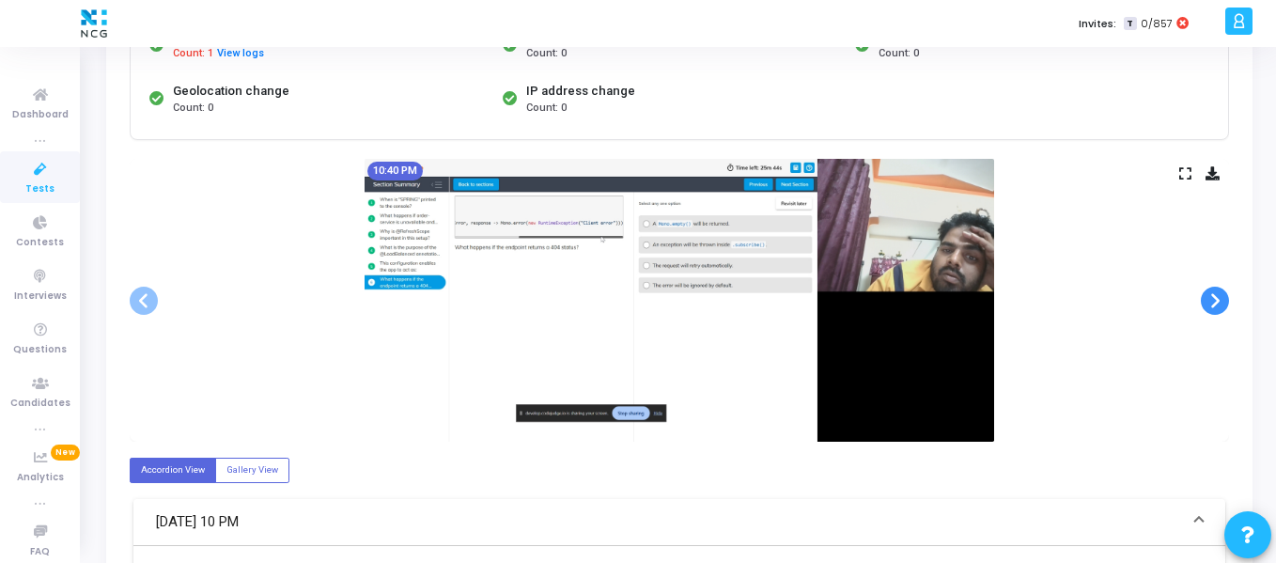
click at [1215, 303] on span at bounding box center [1214, 300] width 28 height 28
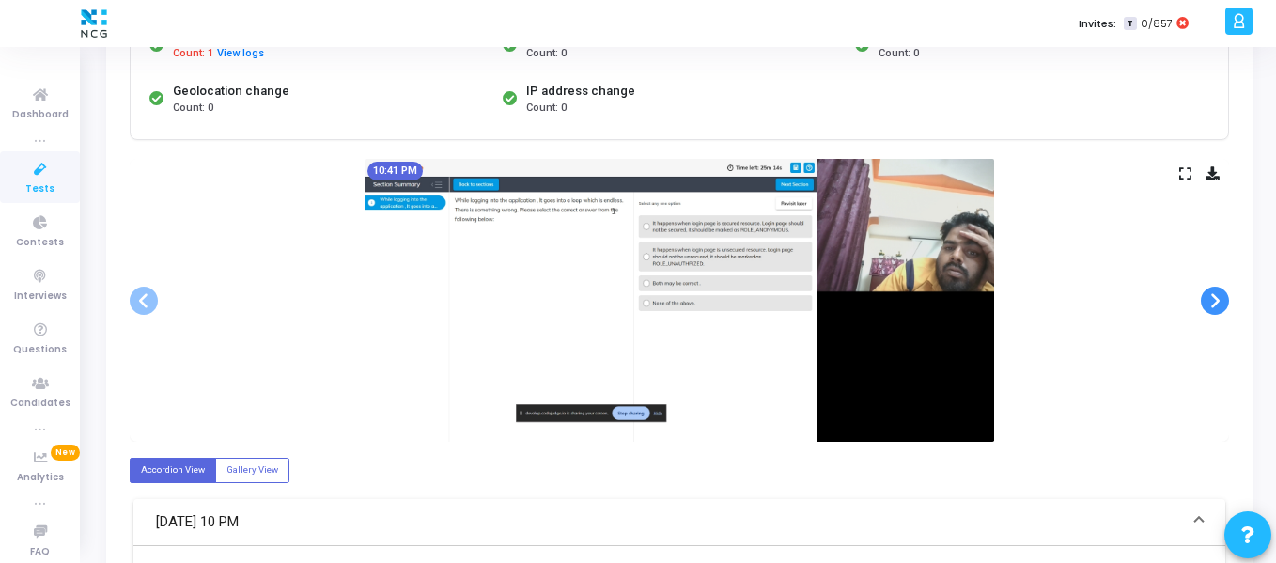
click at [1215, 303] on span at bounding box center [1214, 300] width 28 height 28
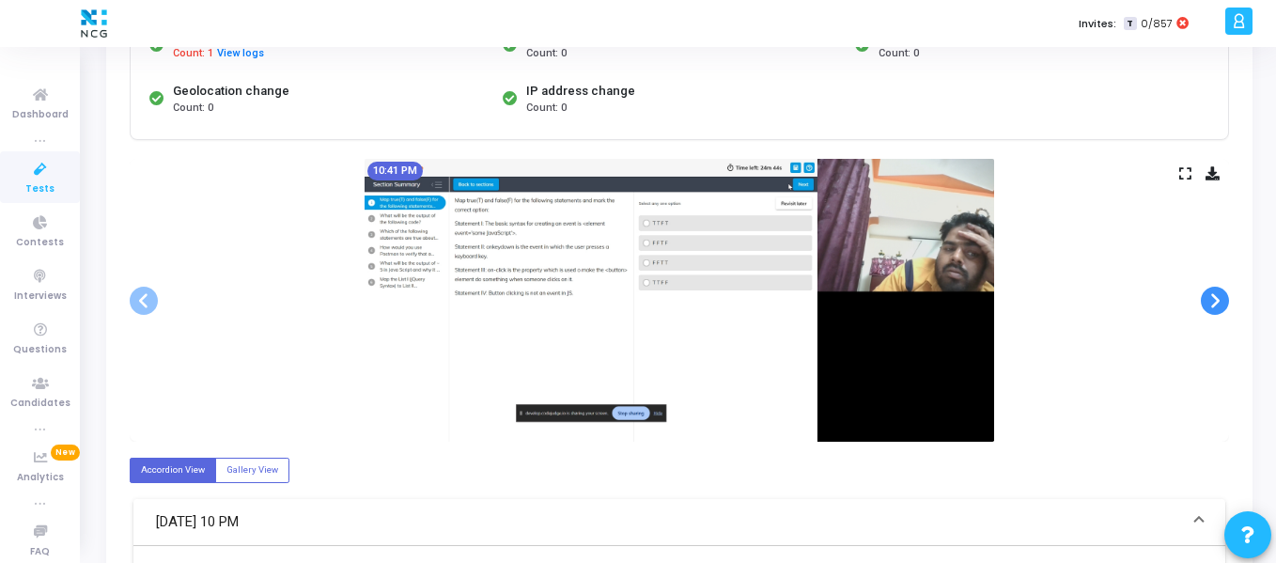
click at [1215, 303] on span at bounding box center [1214, 300] width 28 height 28
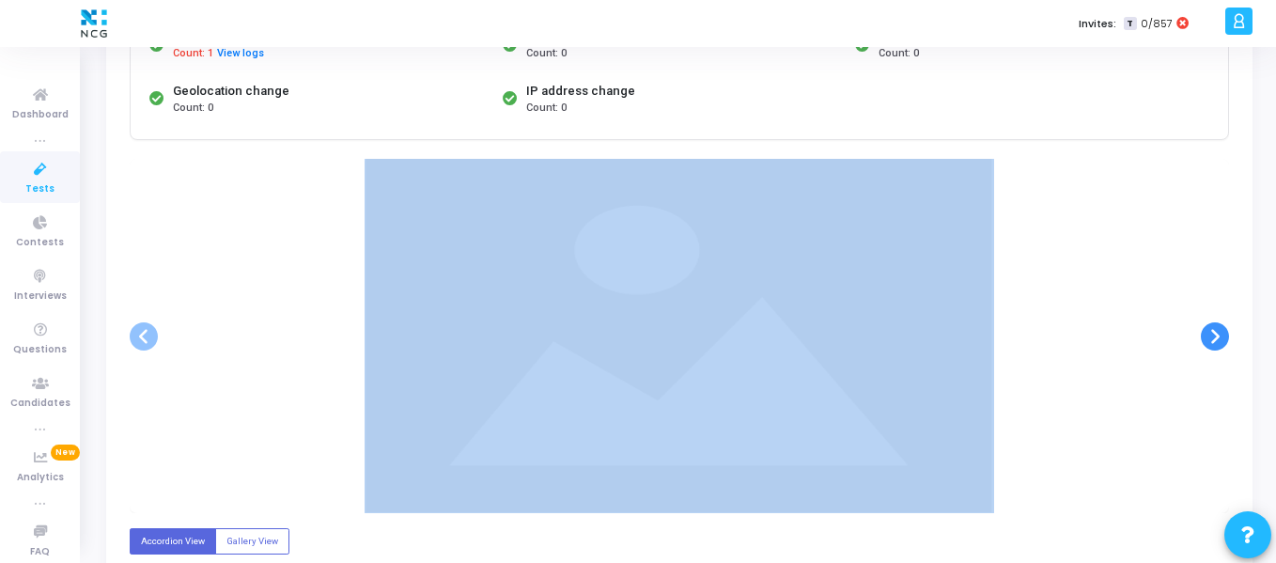
click at [1215, 303] on div at bounding box center [679, 336] width 1099 height 354
click at [1215, 303] on ngb-carousel "Slide 1 of 25 10:36 PM Slide 2 of 25 10:36 PM Slide 3 of 25 10:37 PM Slide 4 of…" at bounding box center [679, 336] width 1099 height 354
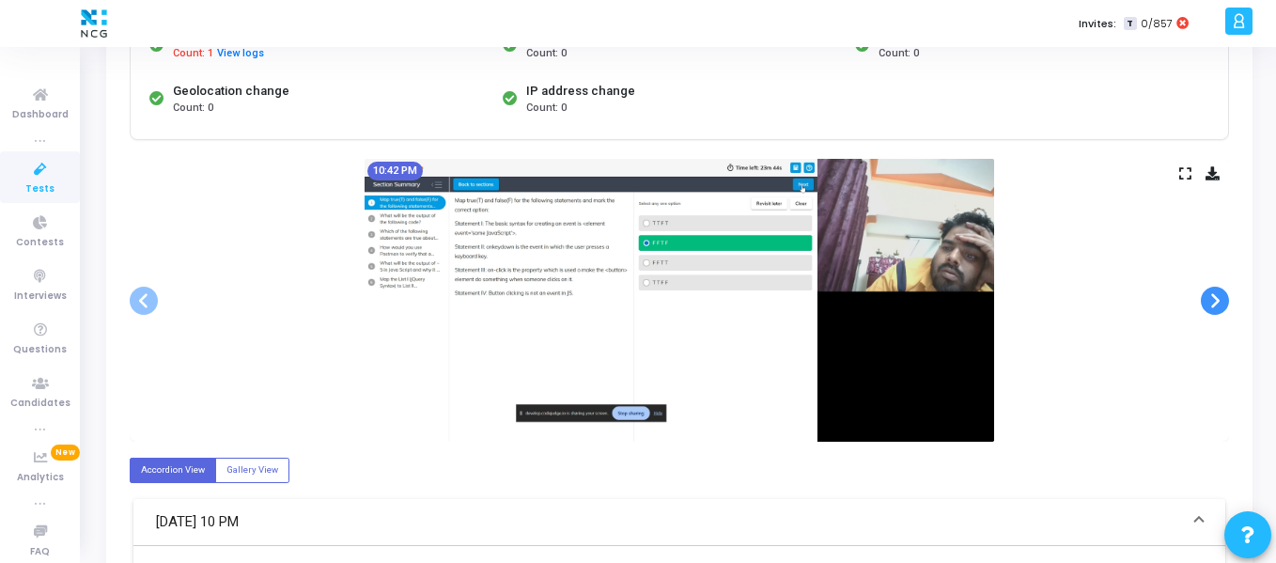
click at [1215, 303] on span at bounding box center [1214, 300] width 28 height 28
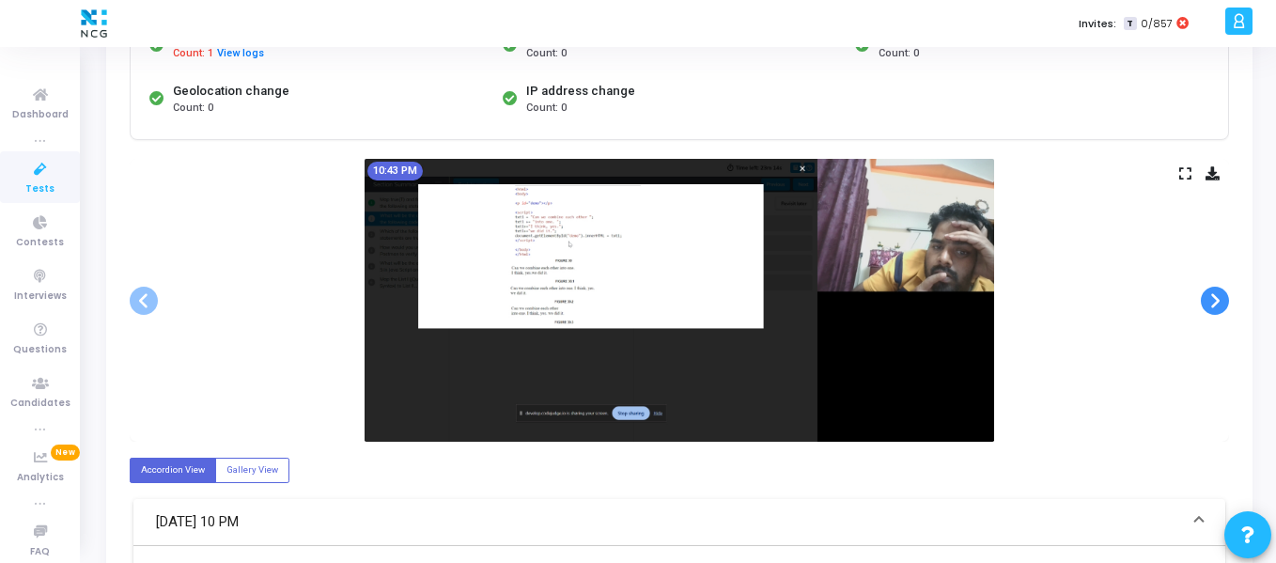
click at [1215, 303] on span at bounding box center [1214, 300] width 28 height 28
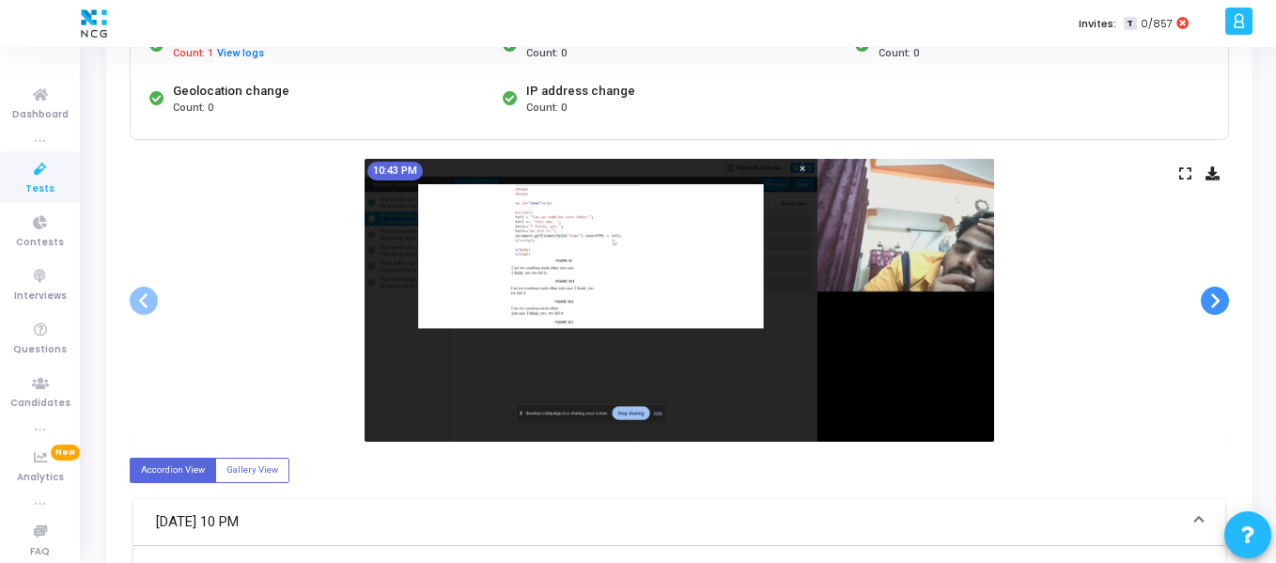
click at [1215, 303] on span at bounding box center [1214, 300] width 28 height 28
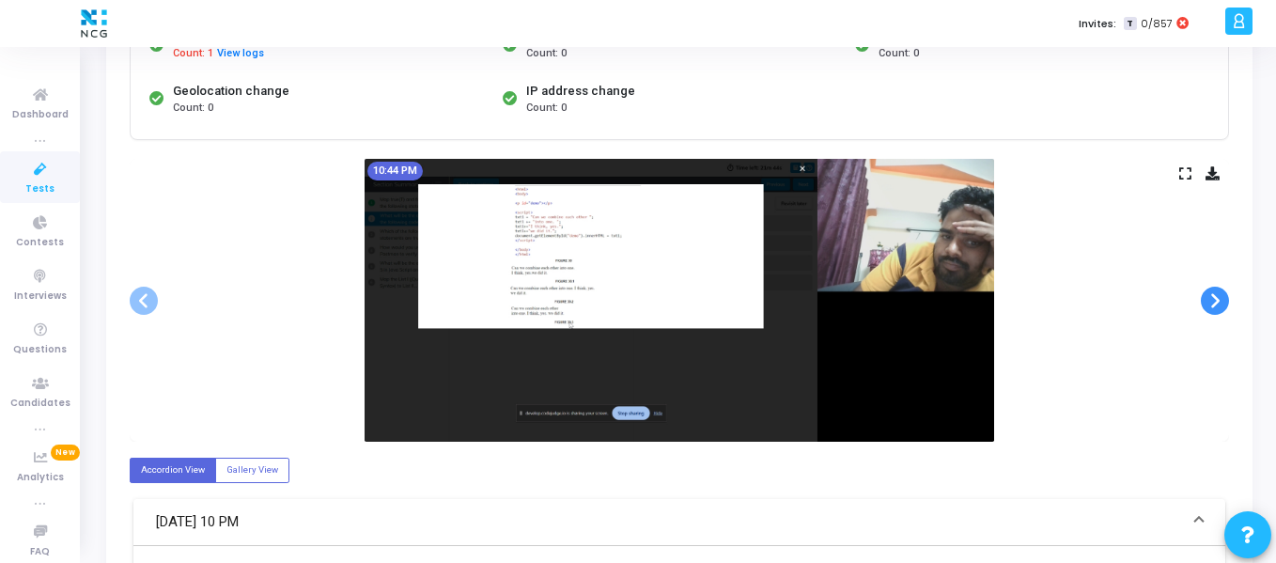
click at [1215, 303] on span at bounding box center [1214, 300] width 28 height 28
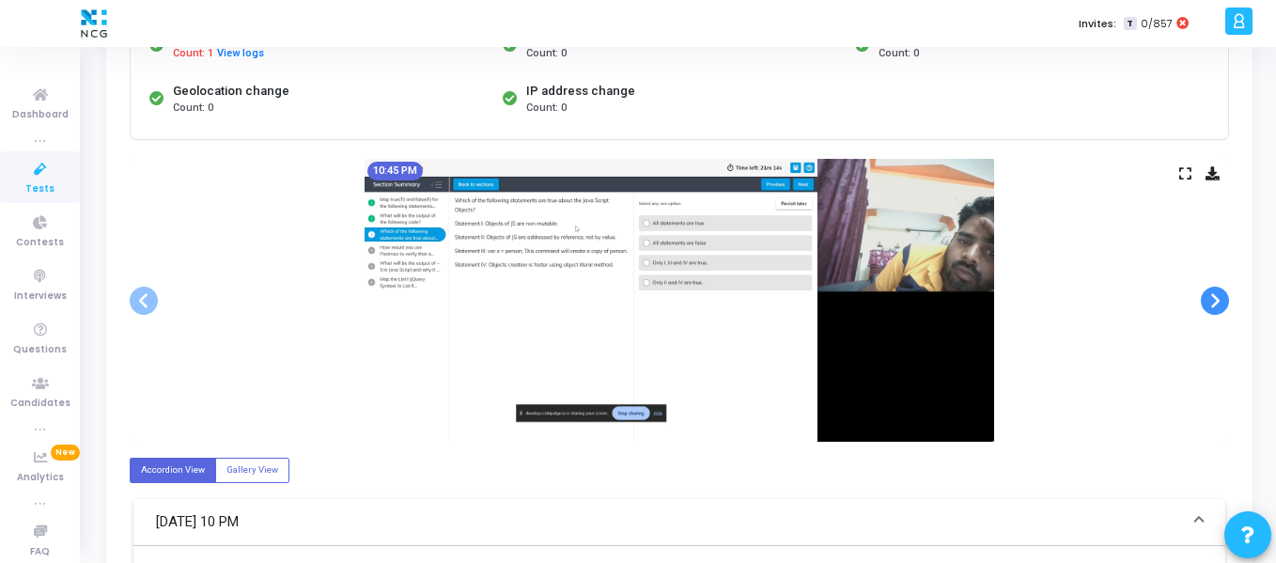
click at [1215, 303] on span at bounding box center [1214, 300] width 28 height 28
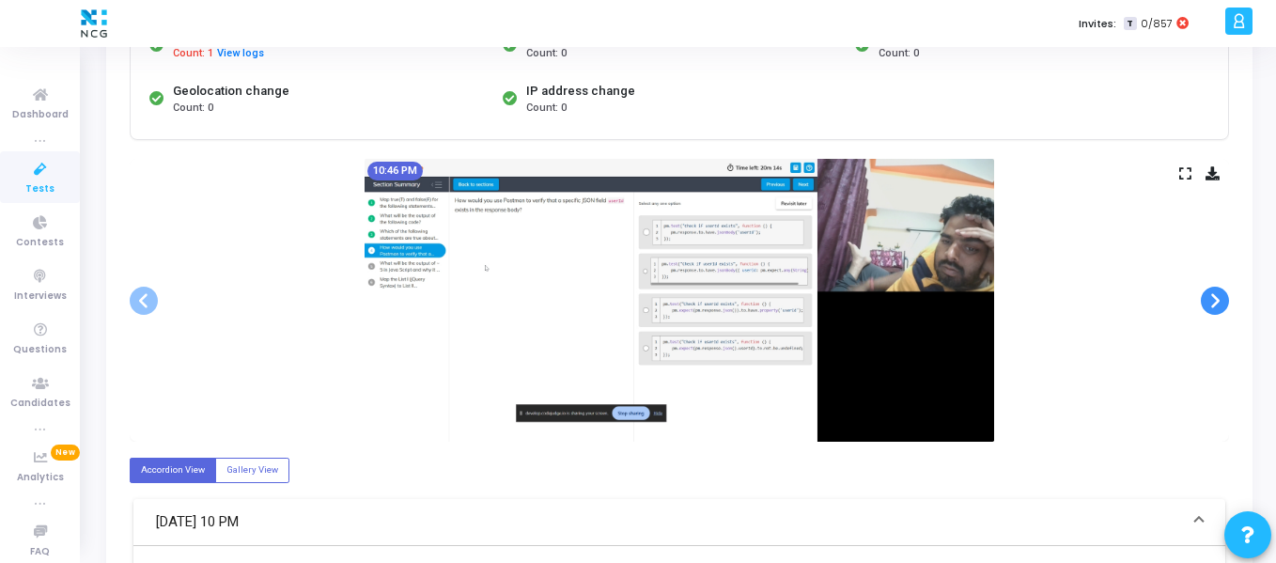
click at [1215, 303] on span at bounding box center [1214, 300] width 28 height 28
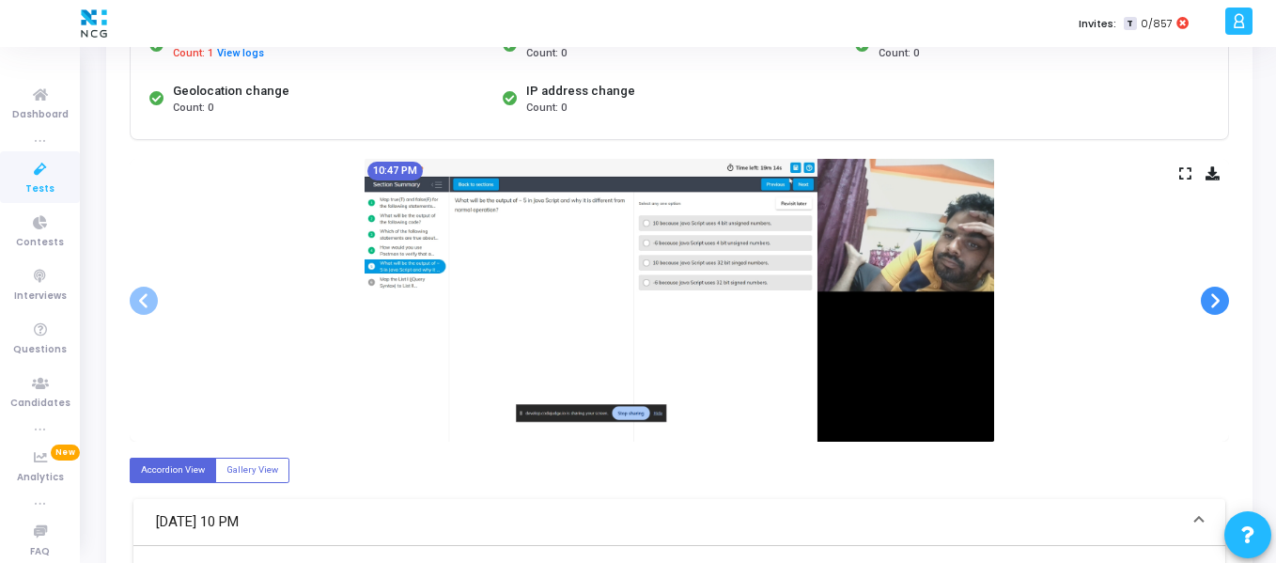
click at [1215, 303] on span at bounding box center [1214, 300] width 28 height 28
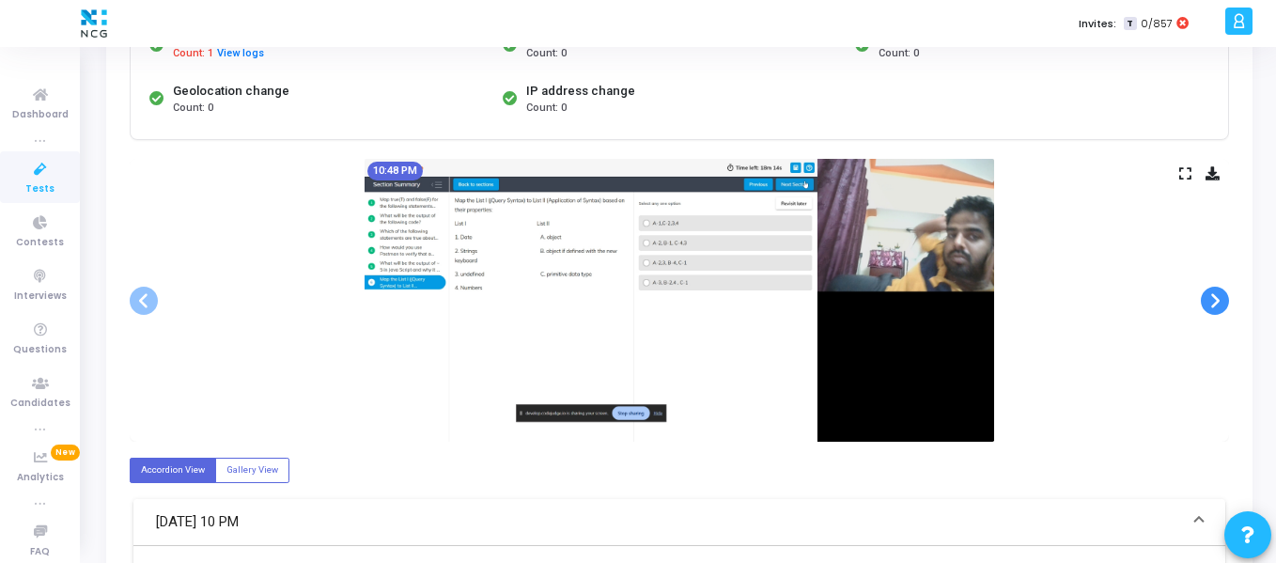
click at [1215, 303] on span at bounding box center [1214, 300] width 28 height 28
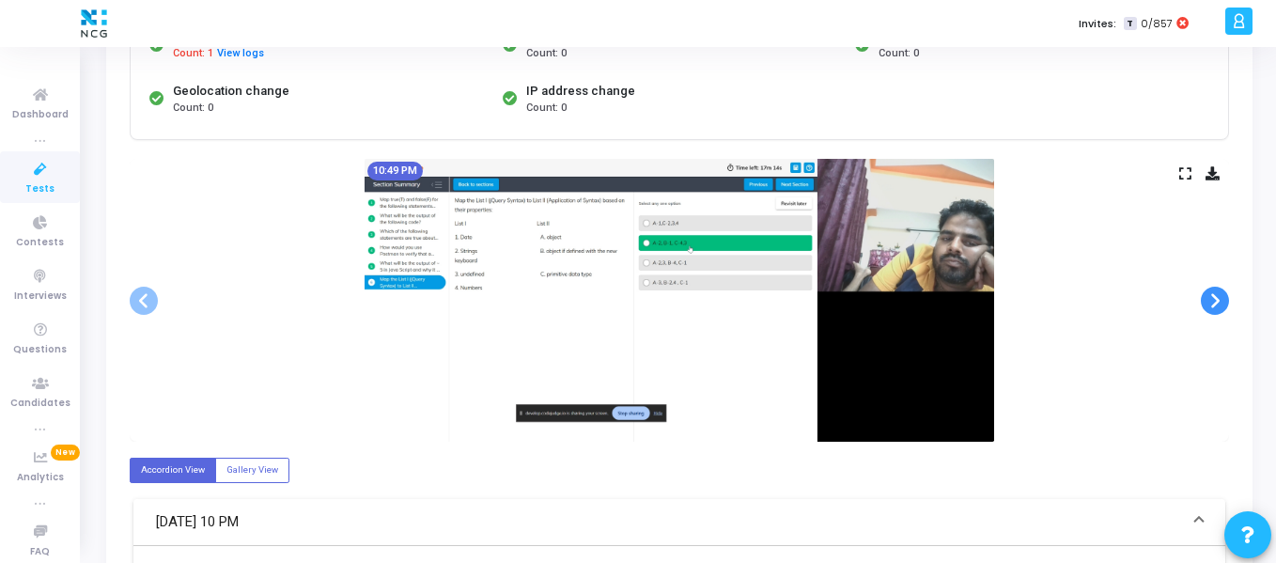
click at [1215, 303] on span at bounding box center [1214, 300] width 28 height 28
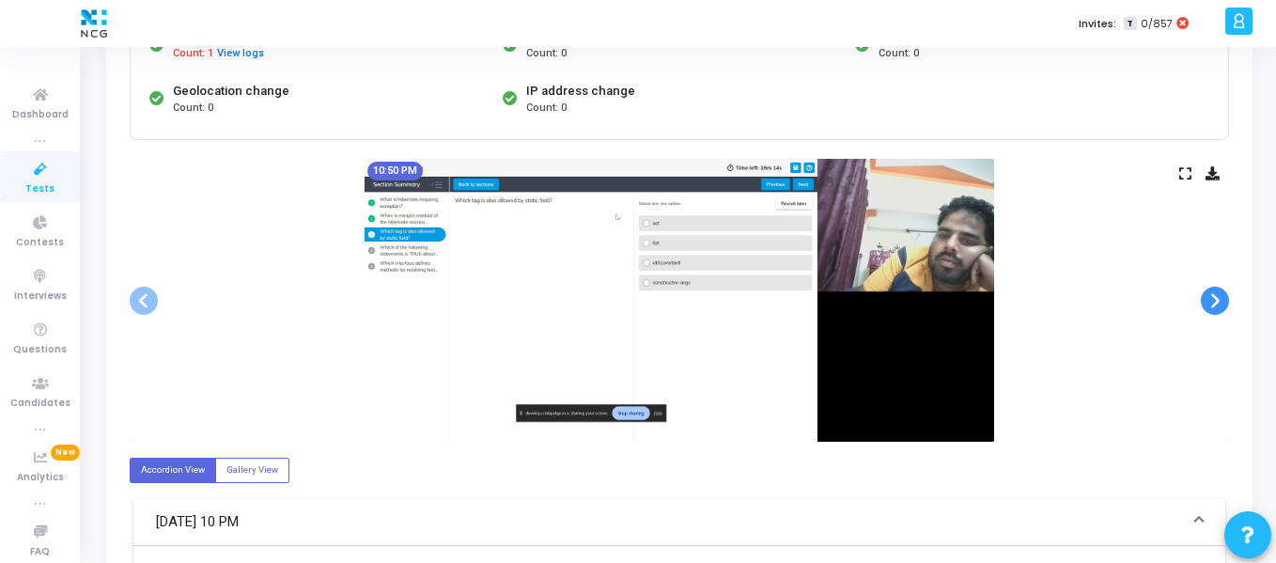
click at [1215, 303] on span at bounding box center [1214, 300] width 28 height 28
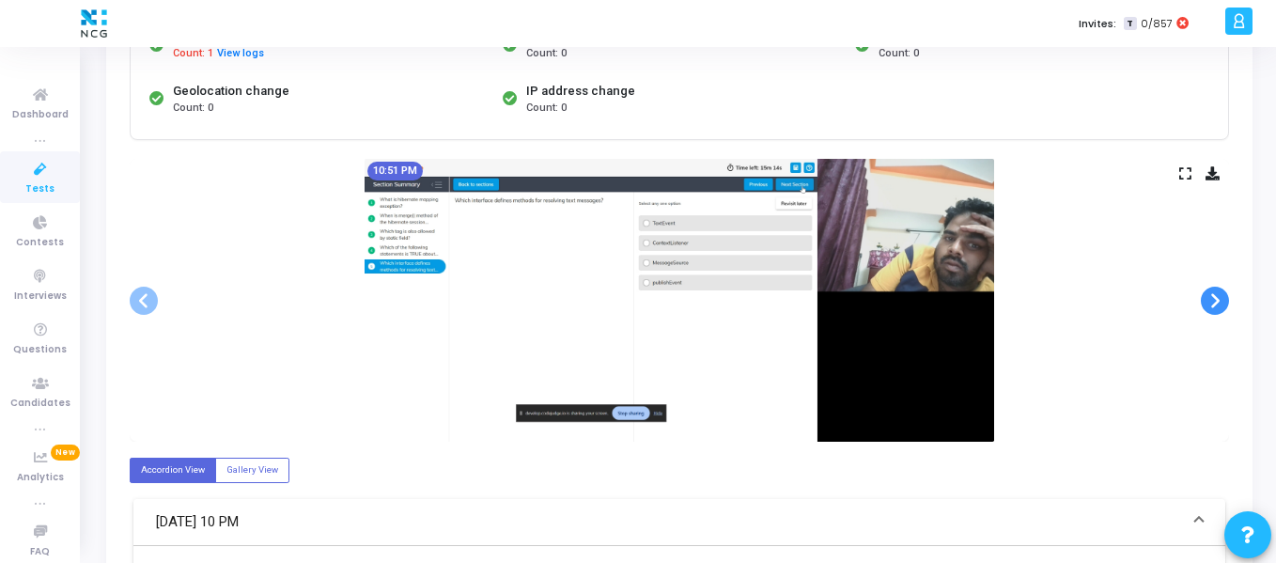
click at [1215, 303] on span at bounding box center [1214, 300] width 28 height 28
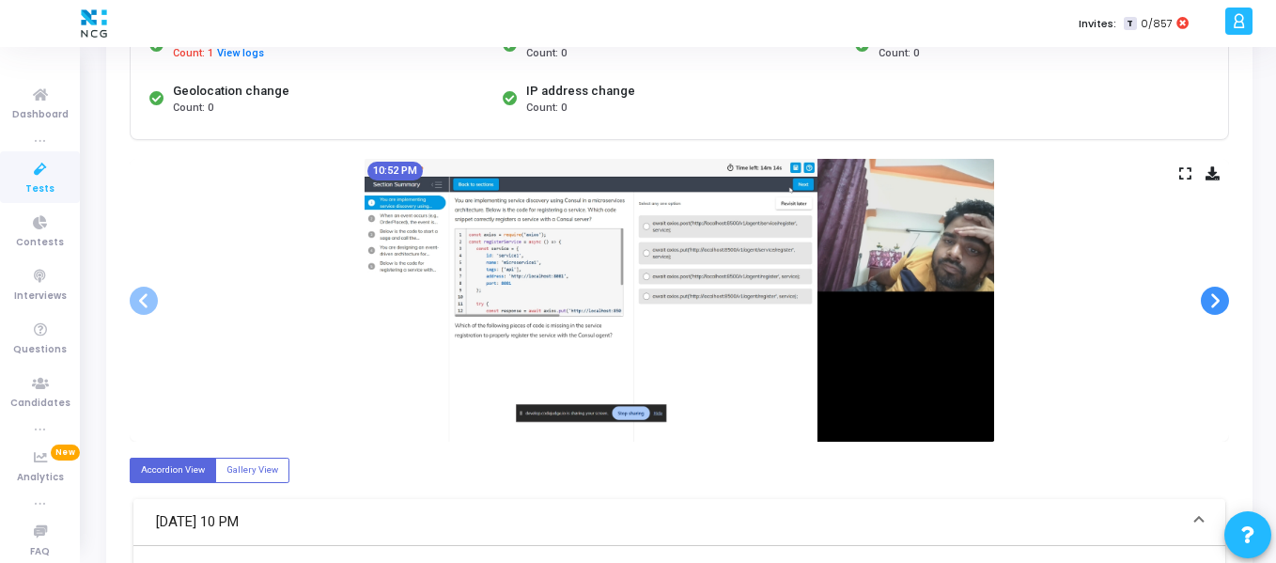
click at [1215, 303] on span at bounding box center [1214, 300] width 28 height 28
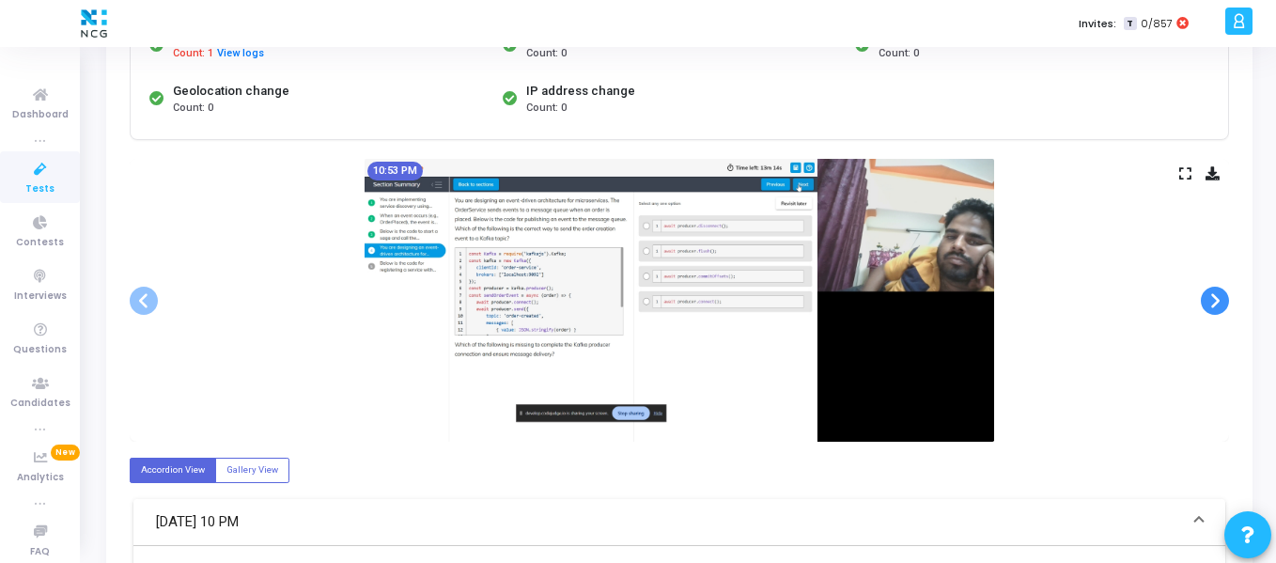
click at [1215, 303] on span at bounding box center [1214, 300] width 28 height 28
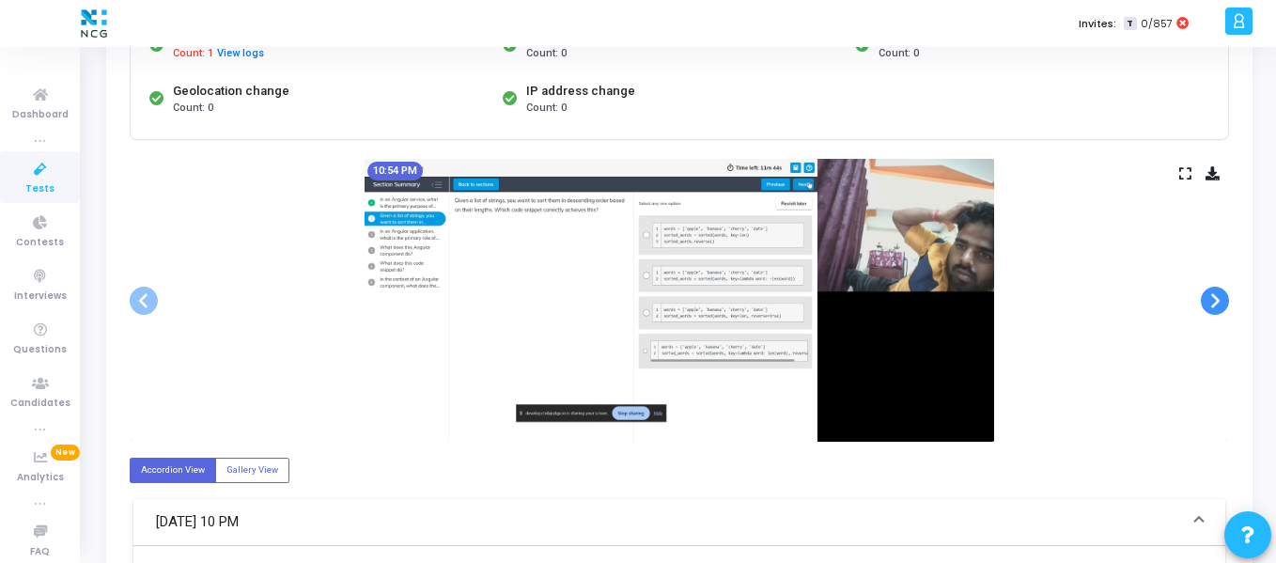
click at [1215, 303] on span at bounding box center [1214, 300] width 28 height 28
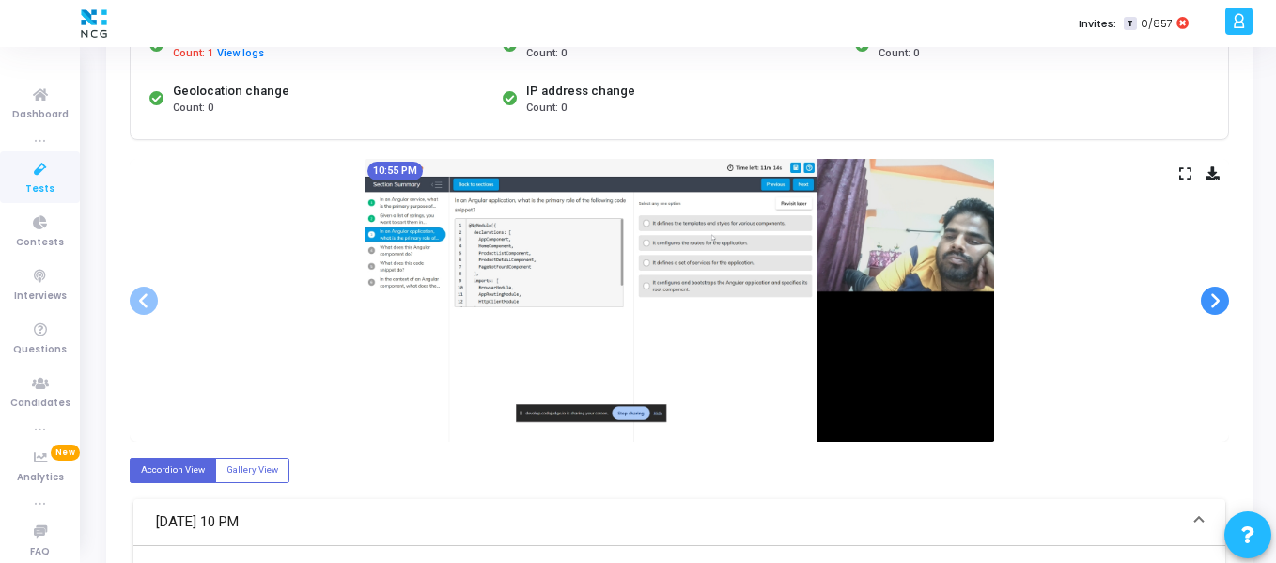
click at [1215, 303] on span at bounding box center [1214, 300] width 28 height 28
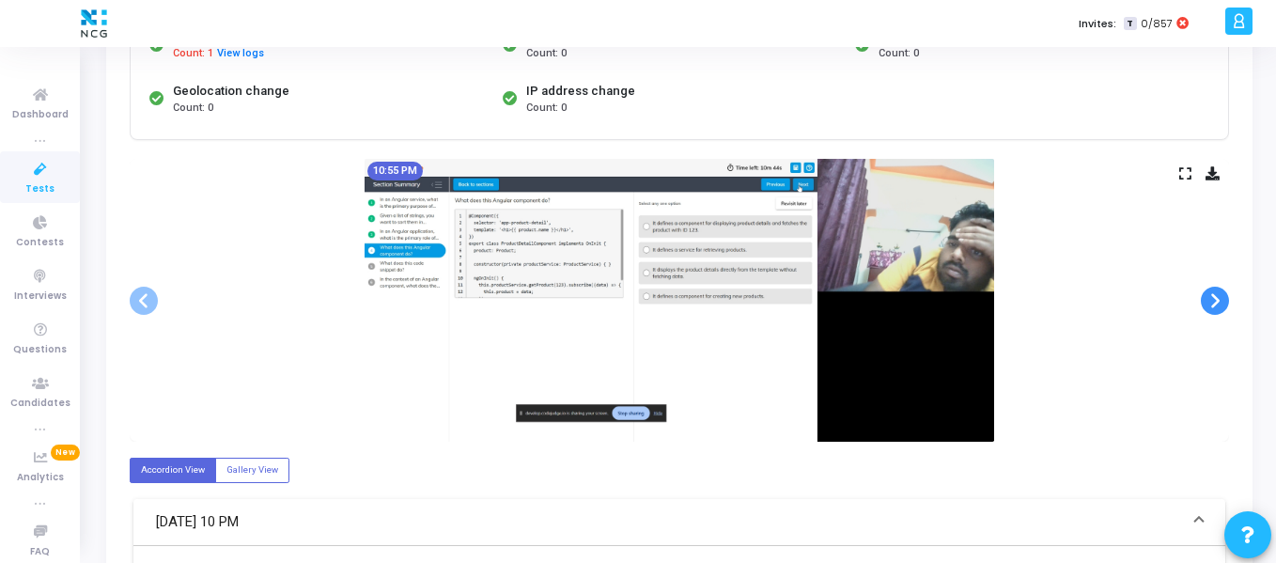
click at [1215, 303] on span at bounding box center [1214, 300] width 28 height 28
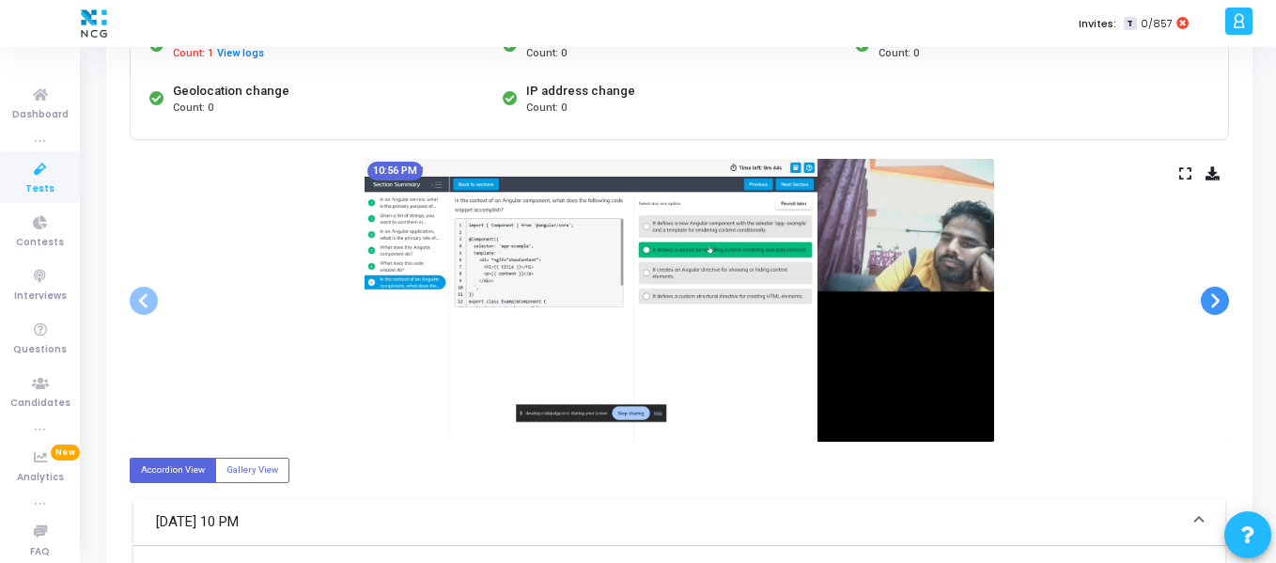
click at [1215, 303] on span at bounding box center [1214, 300] width 28 height 28
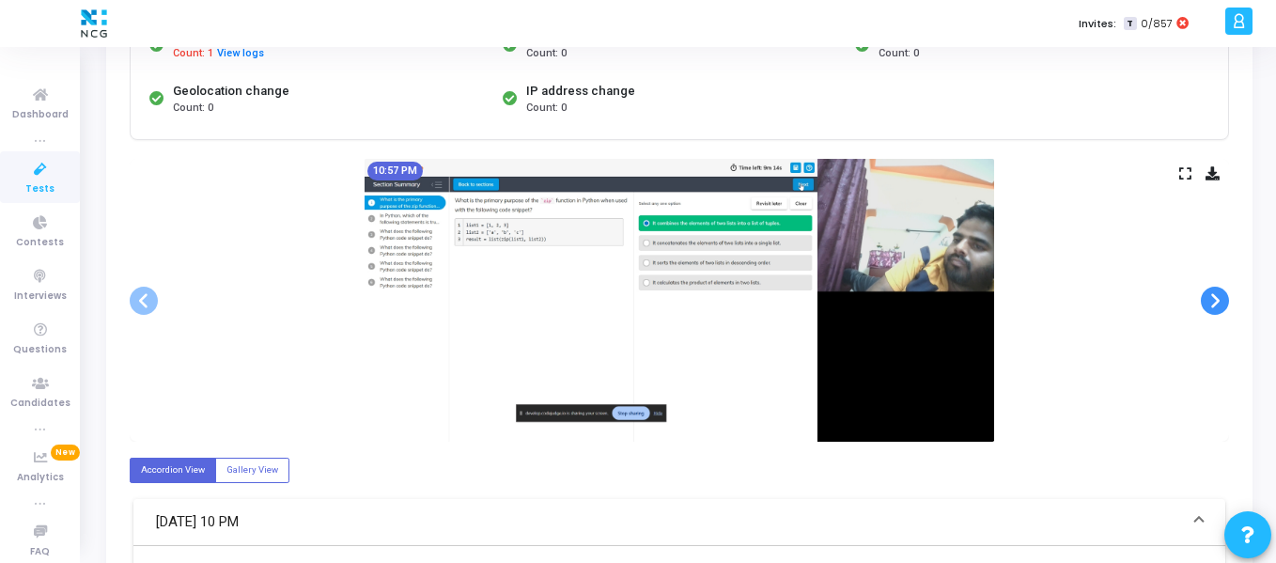
click at [1215, 303] on span at bounding box center [1214, 300] width 28 height 28
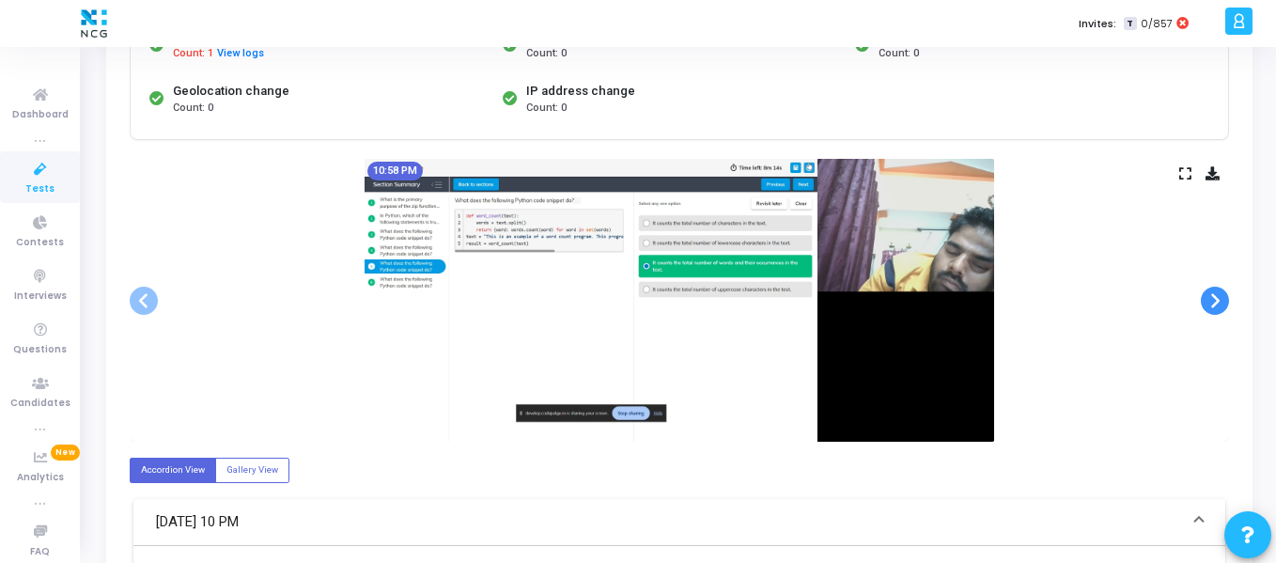
click at [1215, 303] on span at bounding box center [1214, 300] width 28 height 28
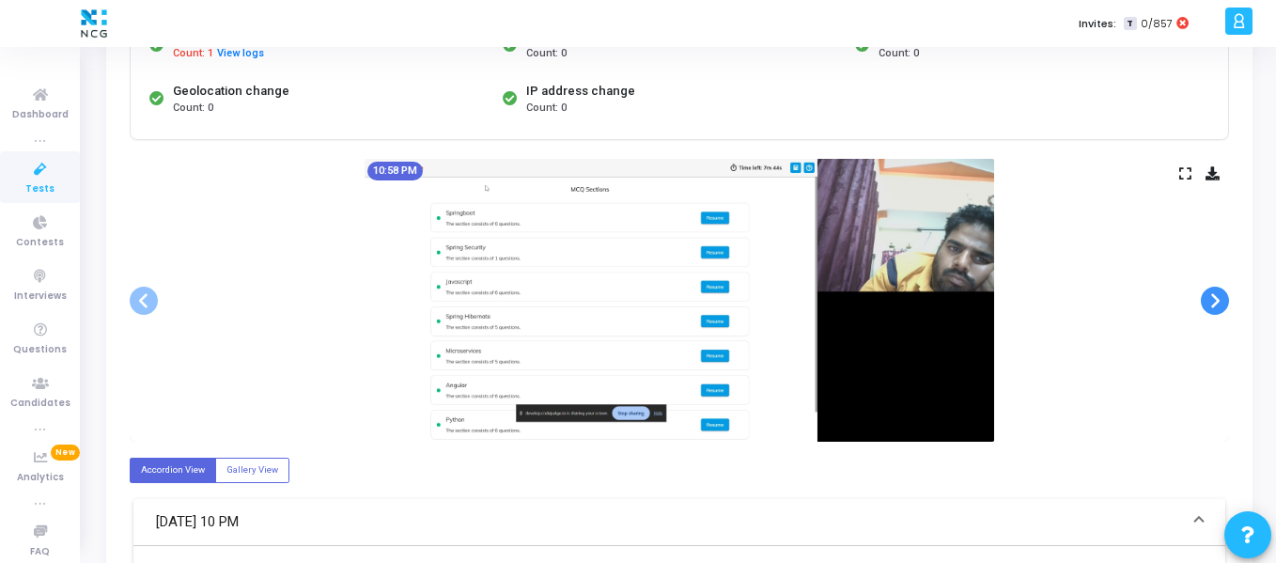
click at [1215, 303] on span at bounding box center [1214, 300] width 28 height 28
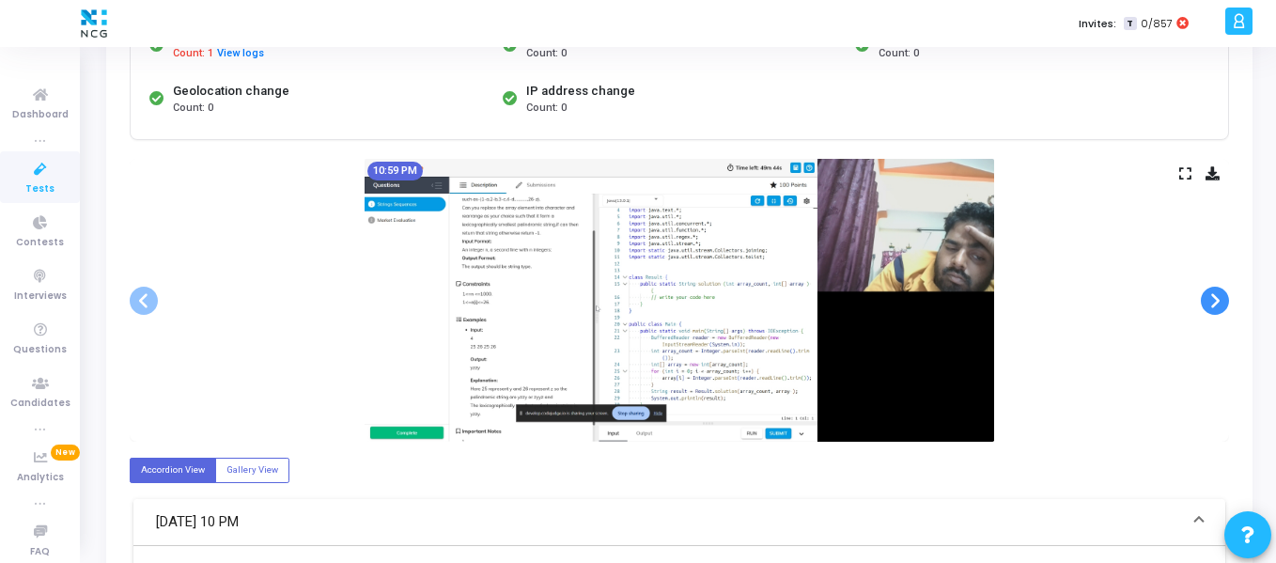
click at [1215, 303] on span at bounding box center [1214, 300] width 28 height 28
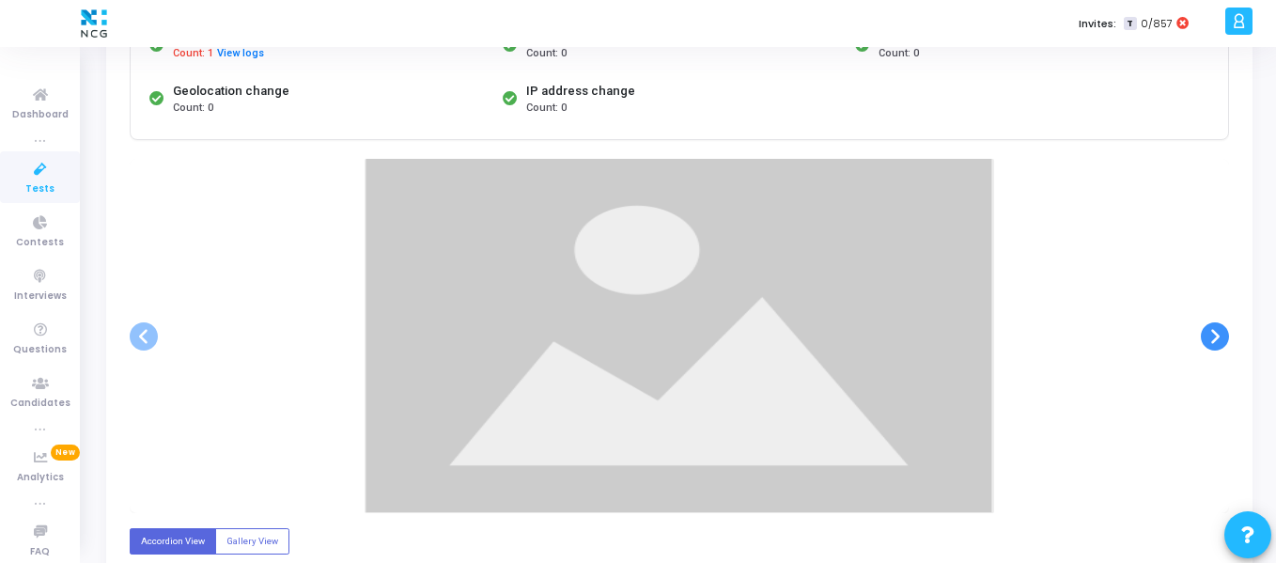
click at [1215, 303] on div at bounding box center [679, 336] width 1099 height 354
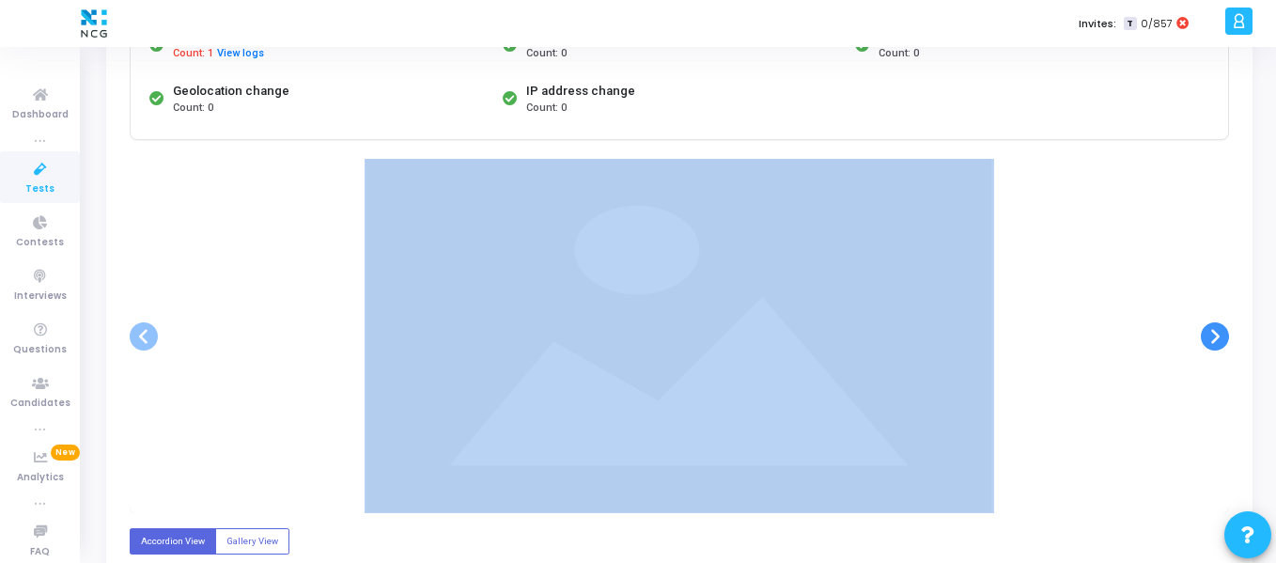
click at [1215, 303] on ngb-carousel "Slide 1 of 73 10:36 PM Slide 2 of 73 10:36 PM Slide 3 of 73 10:37 PM Slide 4 of…" at bounding box center [679, 336] width 1099 height 354
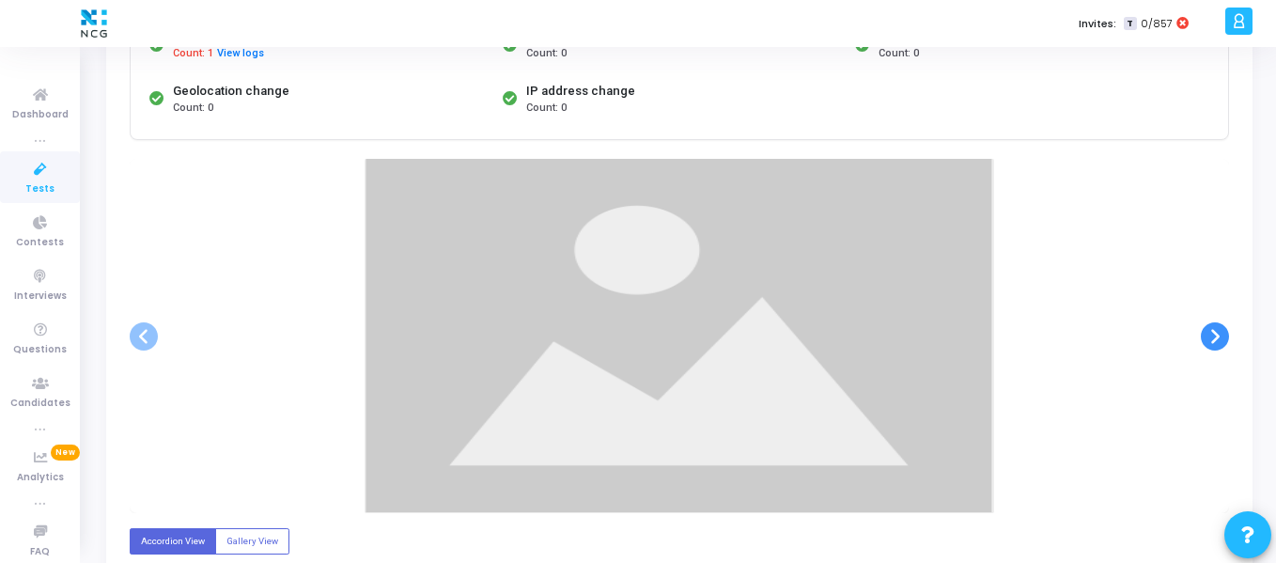
click at [1215, 322] on span at bounding box center [1214, 336] width 28 height 28
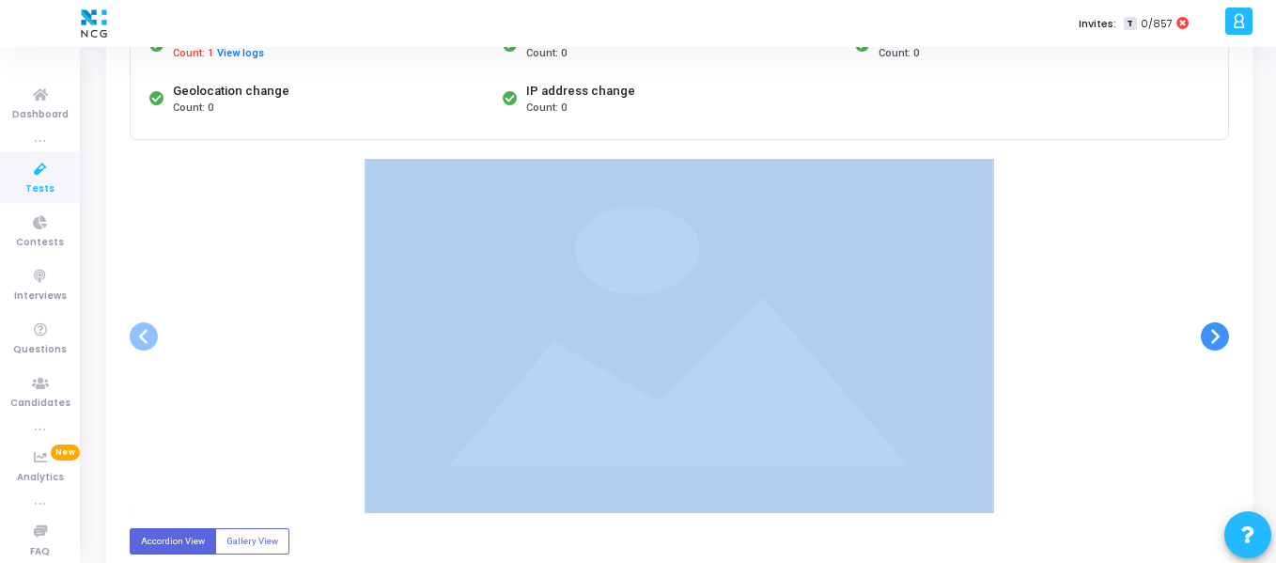
click at [1215, 303] on div at bounding box center [679, 336] width 1099 height 354
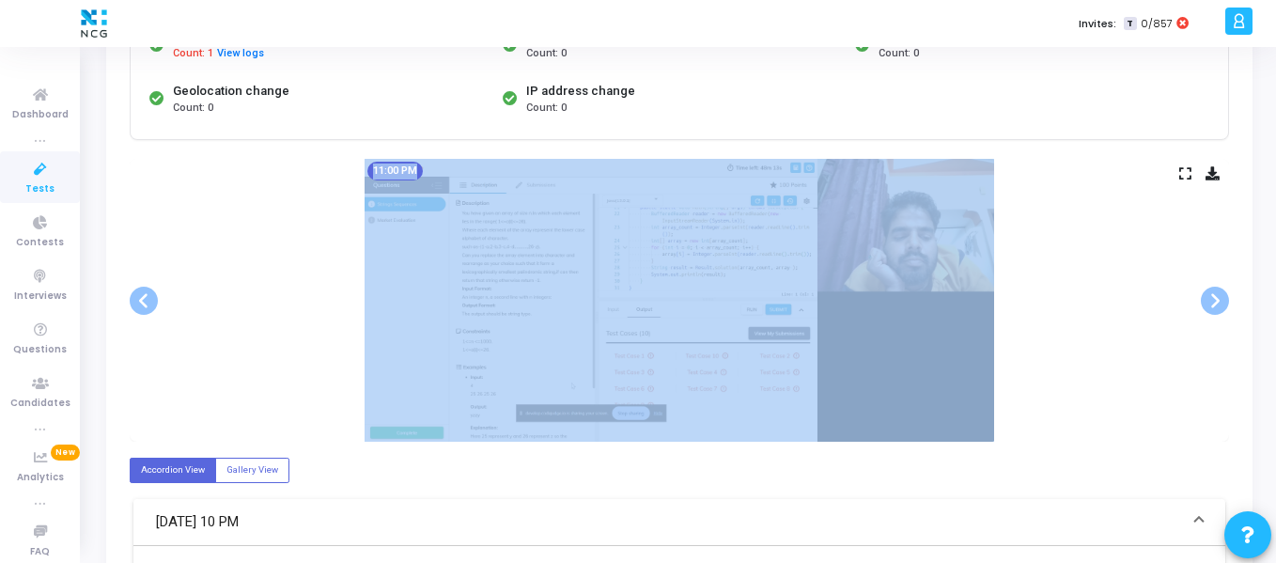
click at [1113, 242] on div "11:00 PM" at bounding box center [679, 300] width 1099 height 283
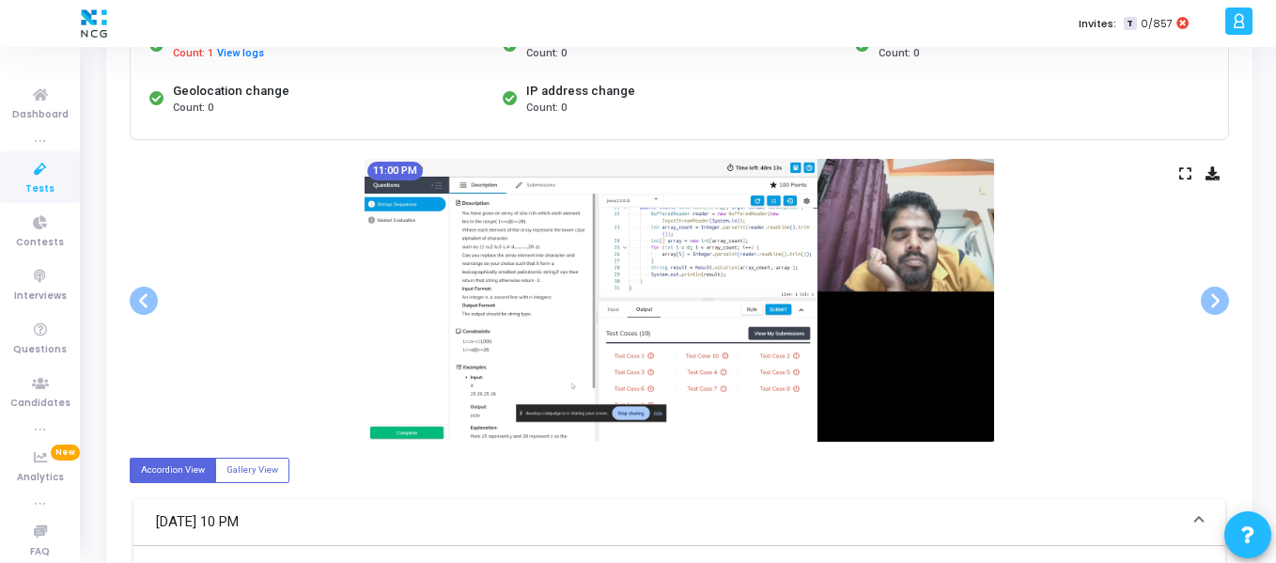
scroll to position [0, 0]
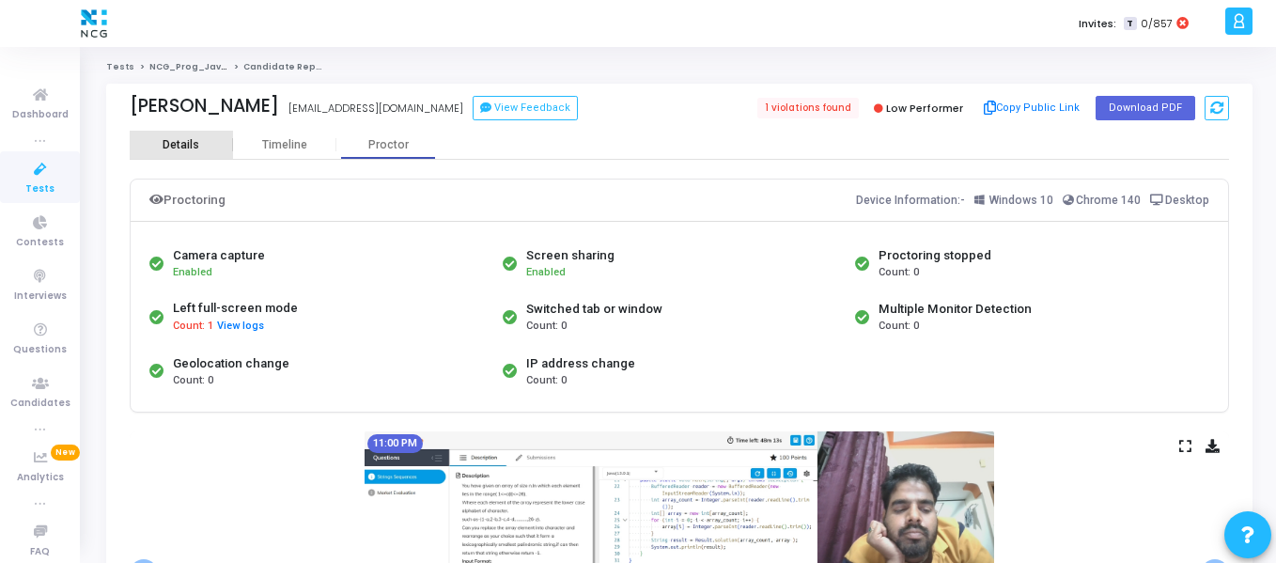
click at [174, 138] on div "Details" at bounding box center [181, 145] width 37 height 14
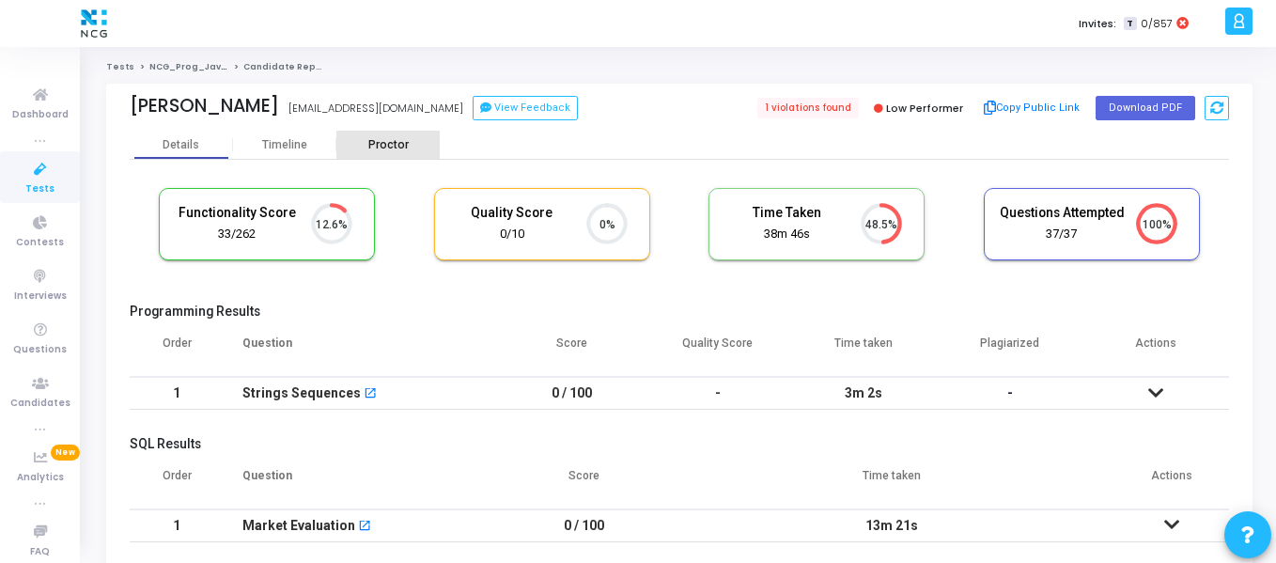
click at [401, 147] on div "Proctor" at bounding box center [387, 145] width 103 height 14
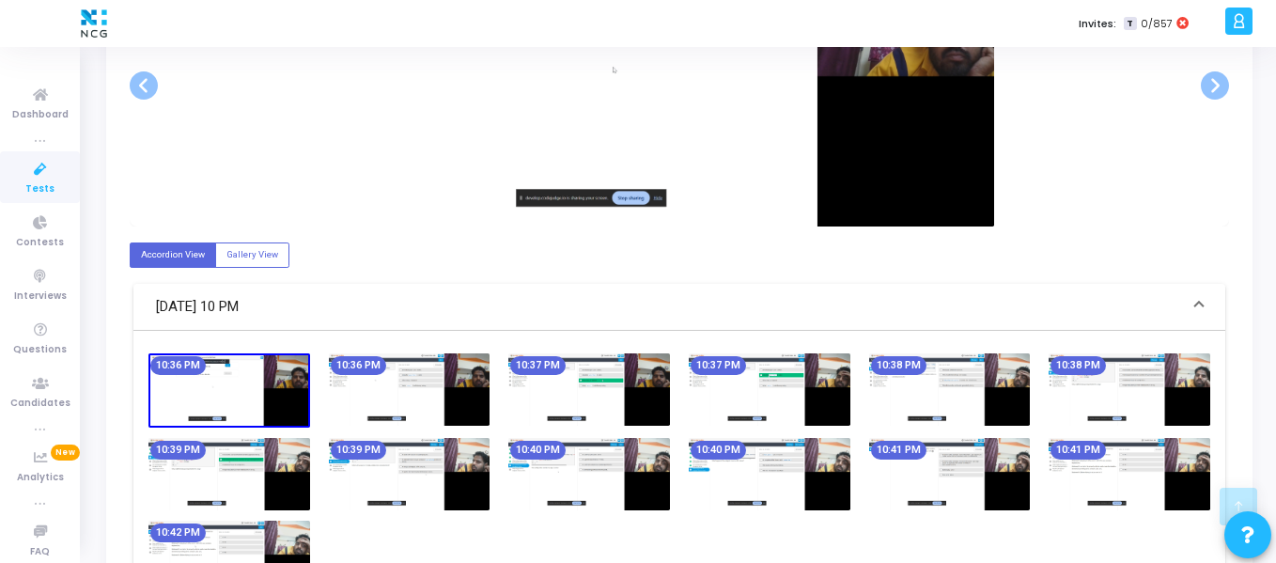
scroll to position [499, 0]
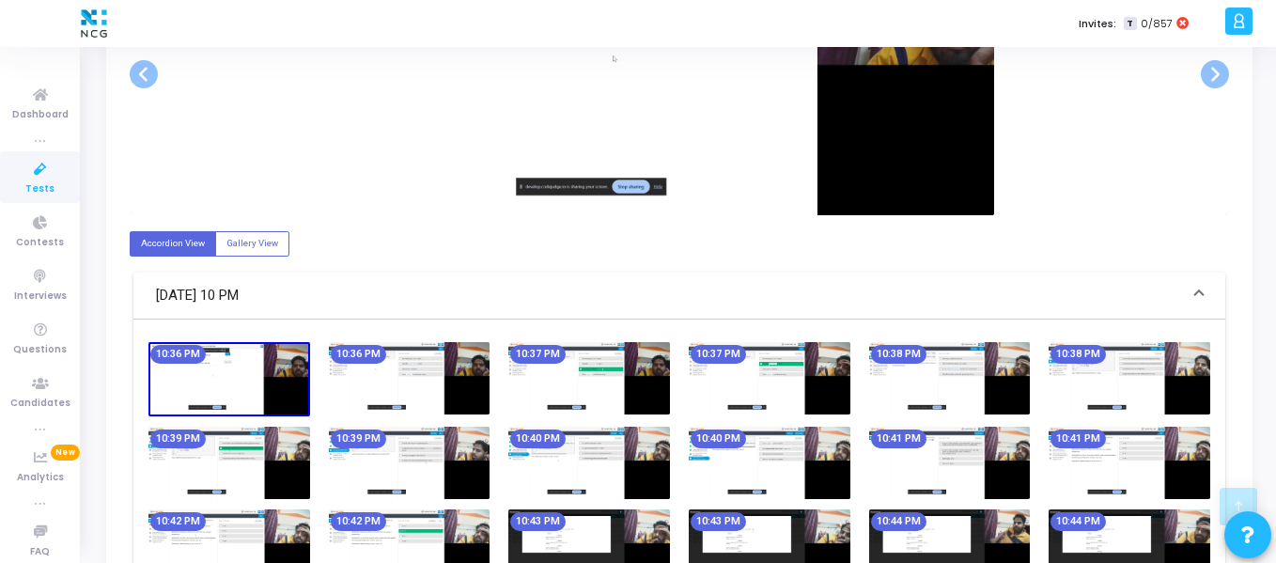
click at [275, 380] on img at bounding box center [229, 379] width 162 height 74
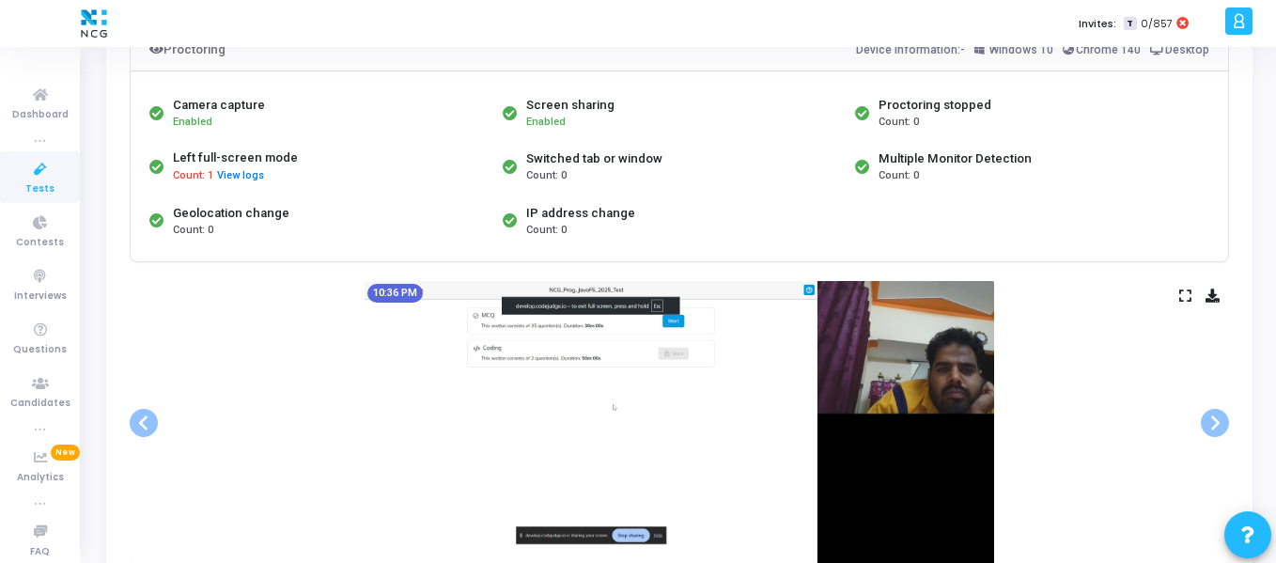
scroll to position [0, 0]
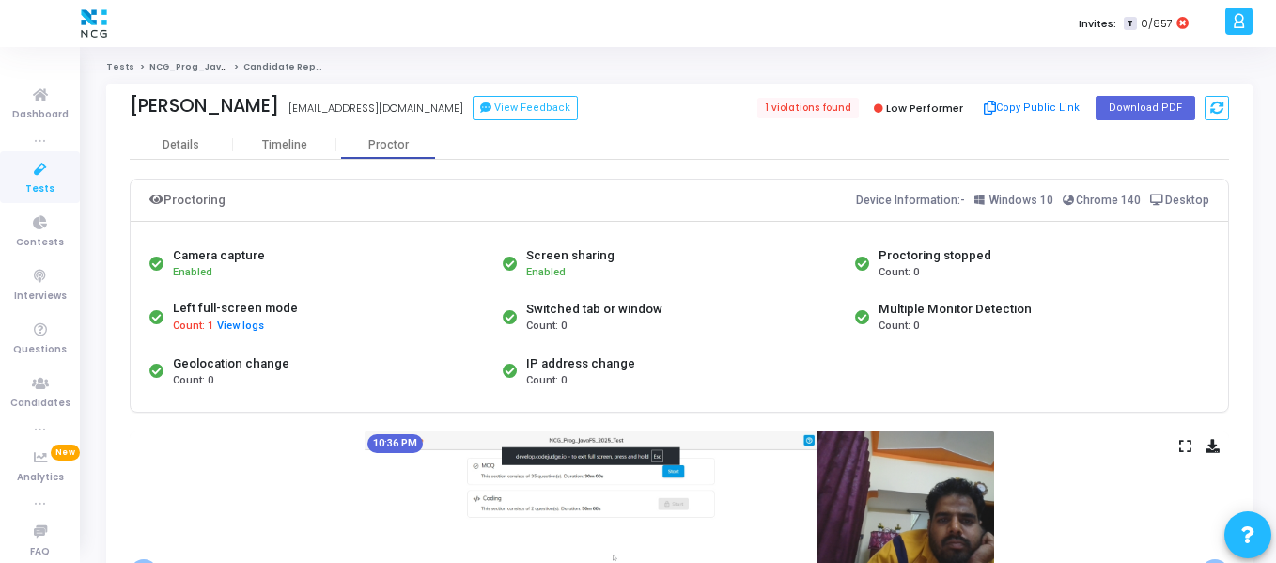
click at [32, 176] on icon at bounding box center [40, 169] width 39 height 23
